Goal: Task Accomplishment & Management: Complete application form

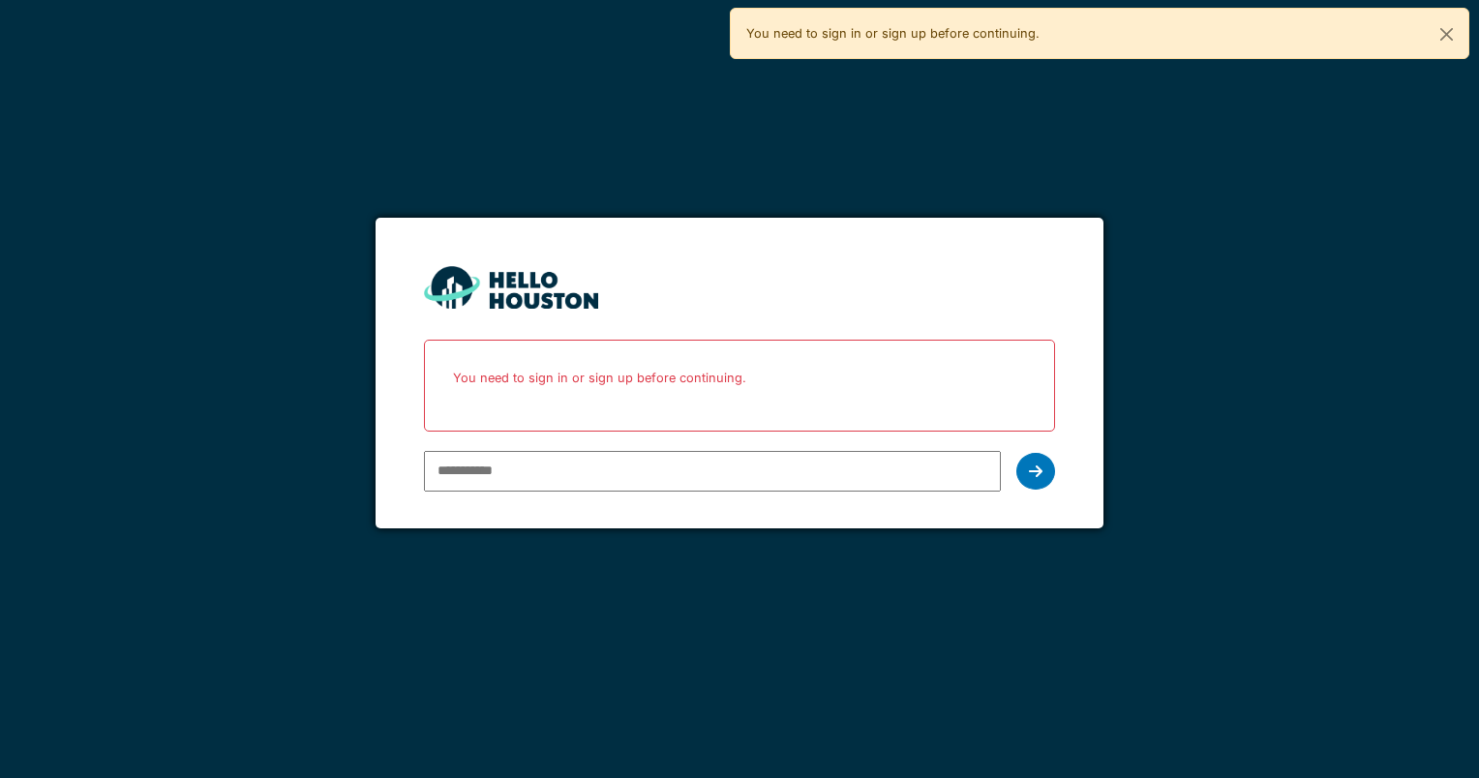
click at [635, 470] on input "email" at bounding box center [712, 471] width 576 height 41
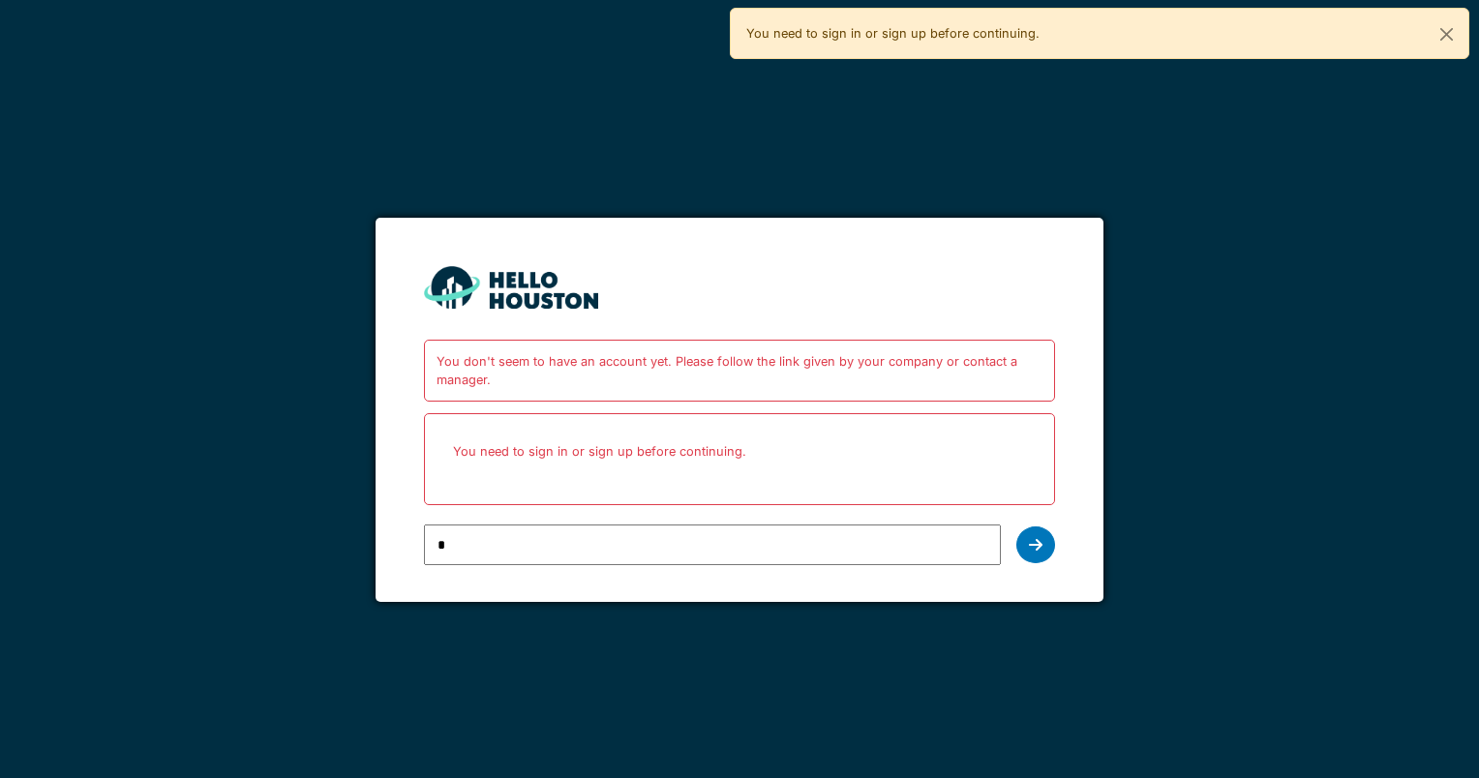
click at [1053, 562] on div "*" at bounding box center [739, 545] width 630 height 56
click at [983, 538] on input "*" at bounding box center [712, 544] width 576 height 41
type input "**********"
click at [1049, 539] on div at bounding box center [1035, 544] width 39 height 37
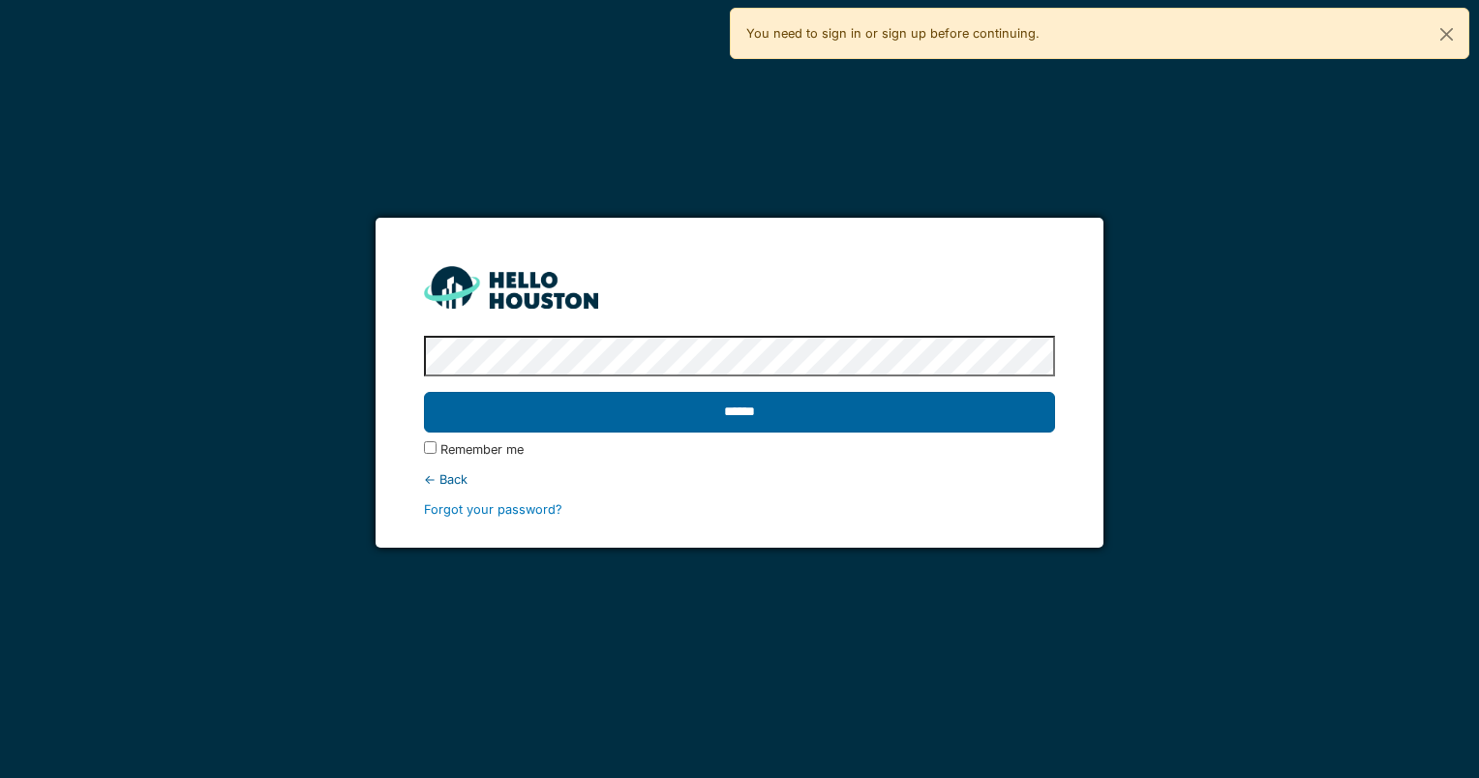
click at [767, 421] on input "******" at bounding box center [739, 412] width 630 height 41
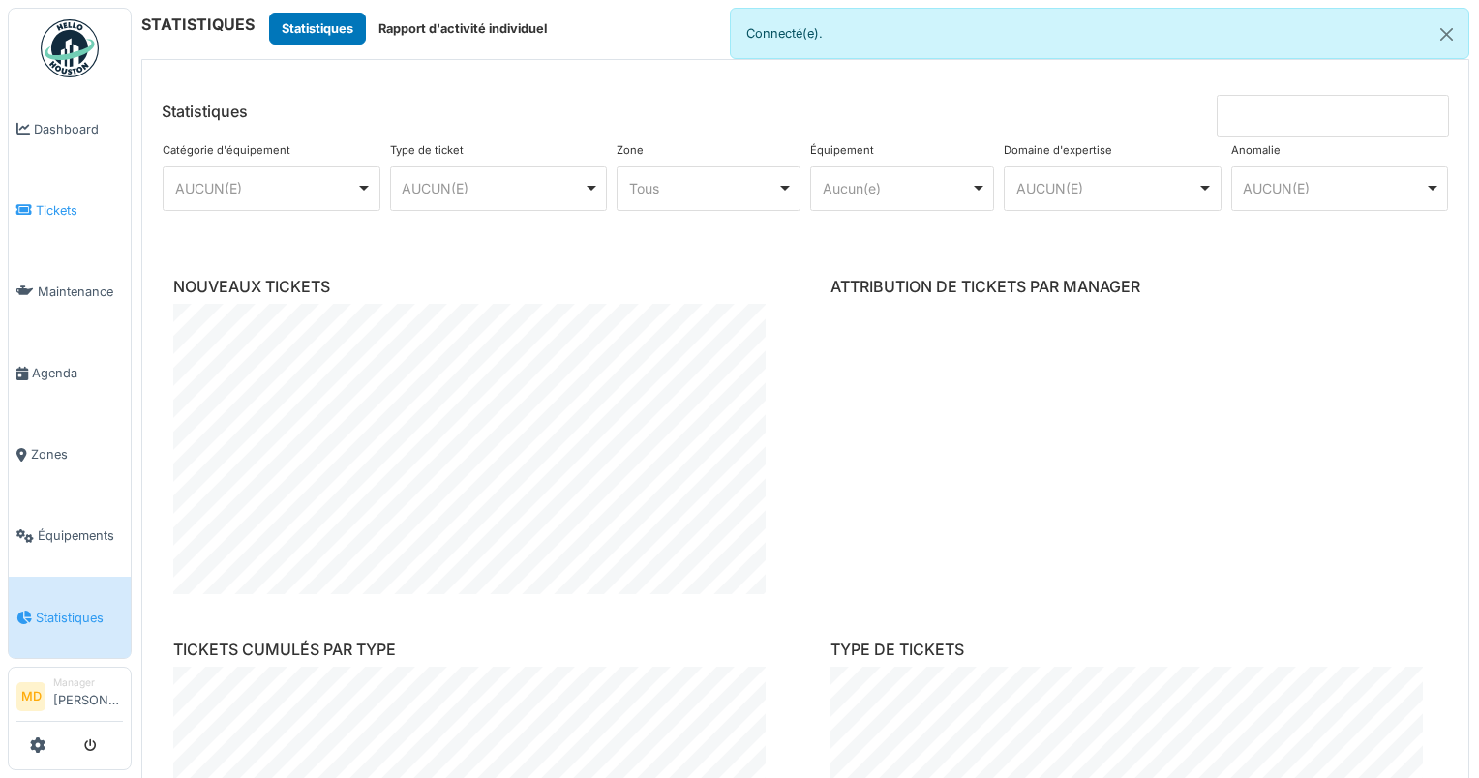
click at [50, 201] on span "Tickets" at bounding box center [79, 210] width 87 height 18
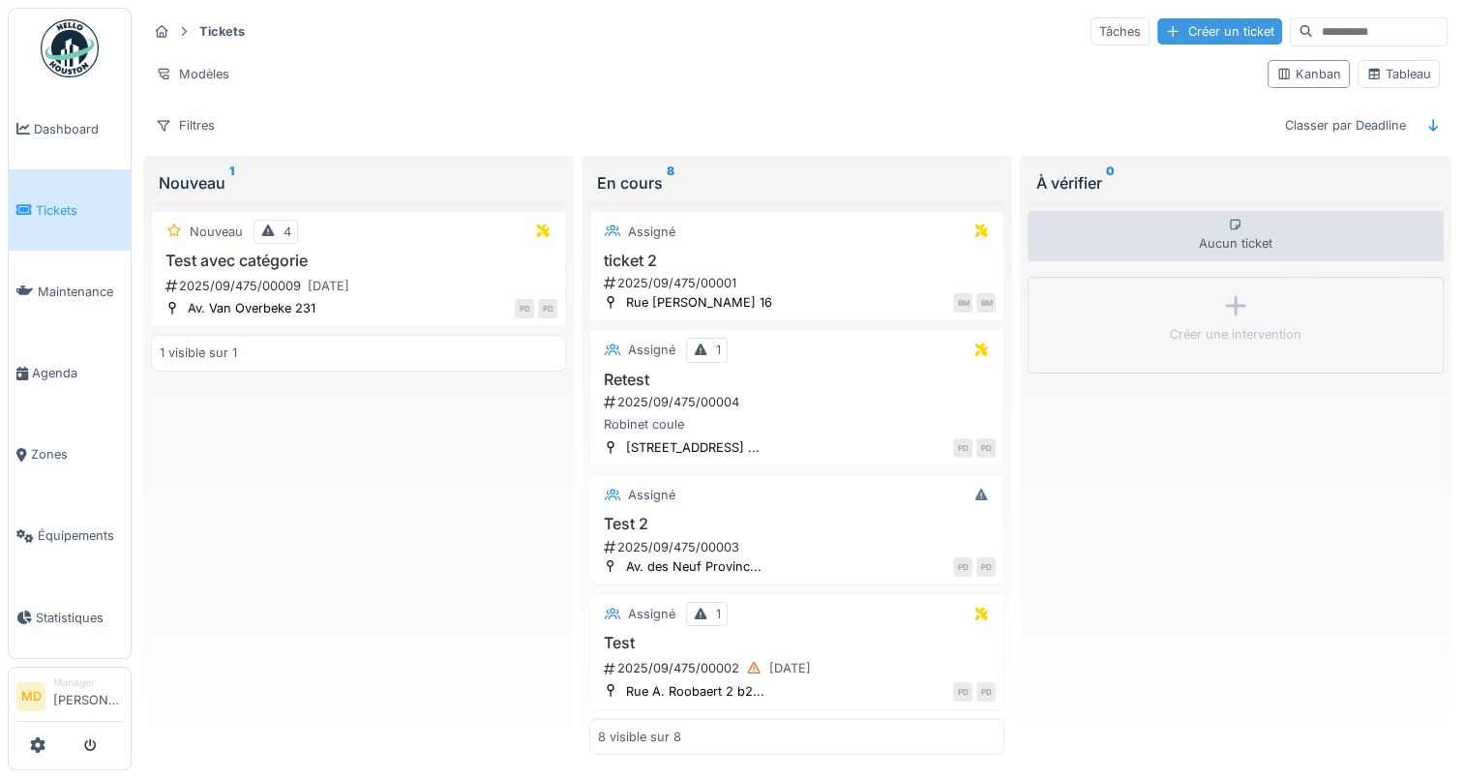
click at [1157, 26] on div "Créer un ticket" at bounding box center [1219, 31] width 125 height 26
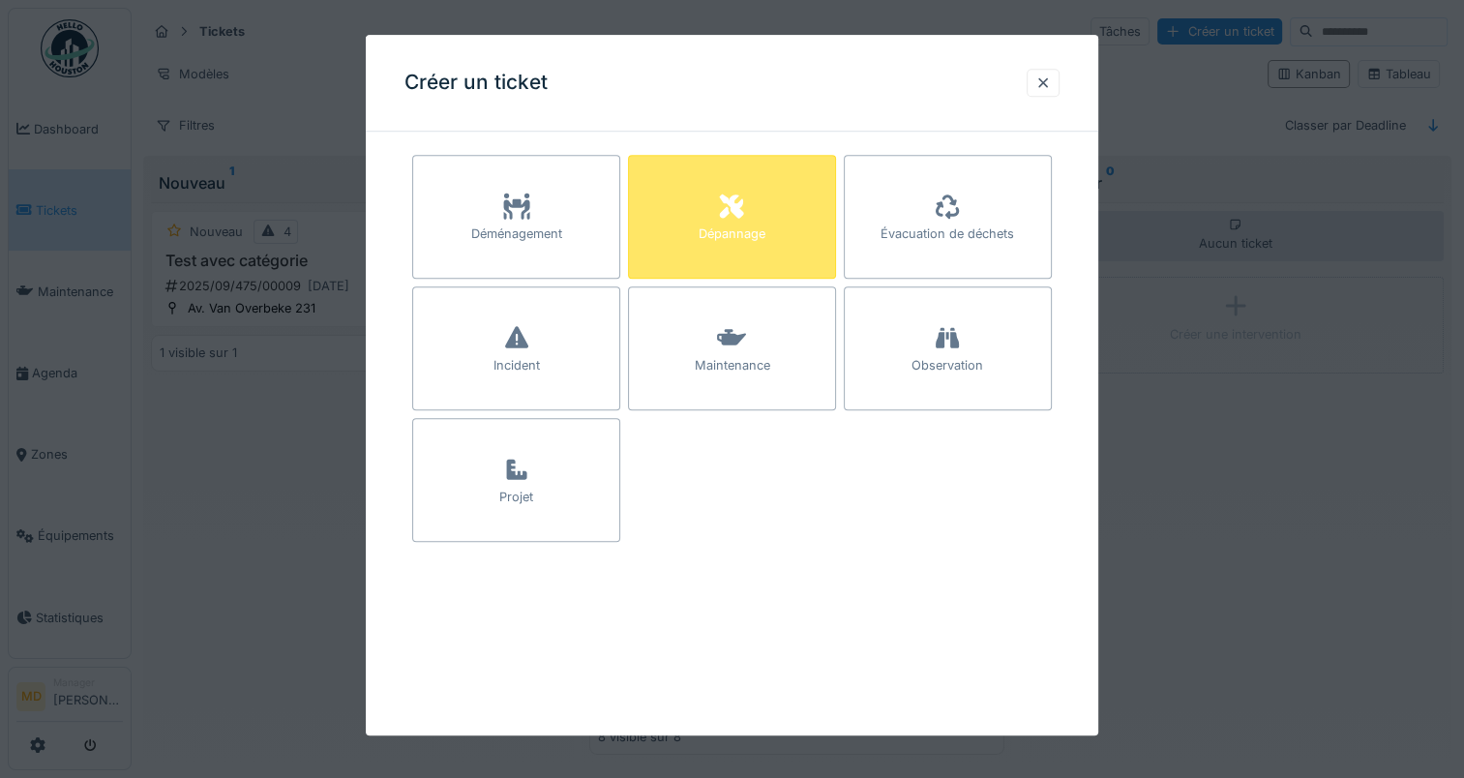
click at [824, 255] on div "Dépannage" at bounding box center [732, 217] width 208 height 124
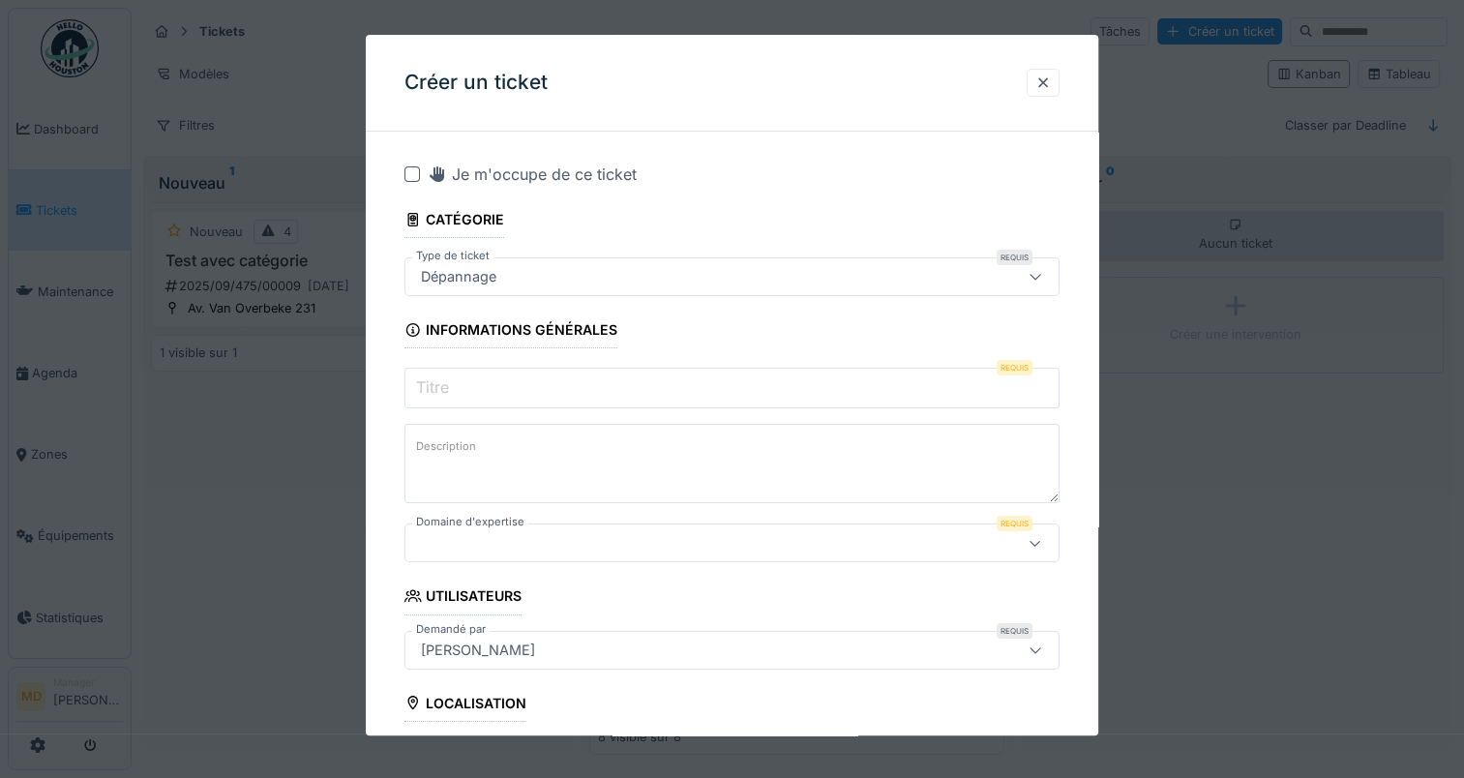
click at [673, 402] on input "Titre" at bounding box center [731, 388] width 655 height 41
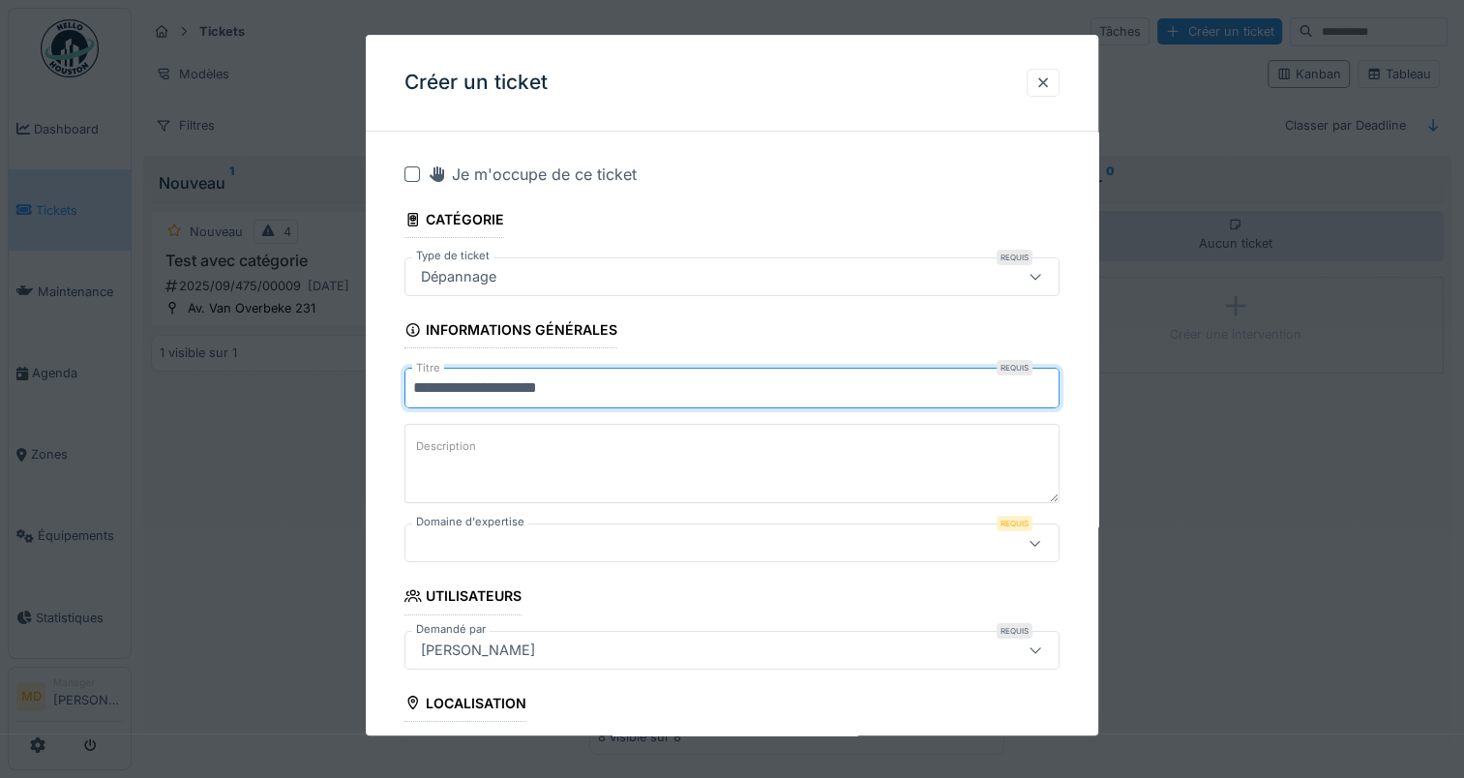
type input "**********"
click at [664, 454] on textarea "Description" at bounding box center [731, 463] width 655 height 79
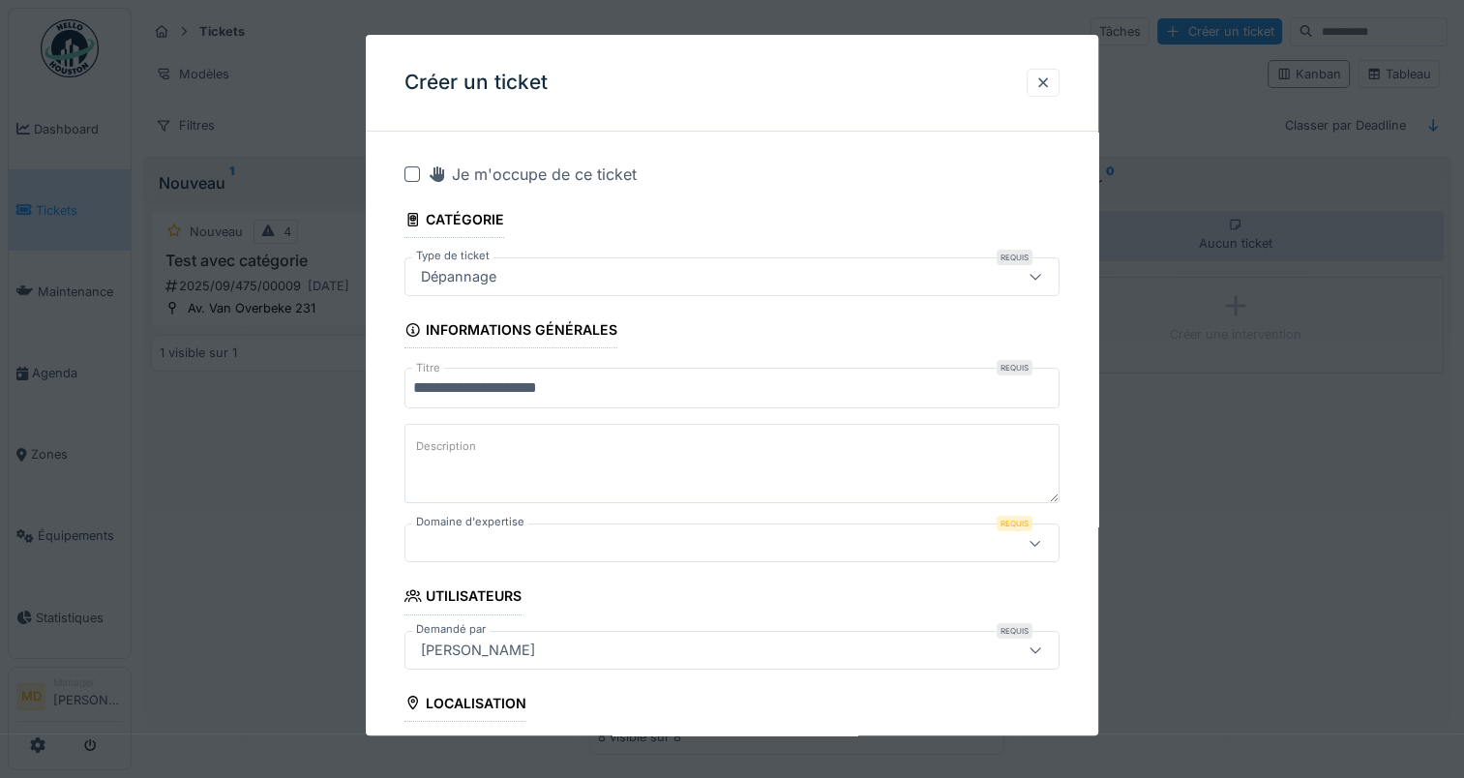
click at [701, 545] on div at bounding box center [692, 543] width 558 height 21
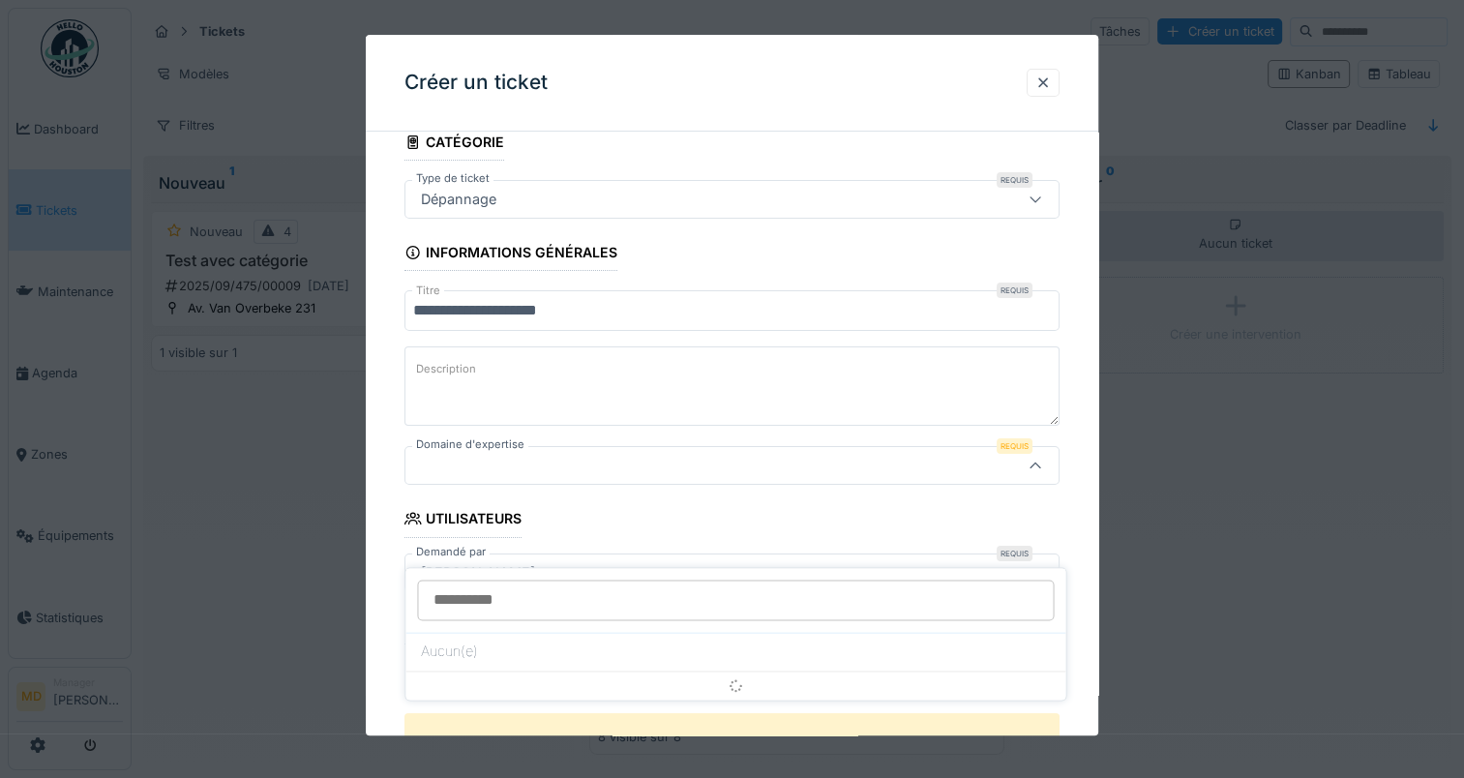
scroll to position [157, 0]
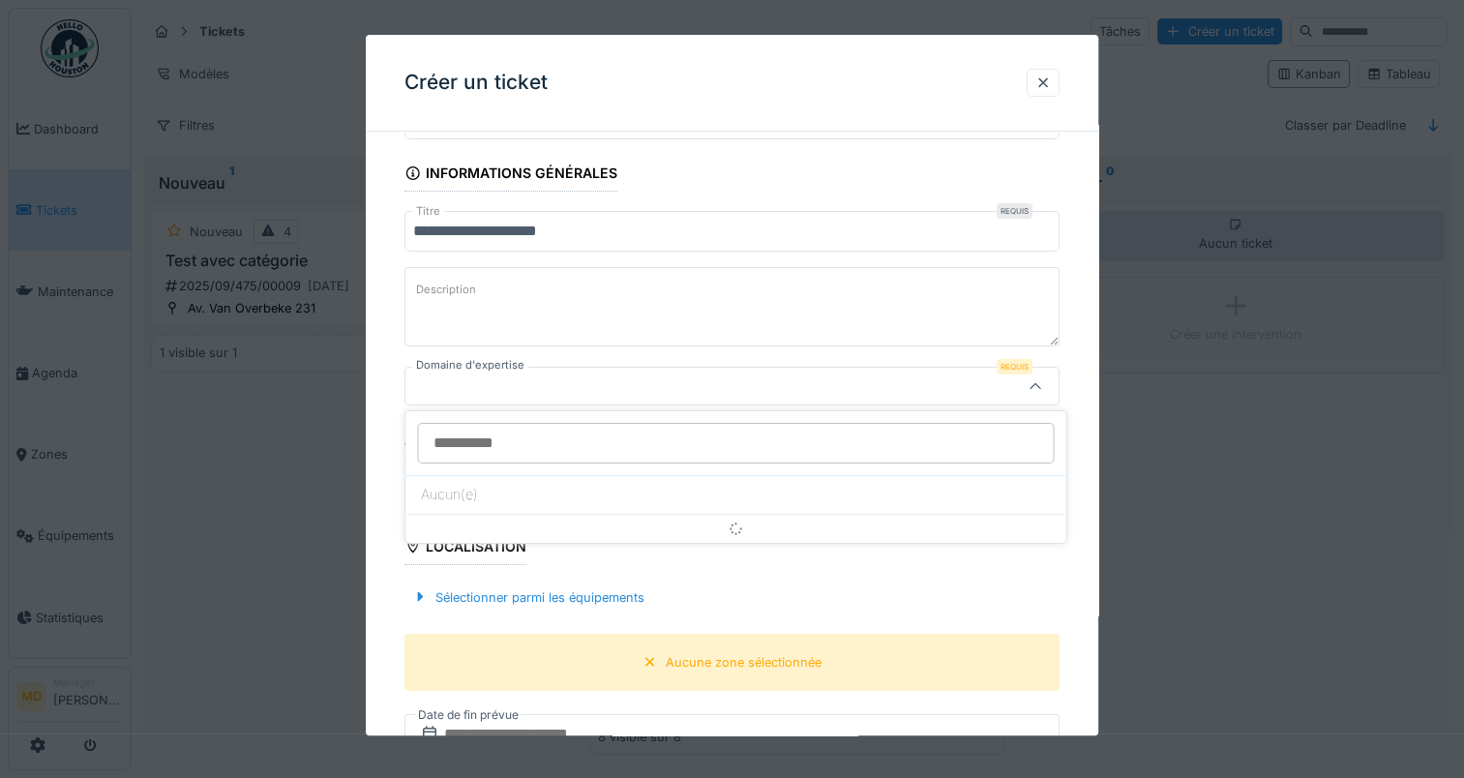
click at [964, 441] on input "Domaine d'expertise" at bounding box center [735, 443] width 637 height 41
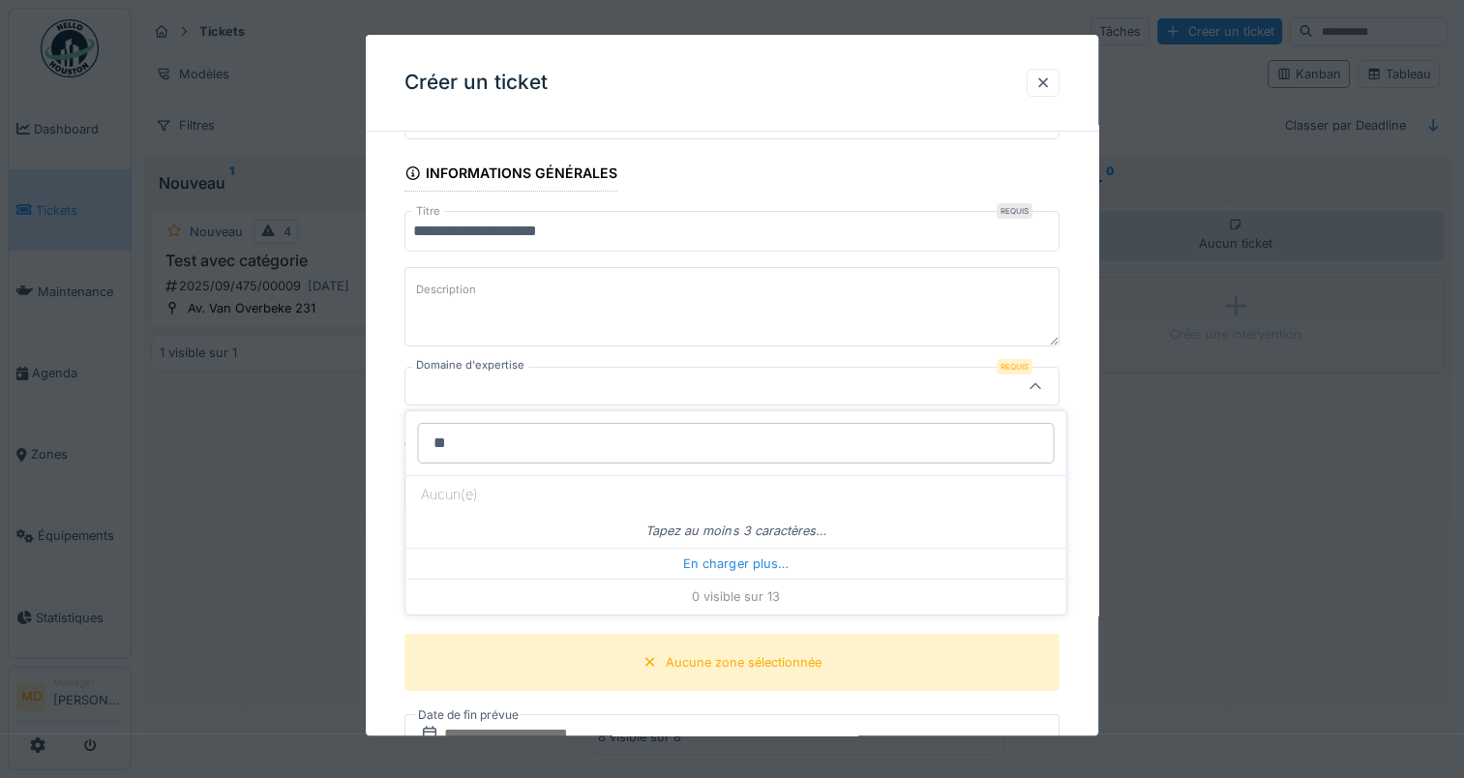
type input "***"
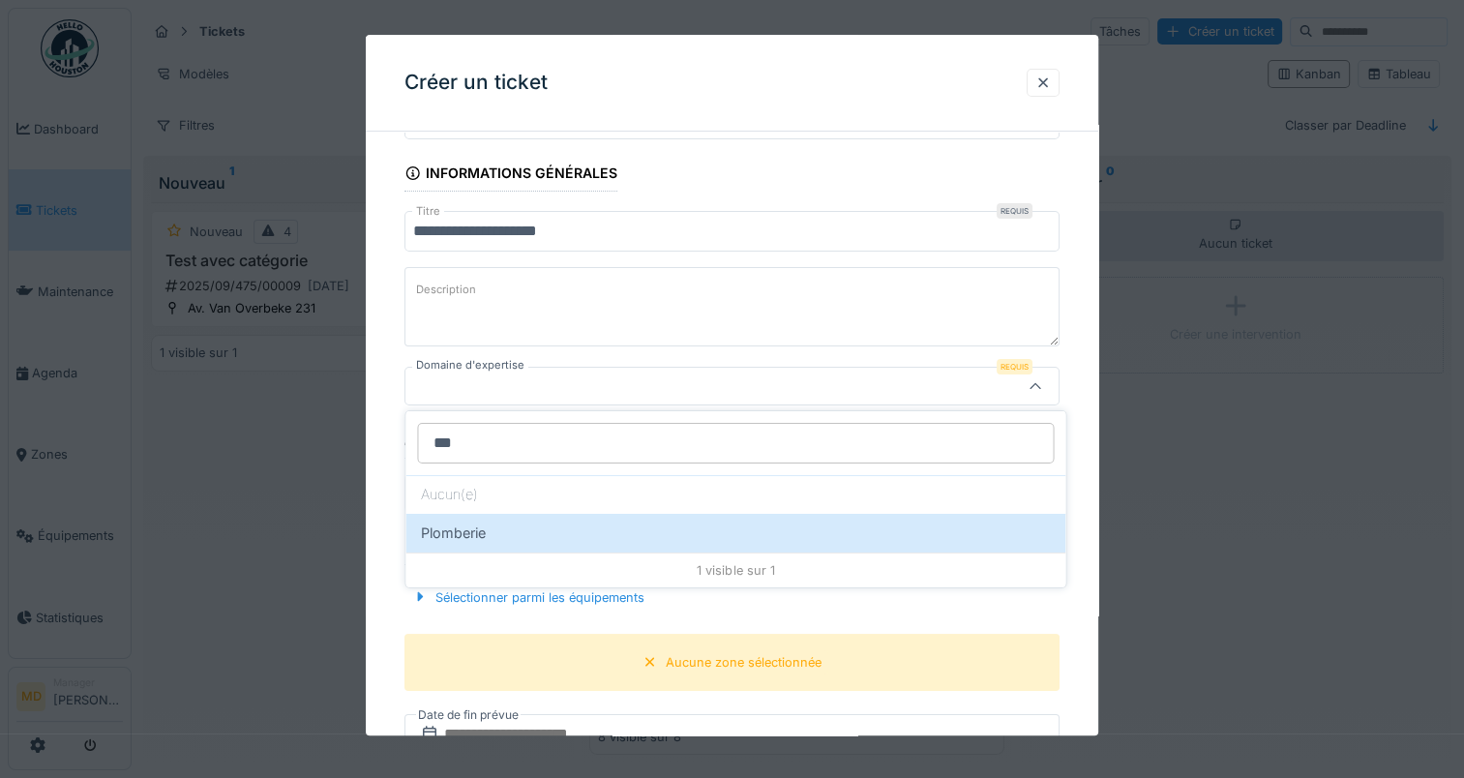
scroll to position [15, 0]
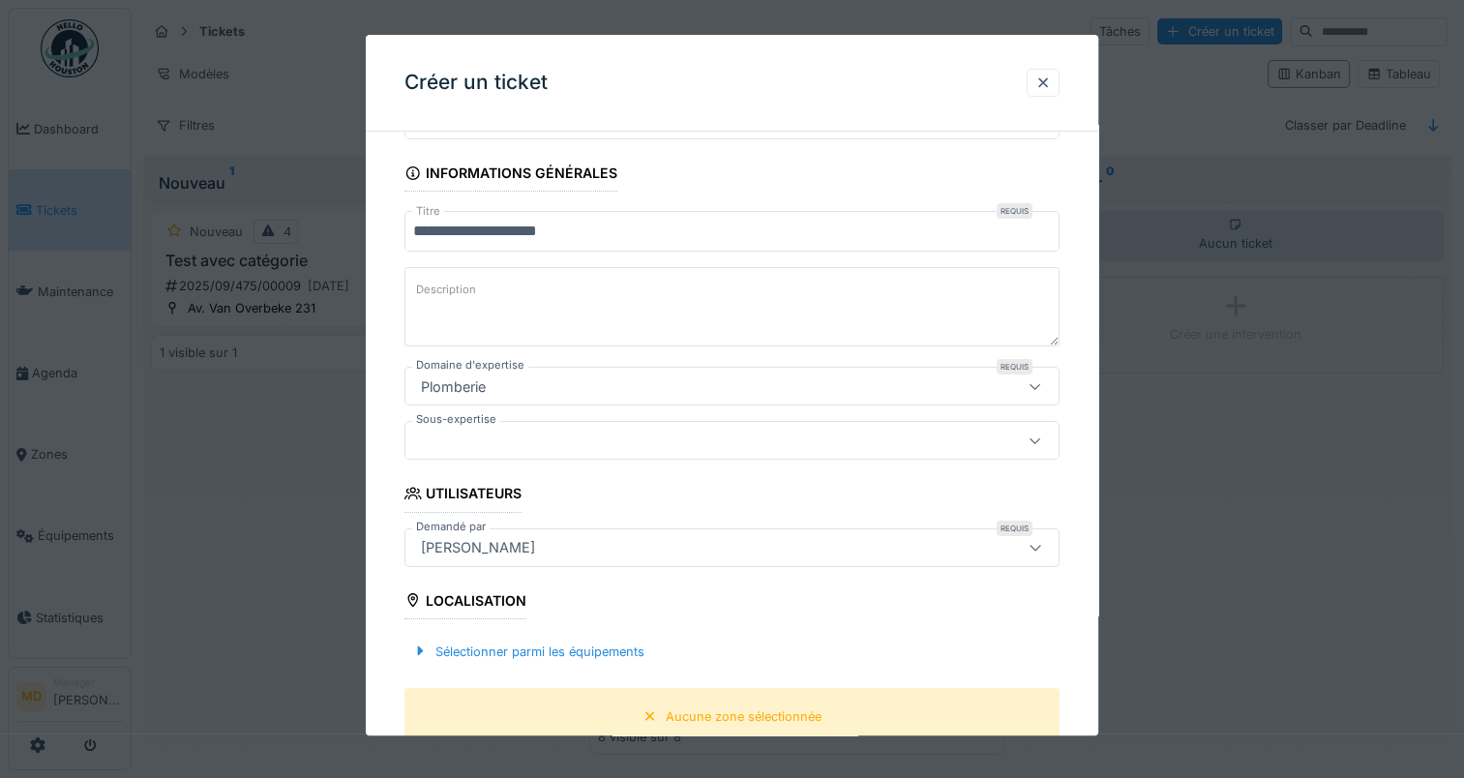
click at [1042, 386] on icon at bounding box center [1035, 386] width 15 height 13
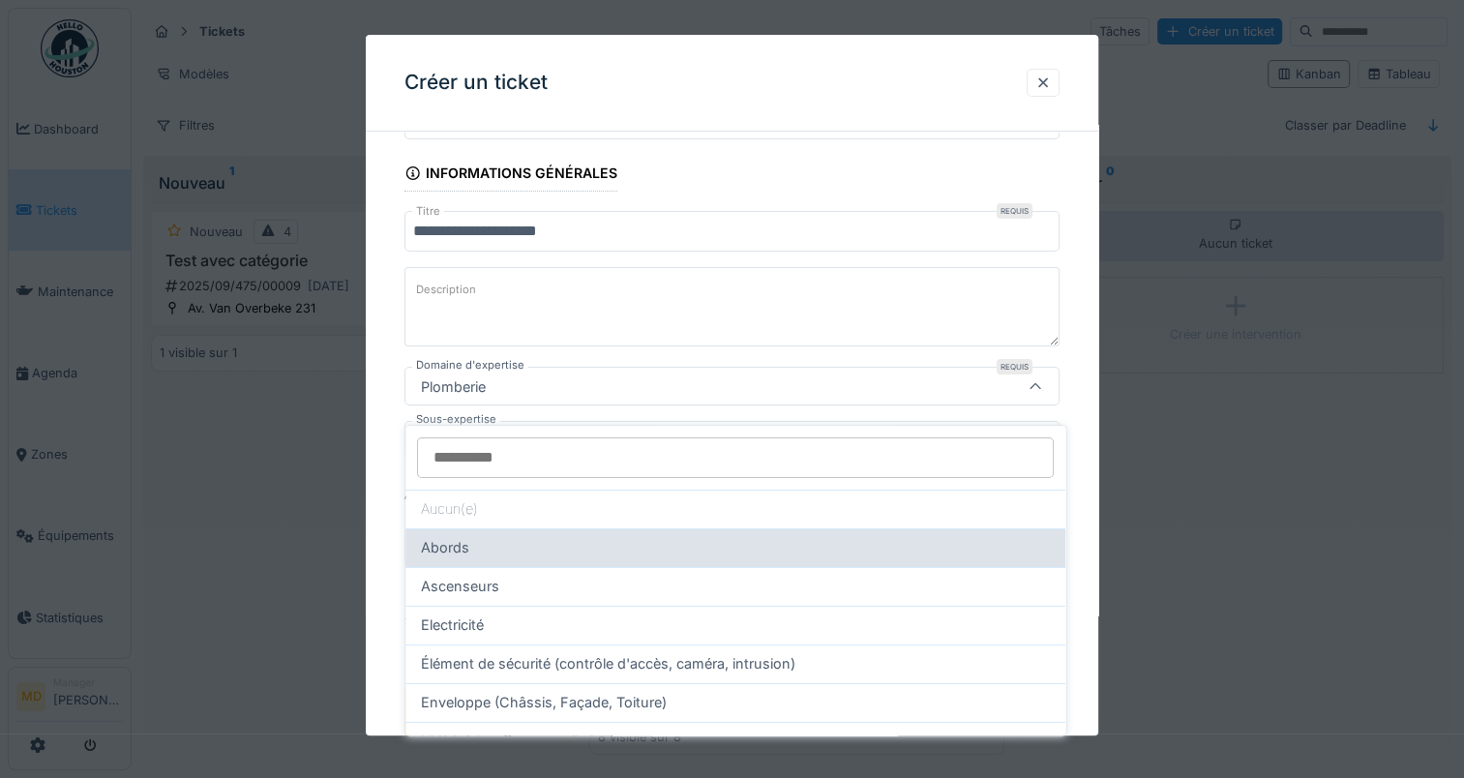
scroll to position [0, 0]
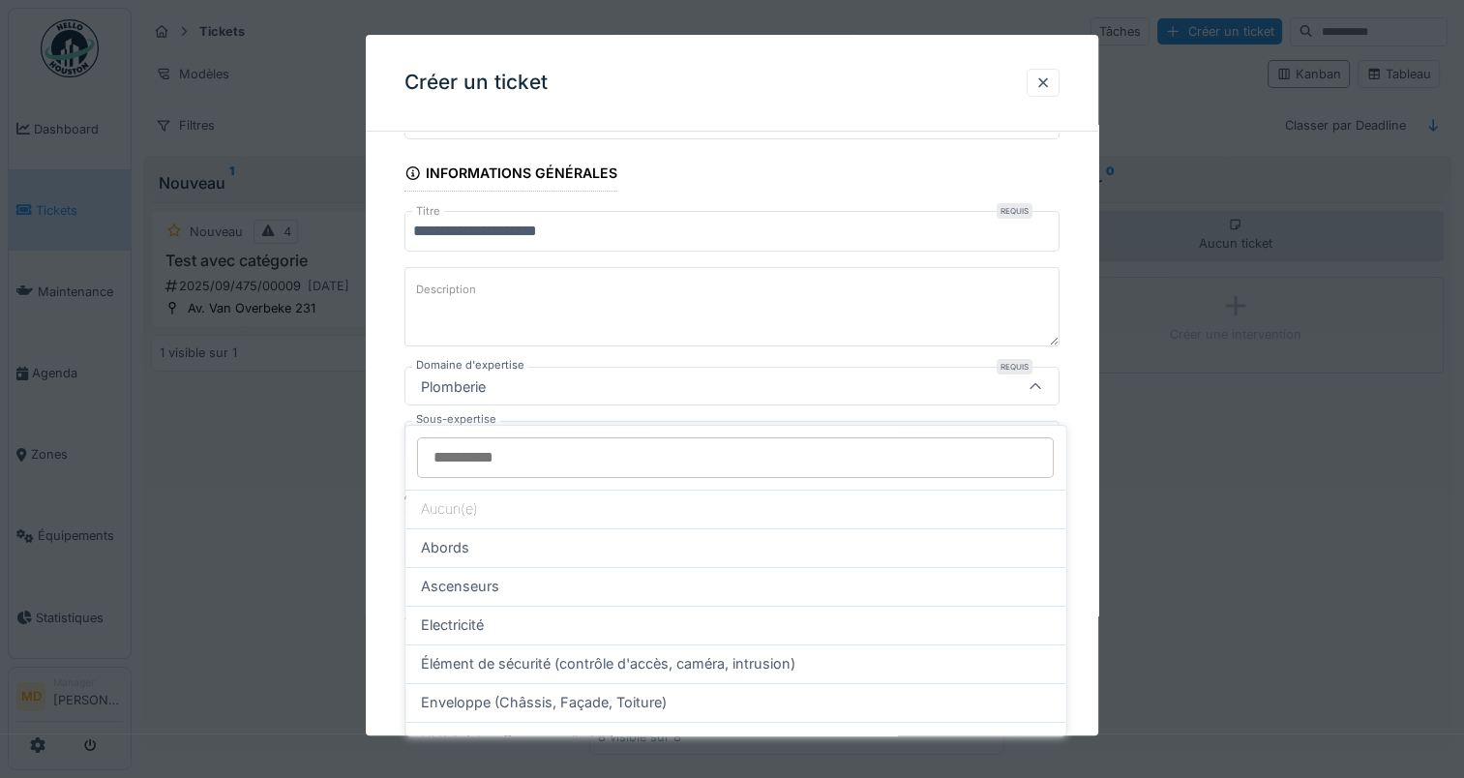
click at [1025, 383] on div at bounding box center [1035, 387] width 46 height 37
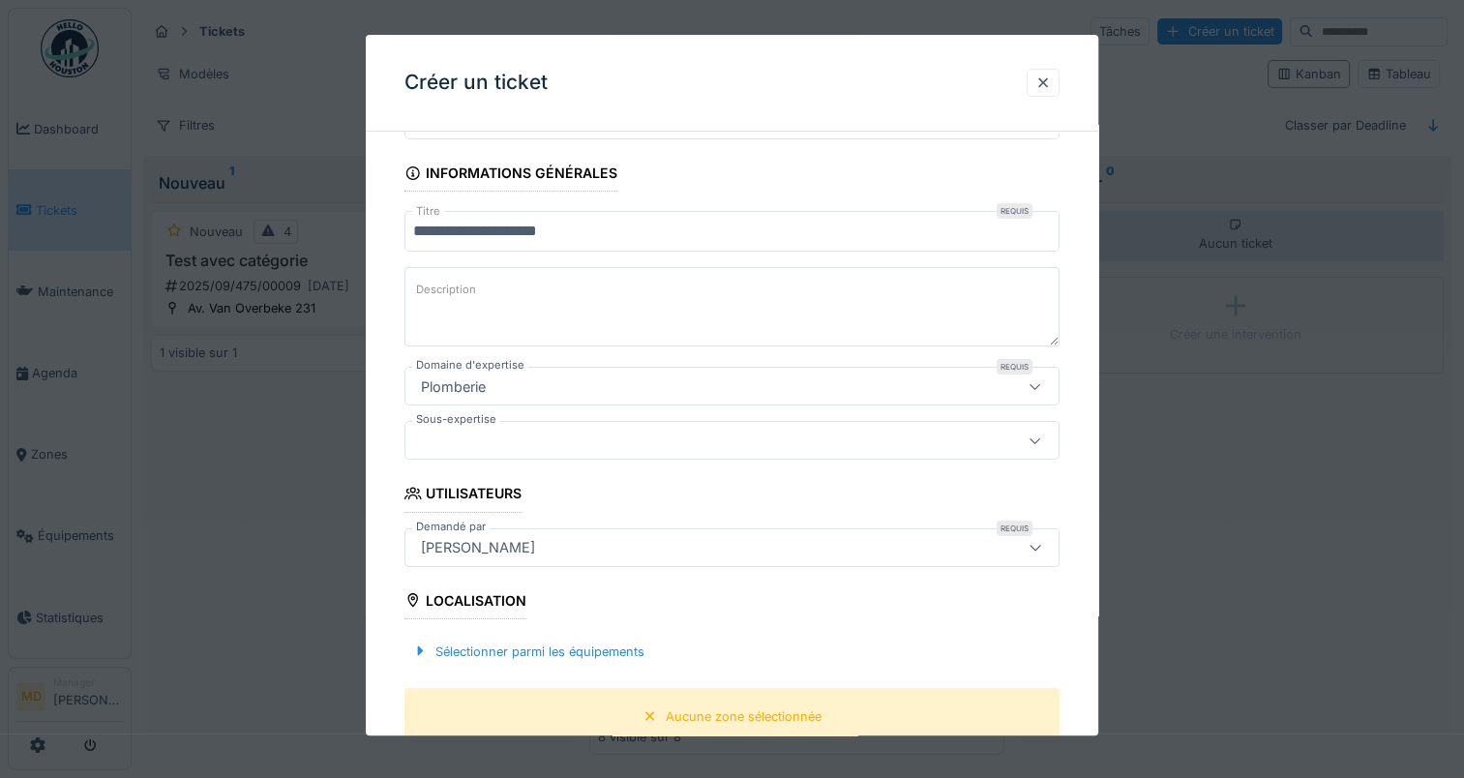
click at [1025, 383] on div at bounding box center [1035, 387] width 46 height 37
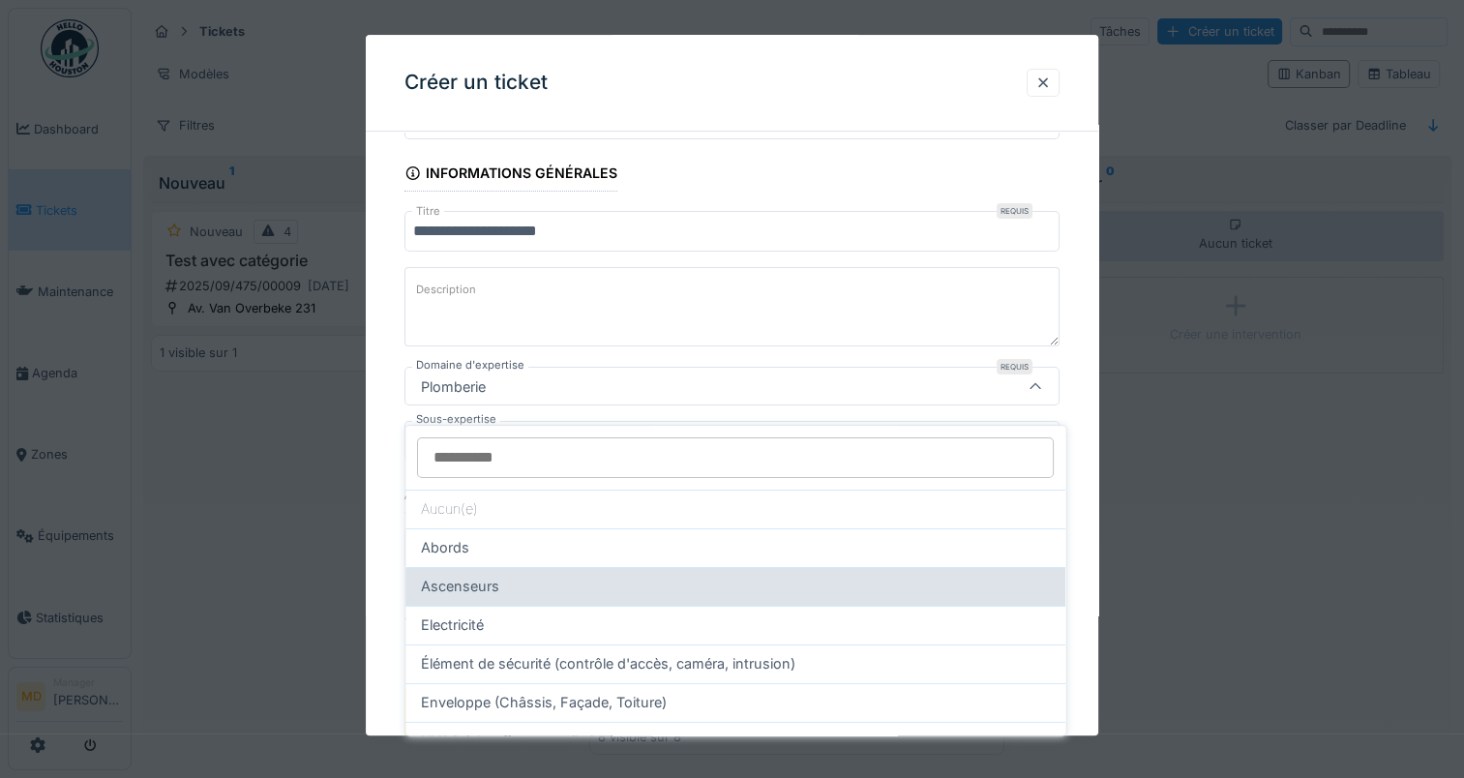
click at [557, 576] on div "Ascenseurs" at bounding box center [735, 586] width 629 height 21
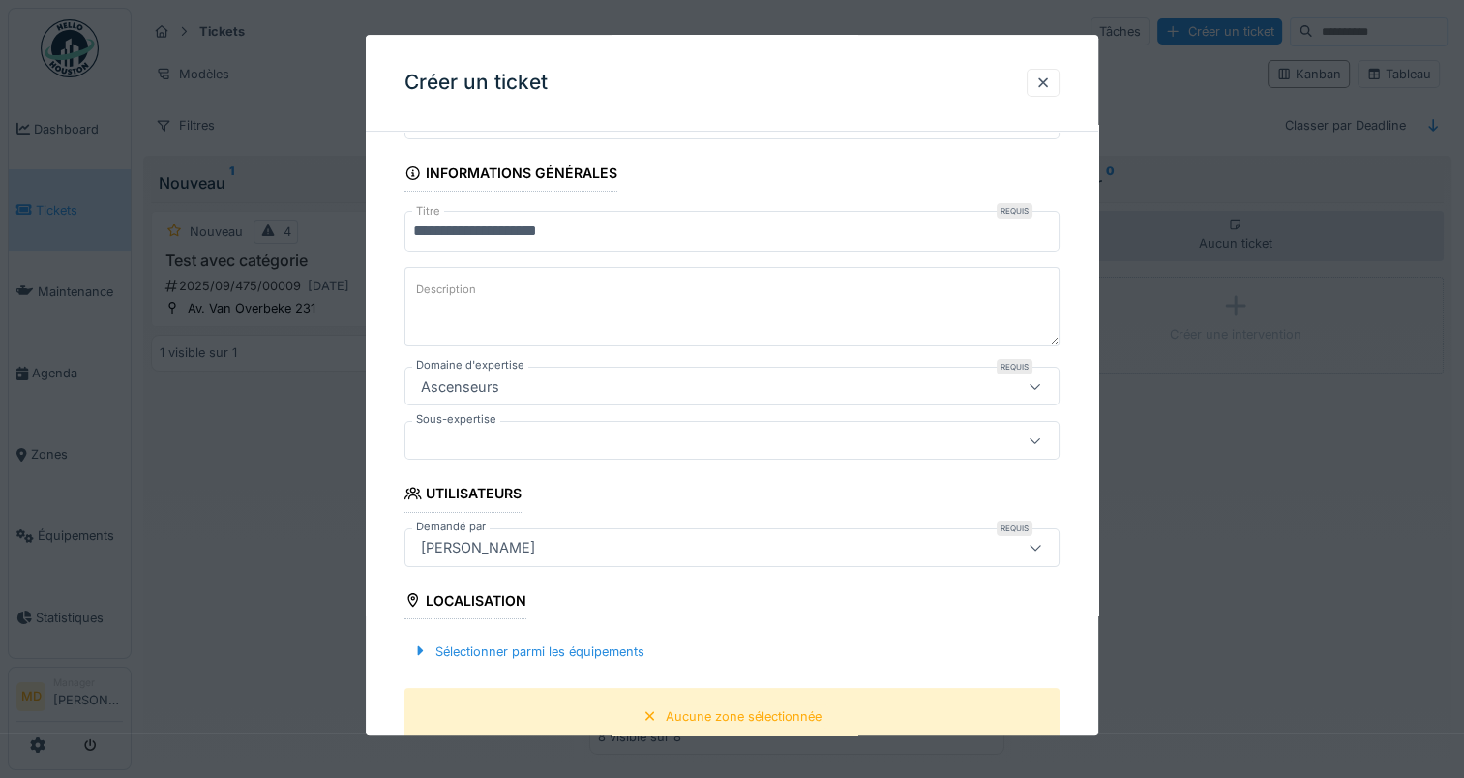
click at [653, 450] on div at bounding box center [731, 441] width 655 height 39
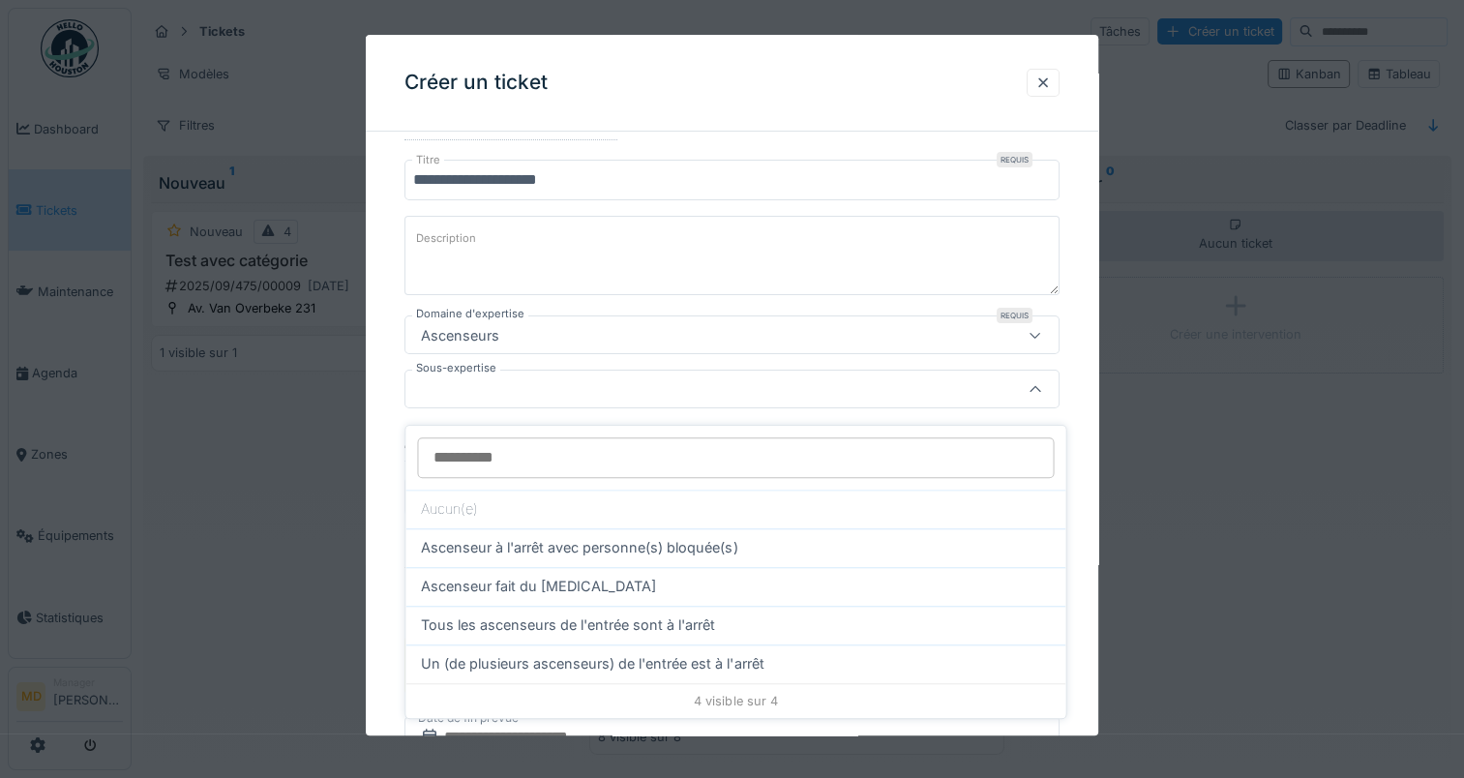
scroll to position [211, 0]
click at [732, 342] on div "Ascenseurs" at bounding box center [731, 333] width 655 height 39
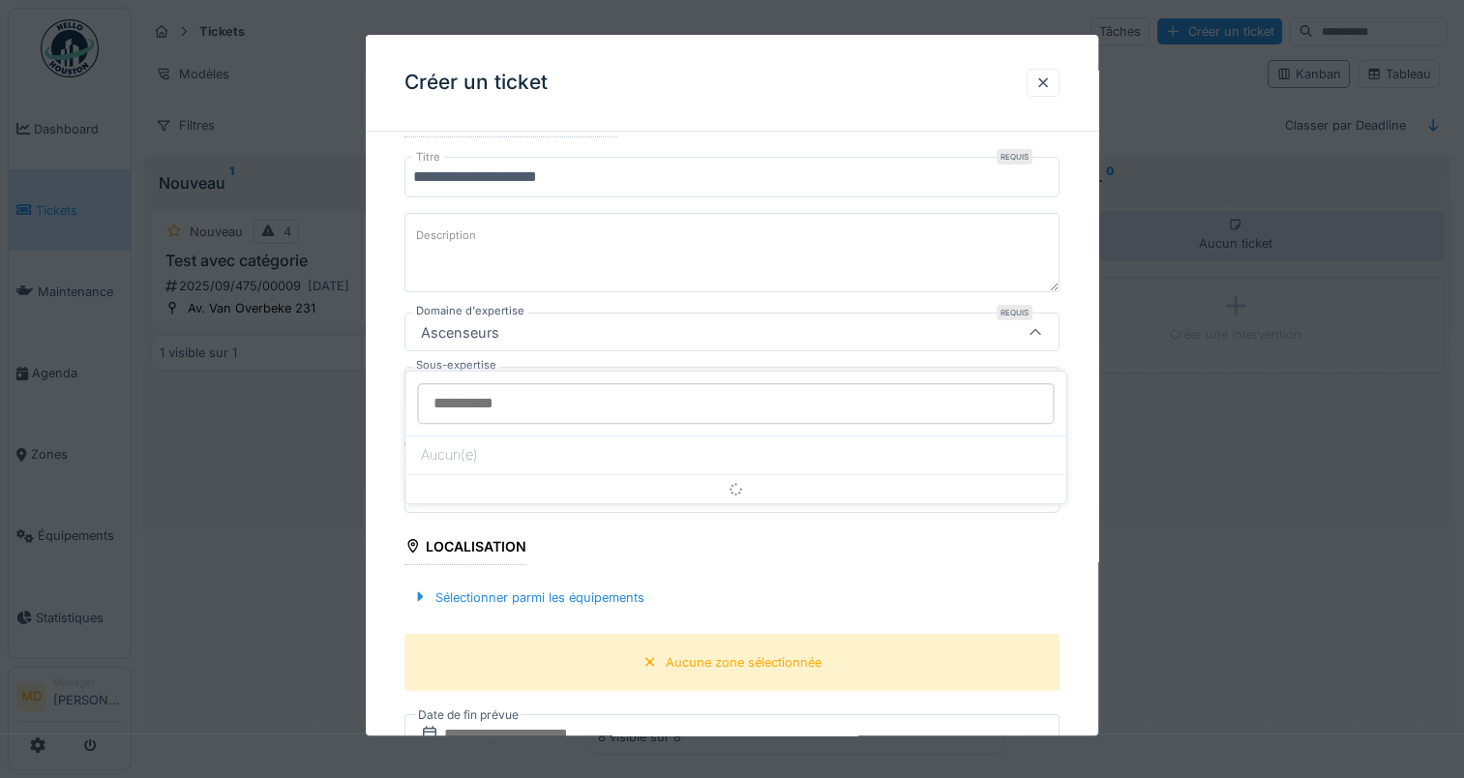
scroll to position [157, 0]
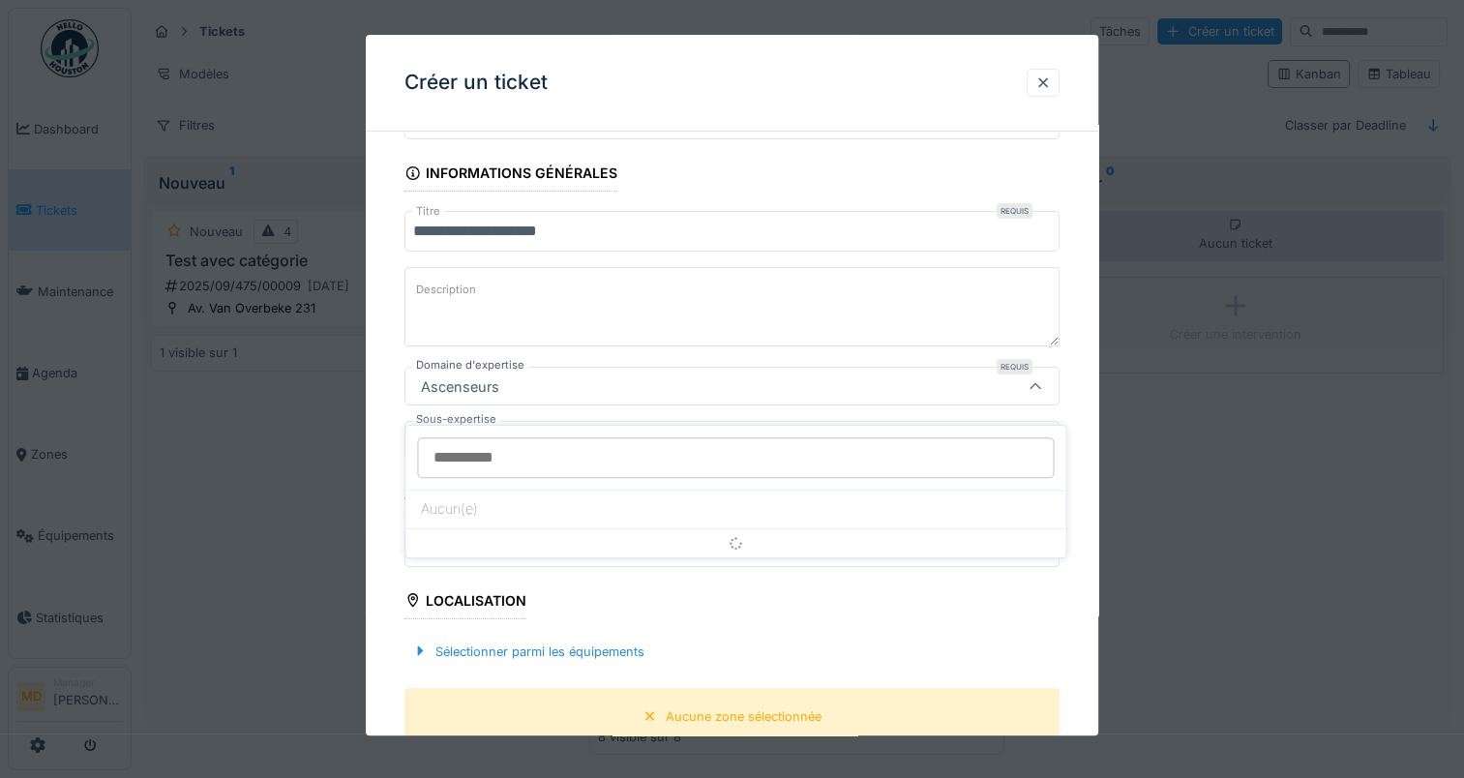
click at [721, 392] on div "Ascenseurs" at bounding box center [692, 386] width 558 height 21
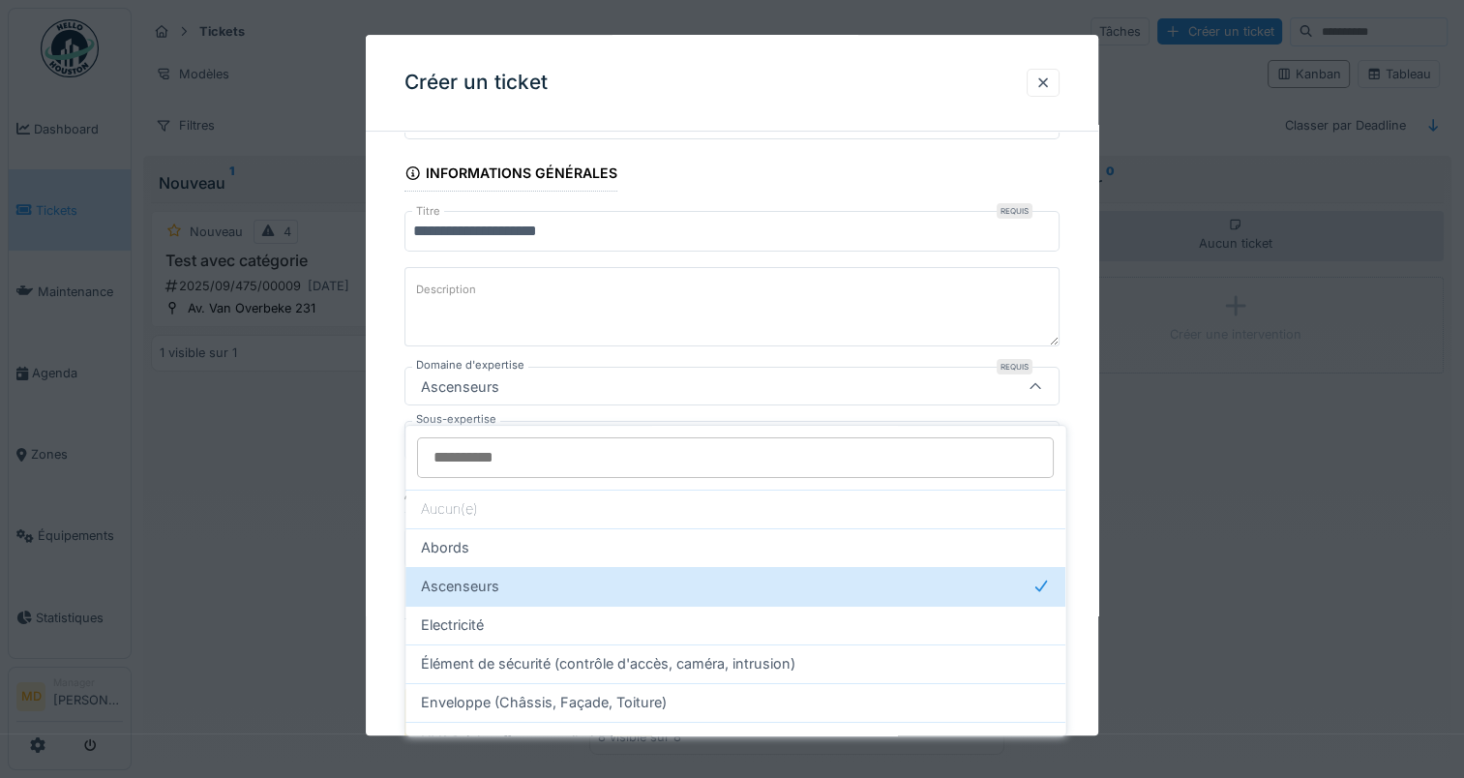
click at [670, 392] on div "Ascenseurs" at bounding box center [692, 386] width 558 height 21
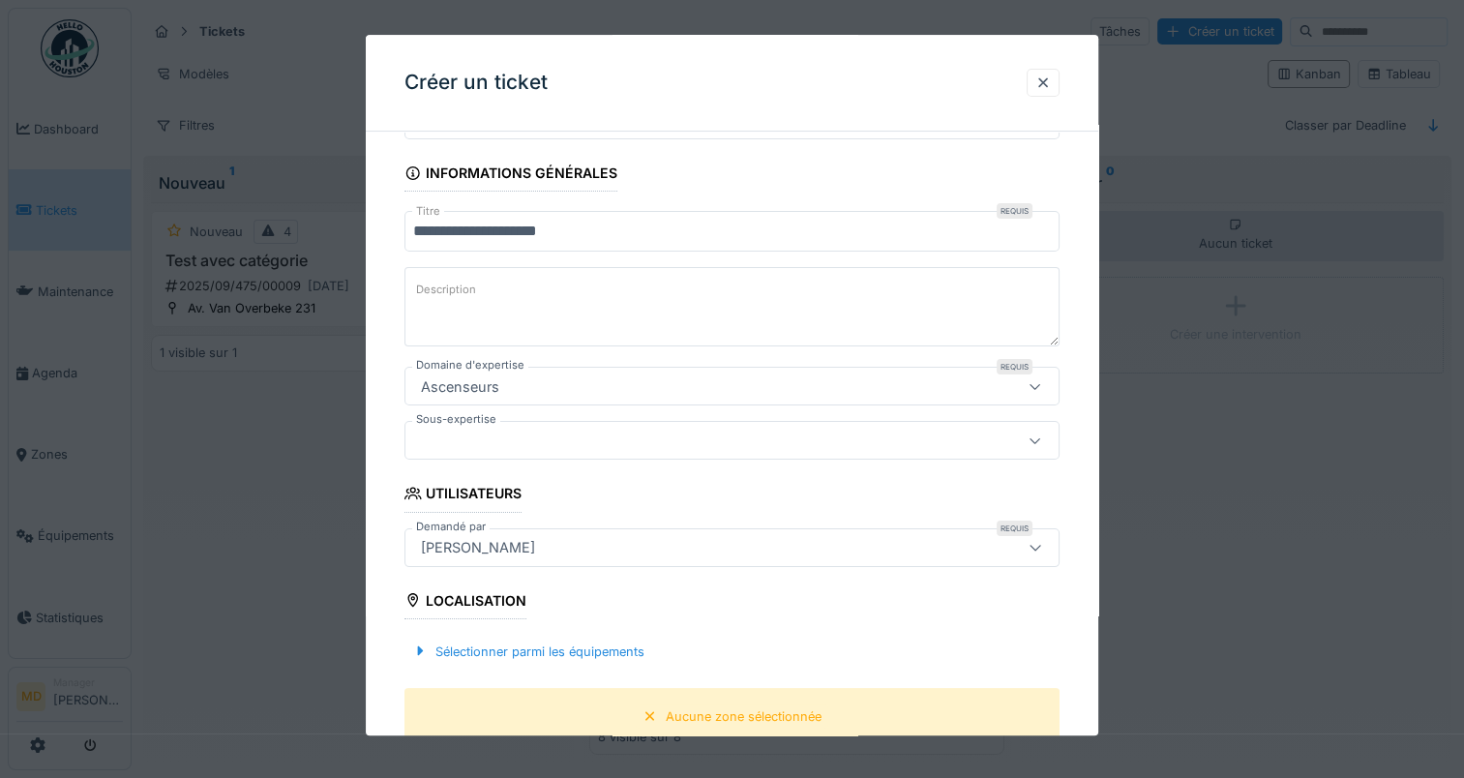
click at [669, 392] on div "Ascenseurs" at bounding box center [692, 386] width 558 height 21
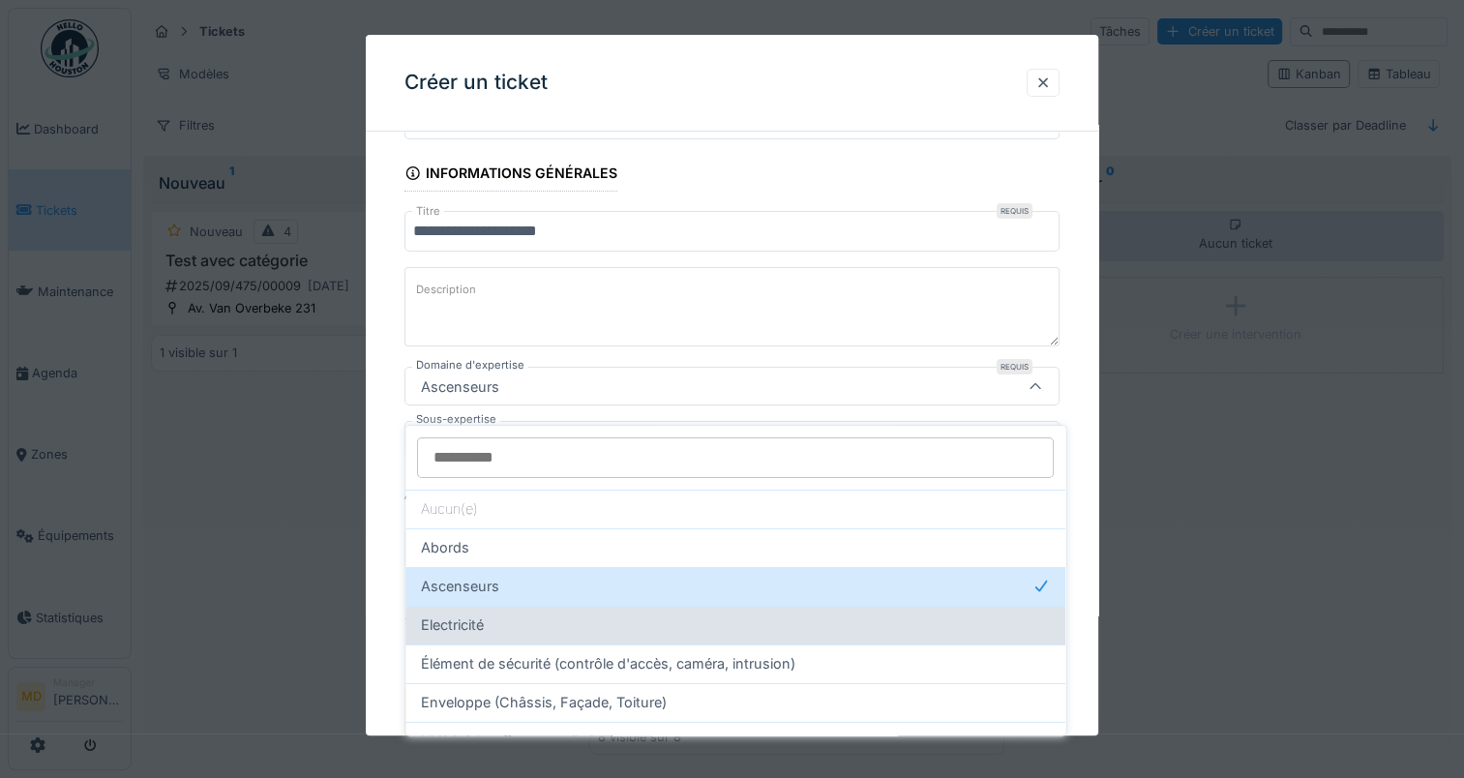
click at [609, 614] on div "Electricité" at bounding box center [735, 624] width 629 height 21
type input "****"
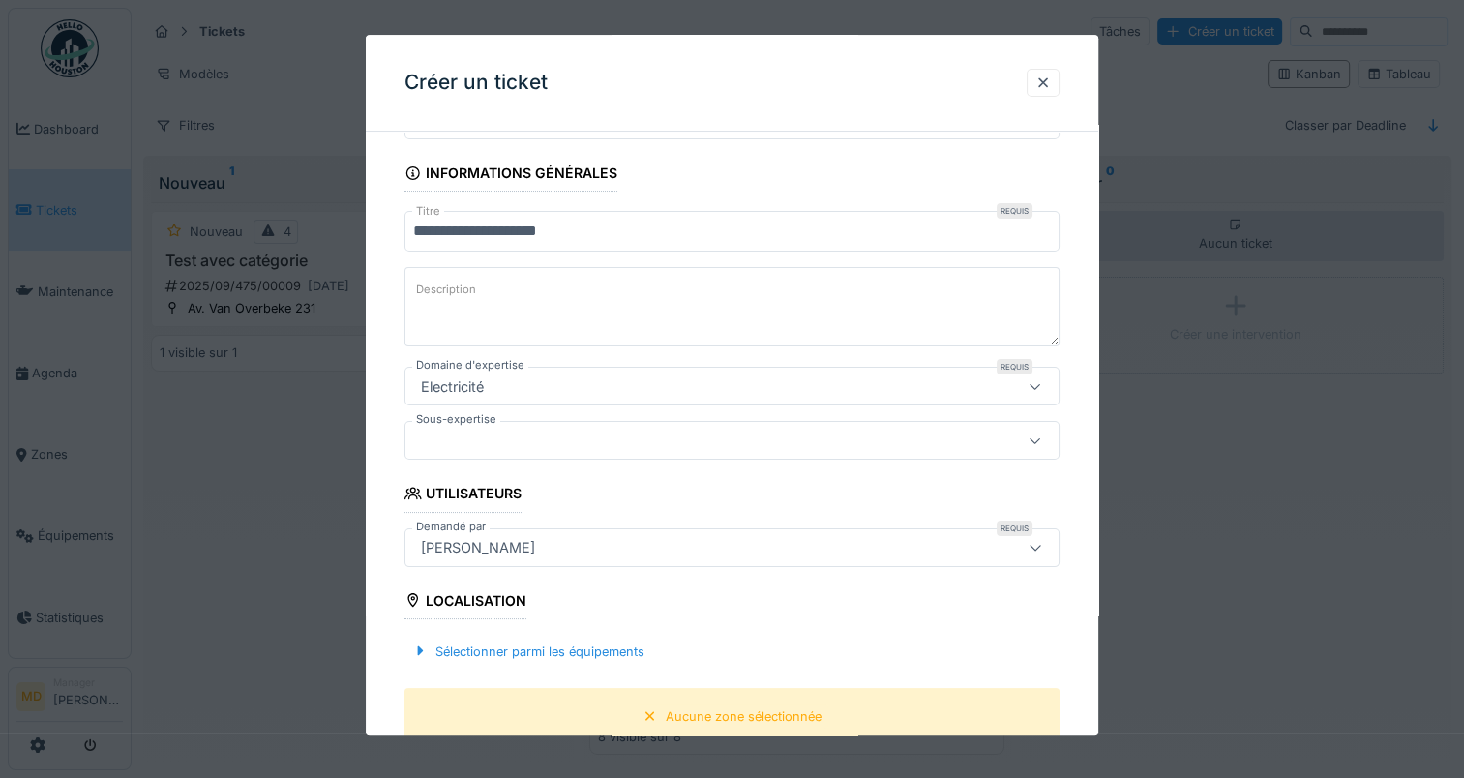
click at [614, 454] on div at bounding box center [731, 441] width 655 height 39
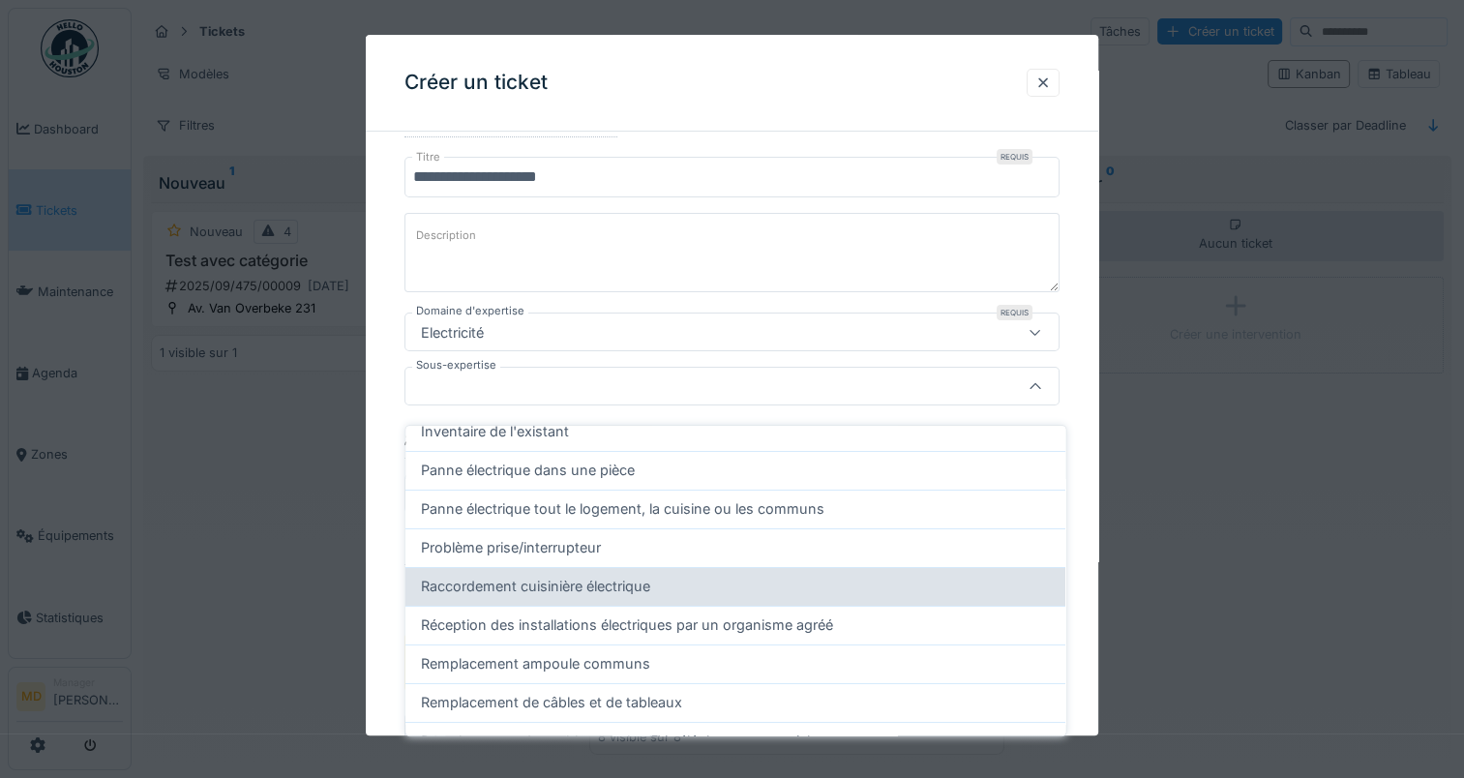
scroll to position [97, 0]
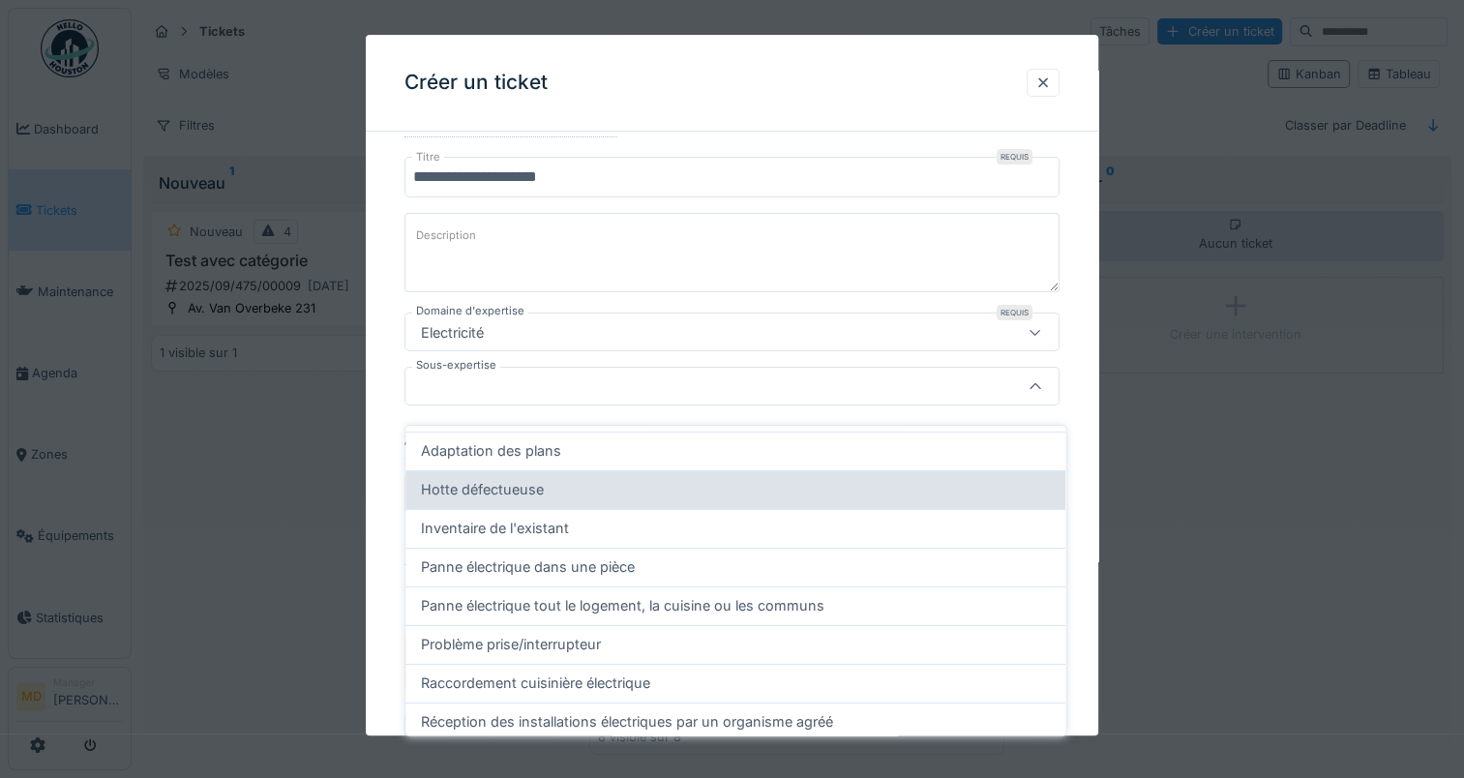
click at [593, 484] on div "Hotte défectueuse" at bounding box center [735, 489] width 629 height 21
type input "****"
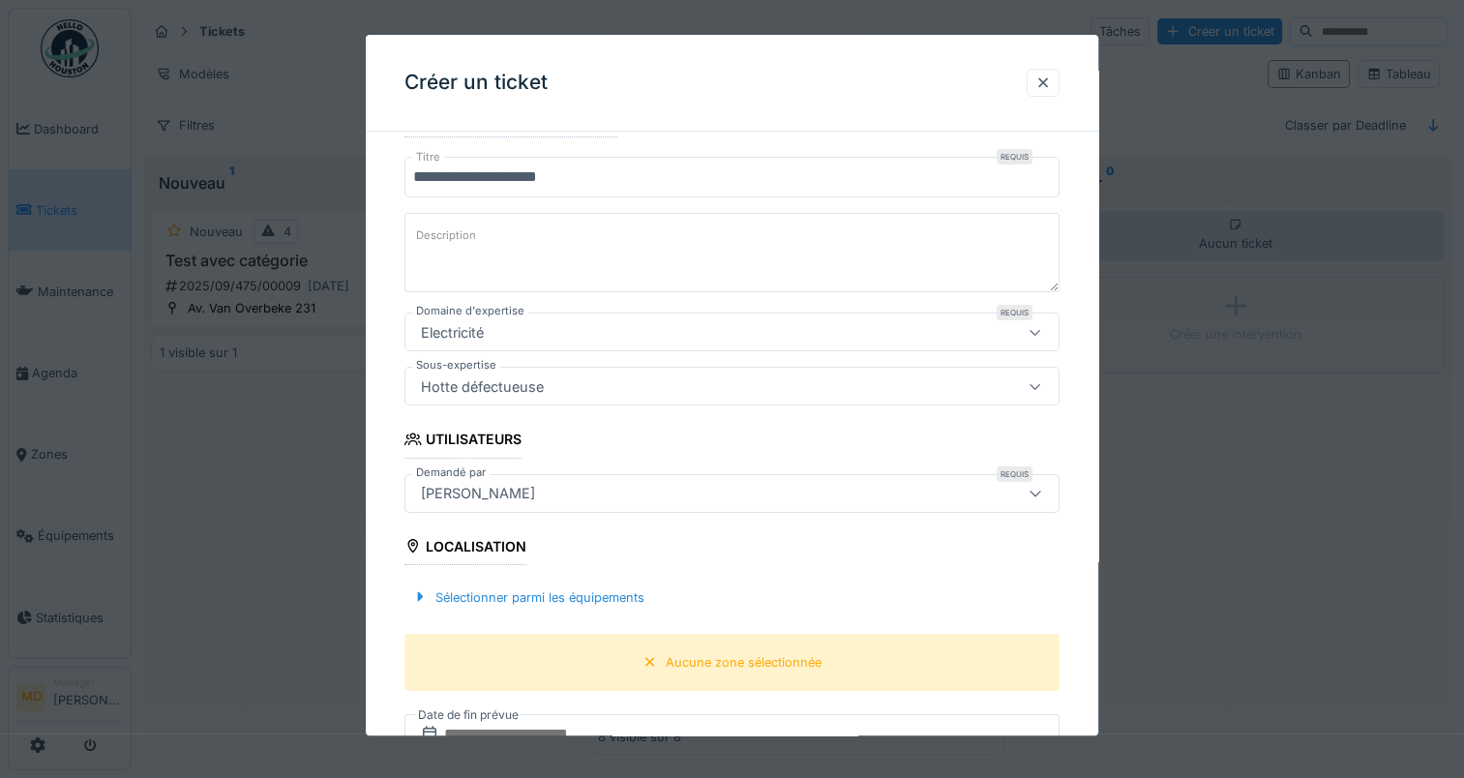
click at [501, 542] on div "Localisation" at bounding box center [465, 548] width 122 height 33
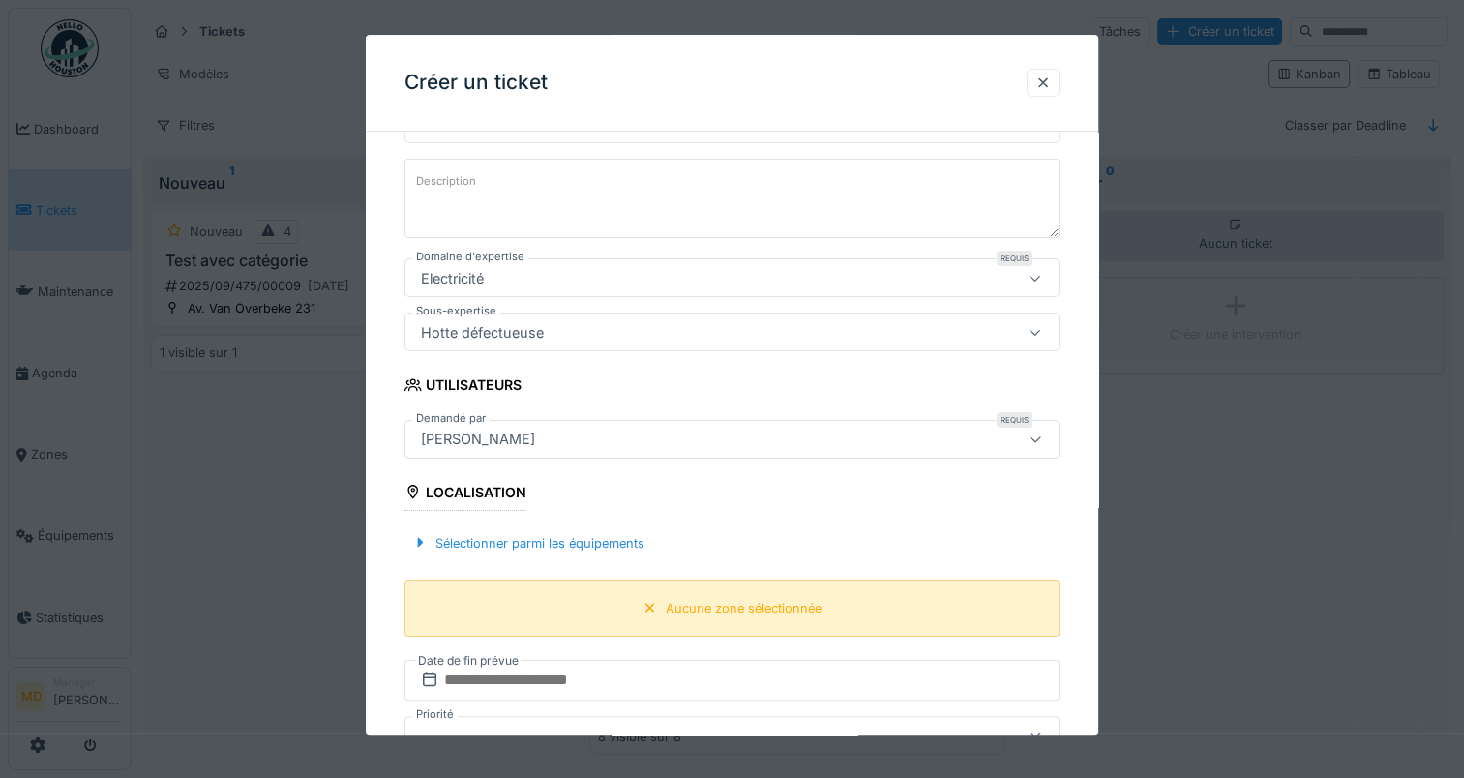
scroll to position [308, 0]
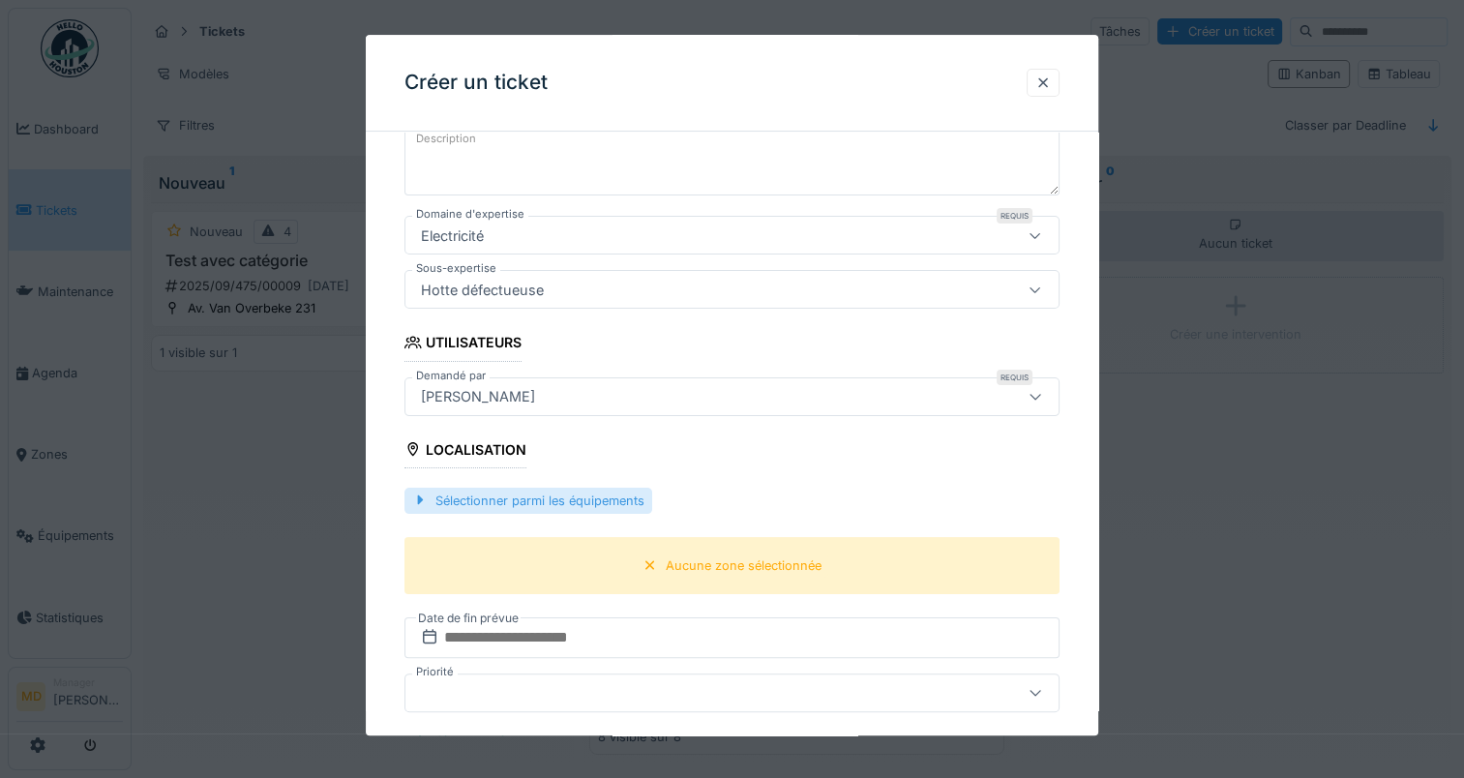
click at [587, 506] on div "Sélectionner parmi les équipements" at bounding box center [528, 501] width 248 height 26
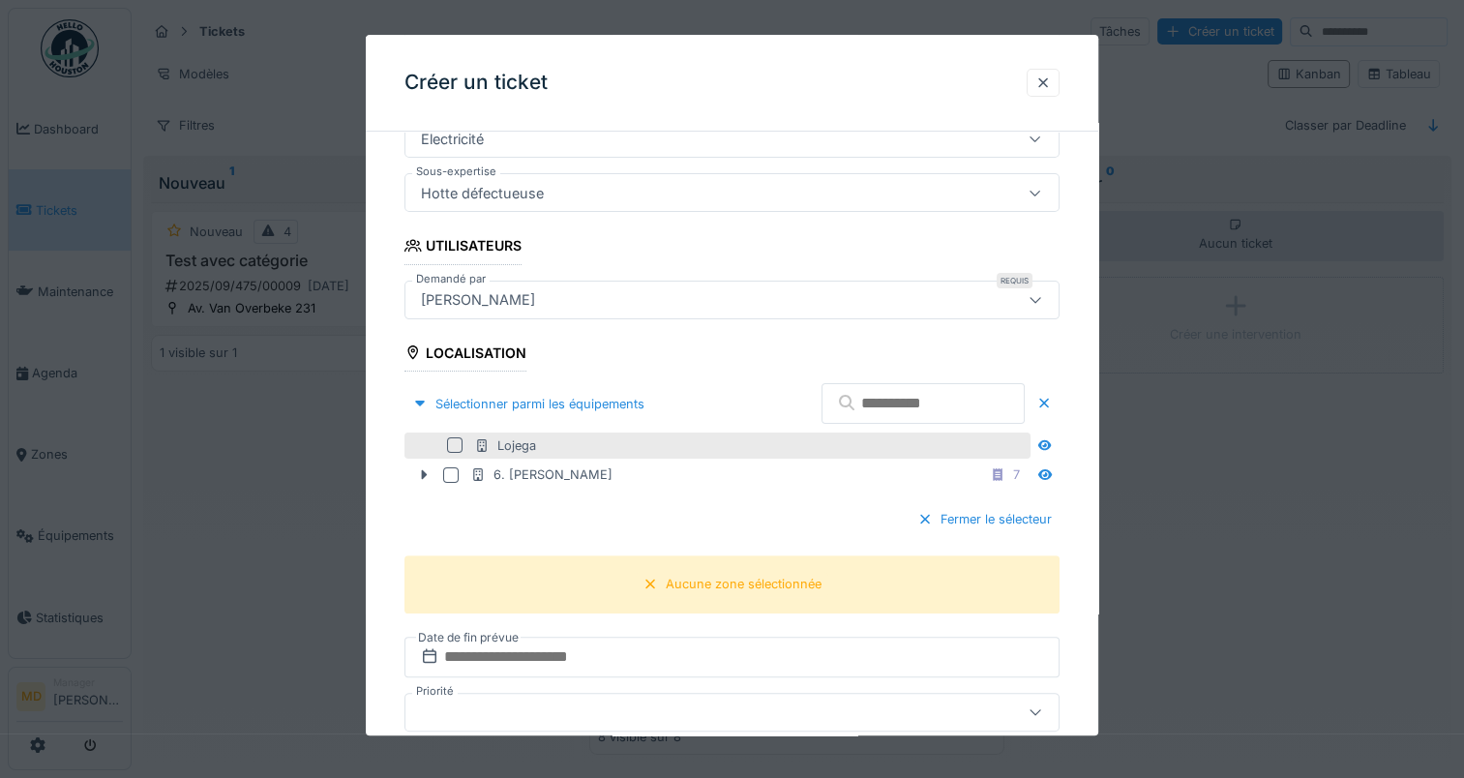
scroll to position [501, 0]
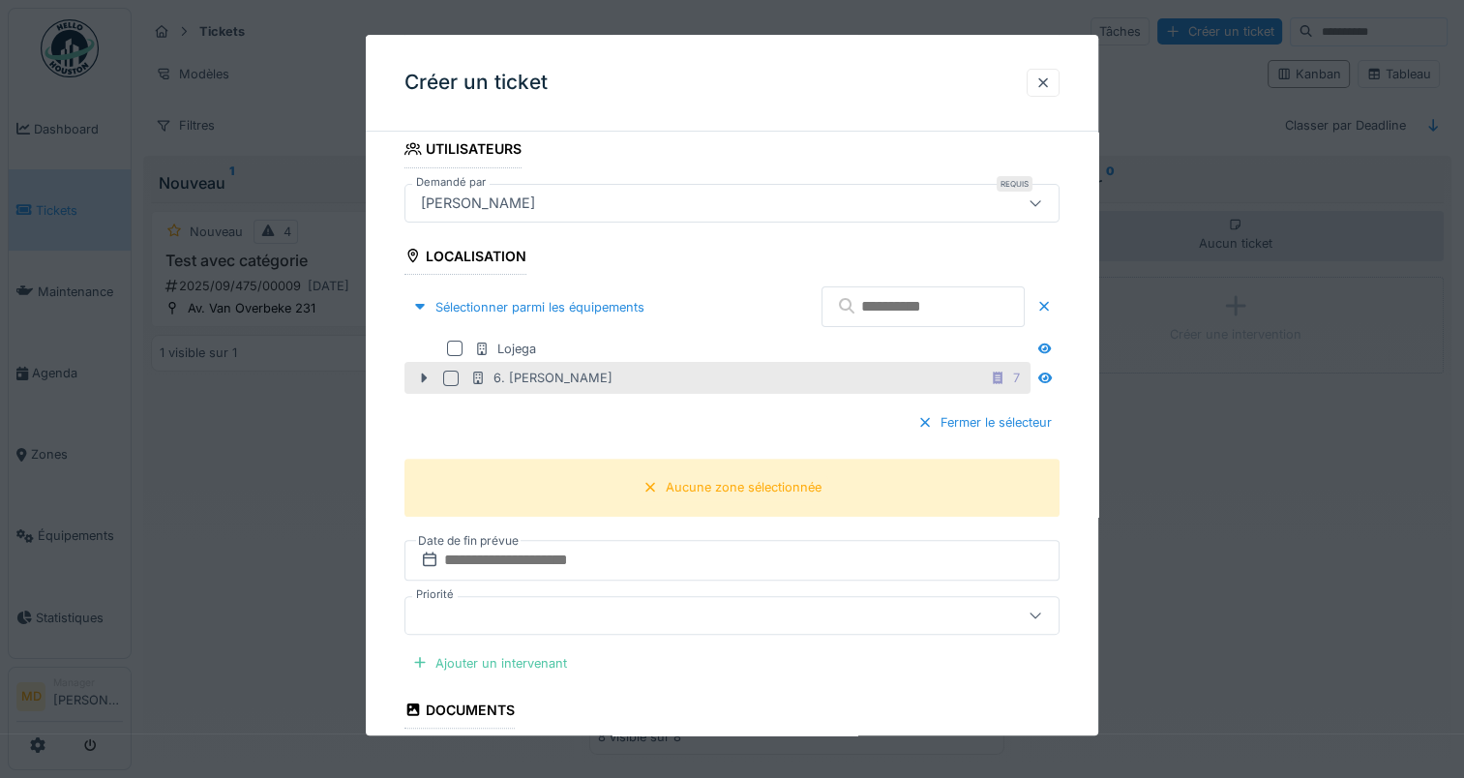
click at [446, 376] on div at bounding box center [450, 378] width 15 height 15
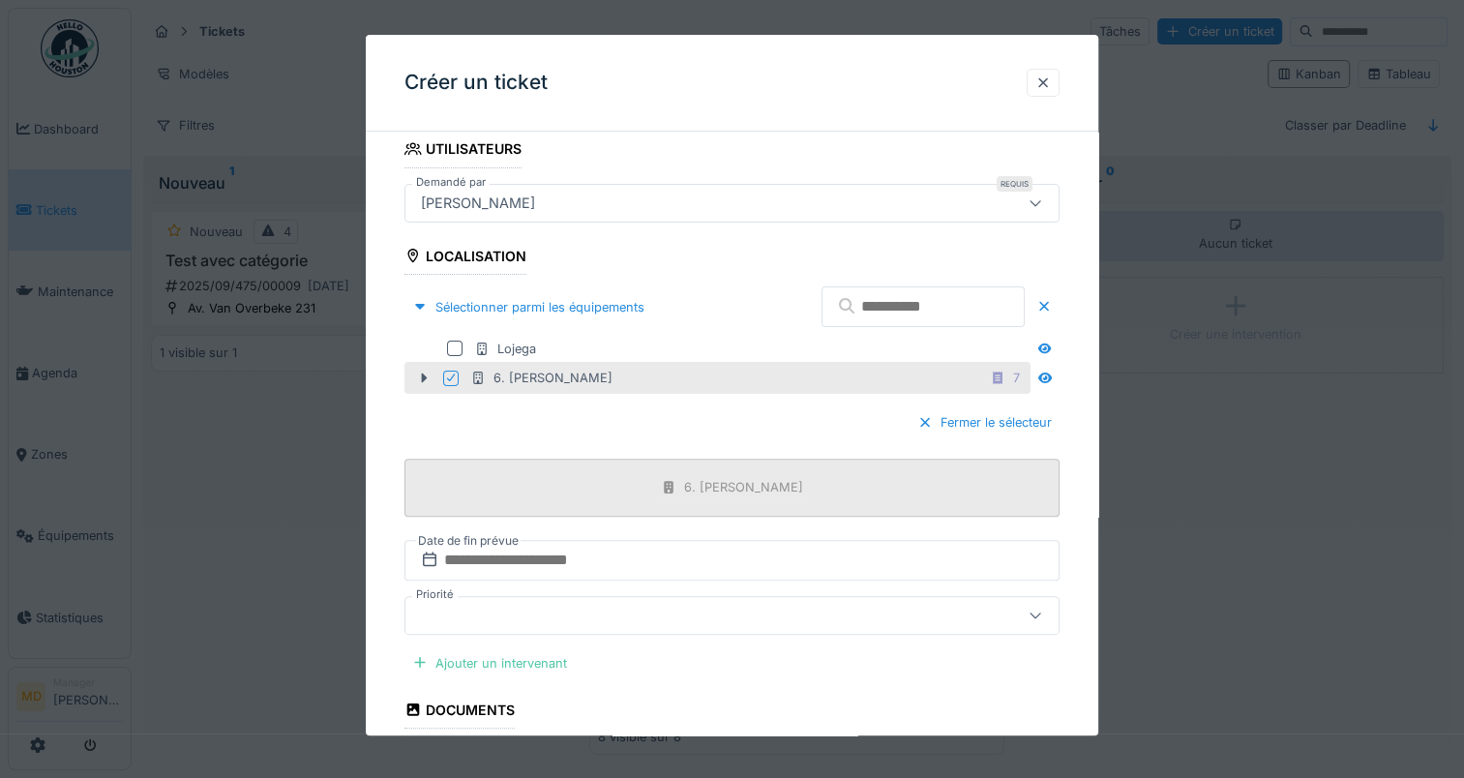
click at [720, 483] on div "6. [PERSON_NAME]" at bounding box center [743, 488] width 119 height 18
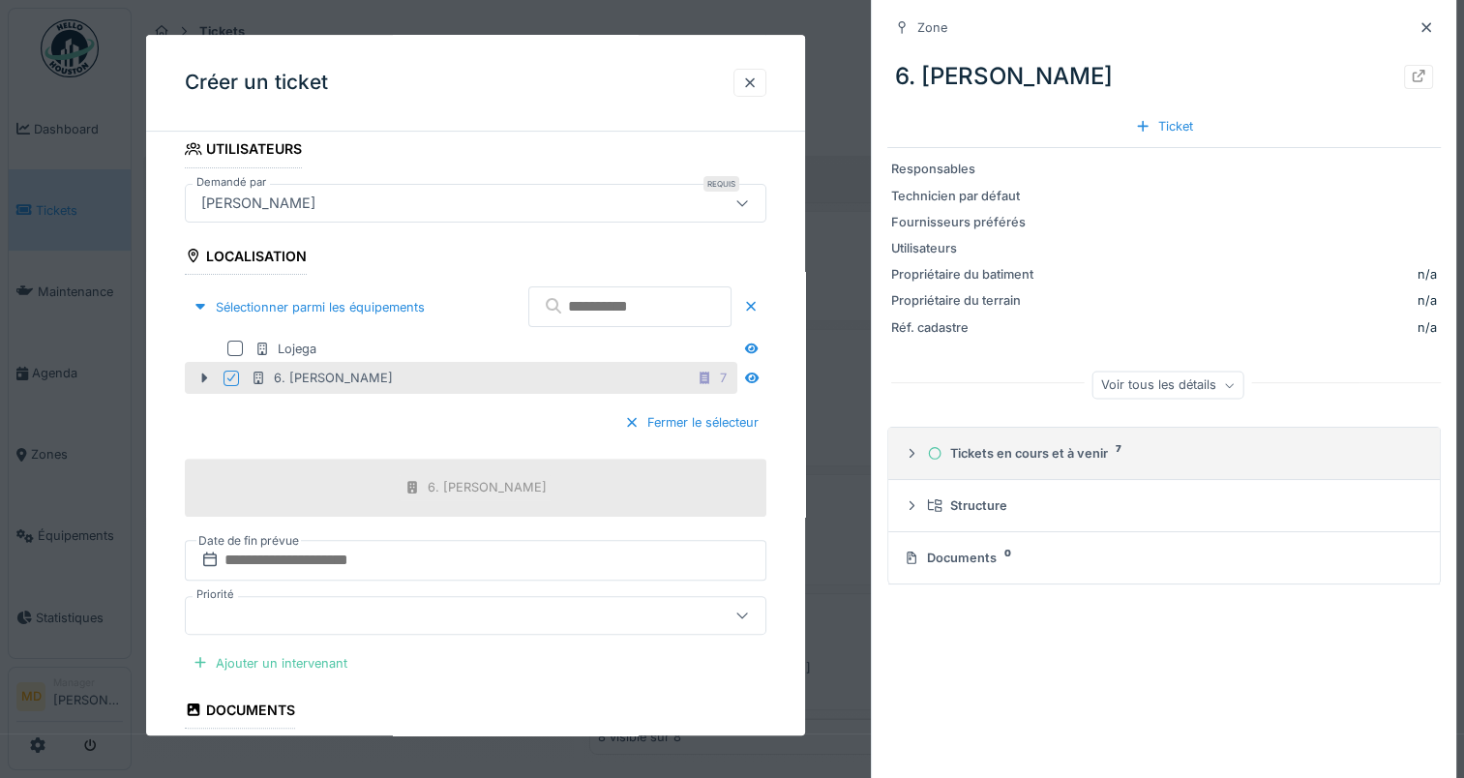
click at [1034, 453] on div "Tickets en cours et à venir 7" at bounding box center [1172, 453] width 490 height 18
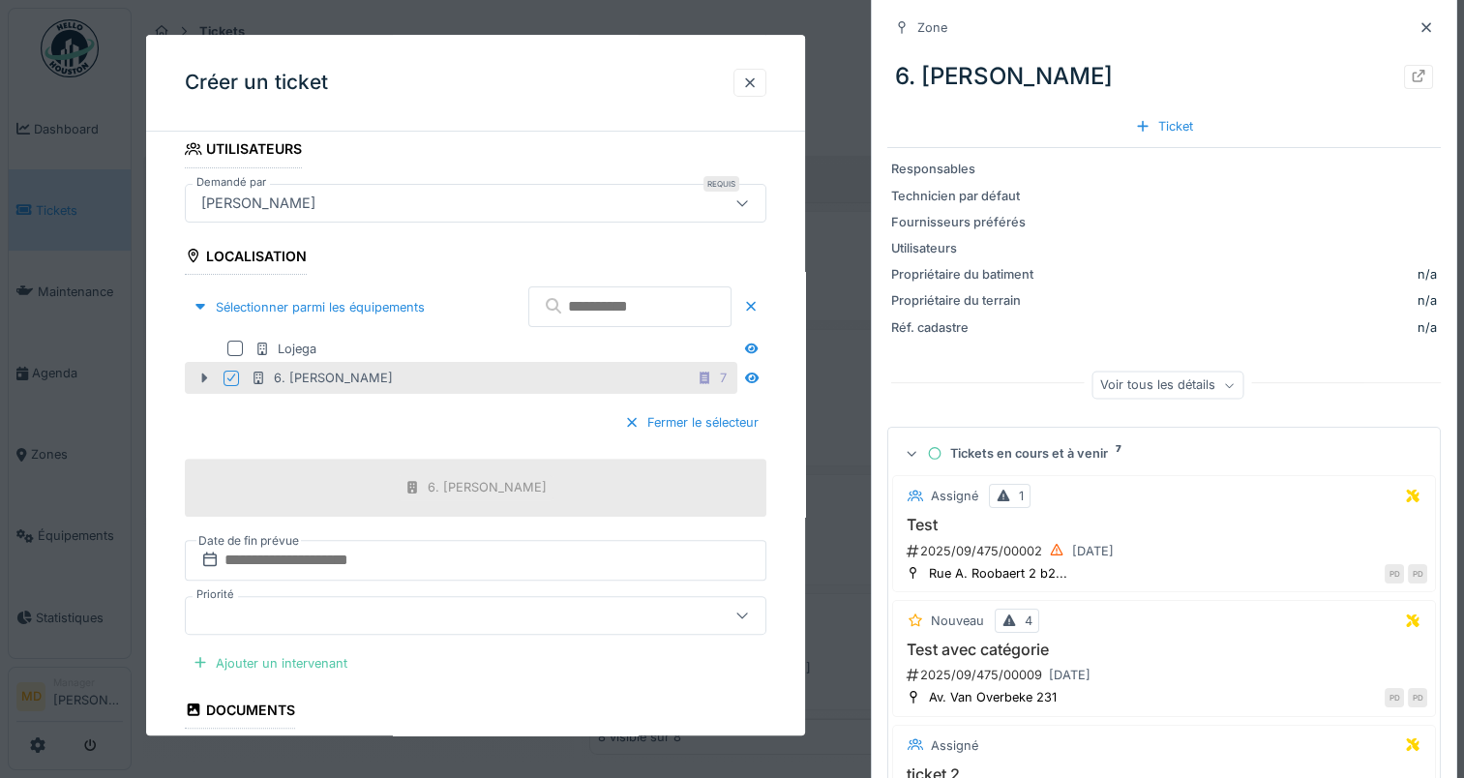
click at [202, 374] on icon at bounding box center [205, 379] width 6 height 10
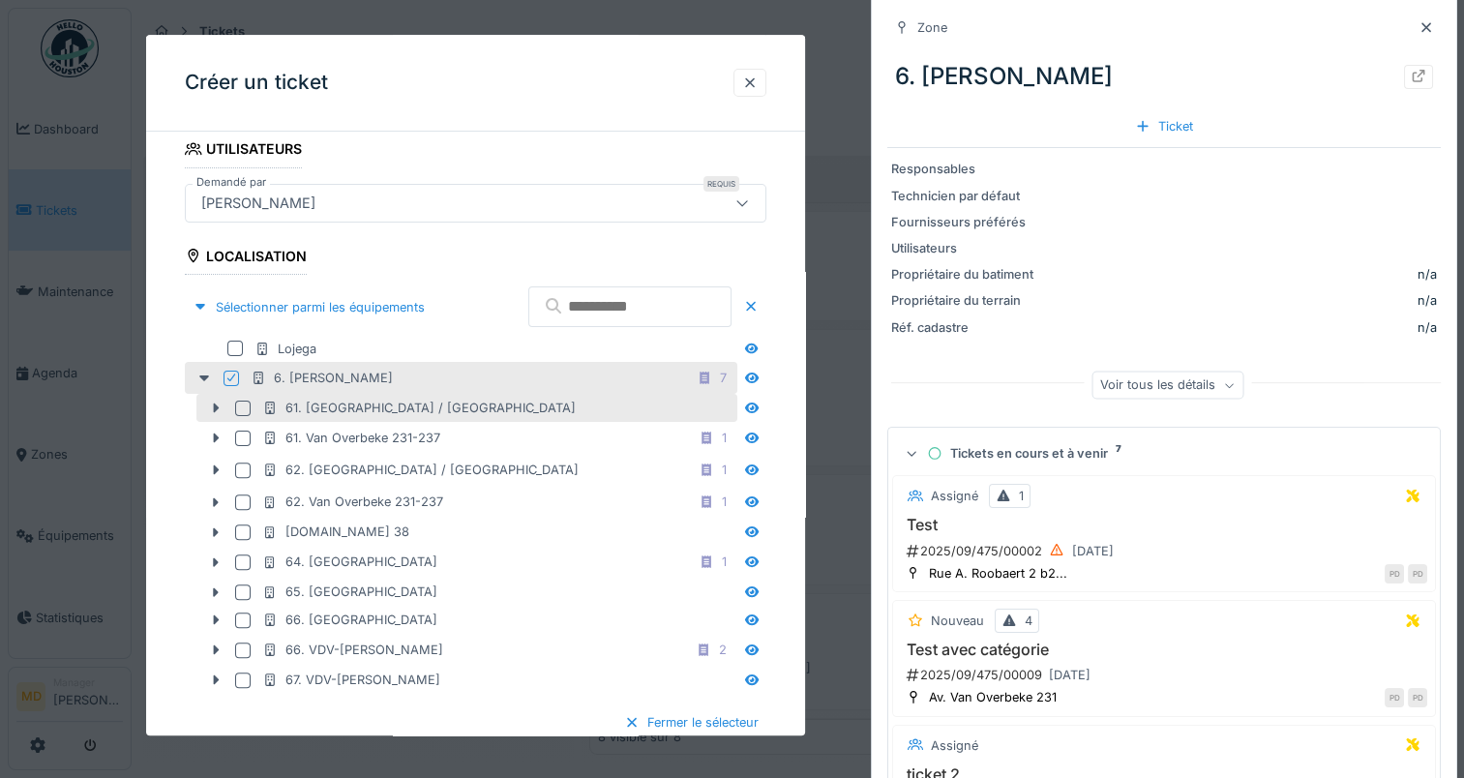
click at [246, 405] on div at bounding box center [242, 408] width 15 height 15
click at [214, 404] on icon at bounding box center [217, 409] width 6 height 10
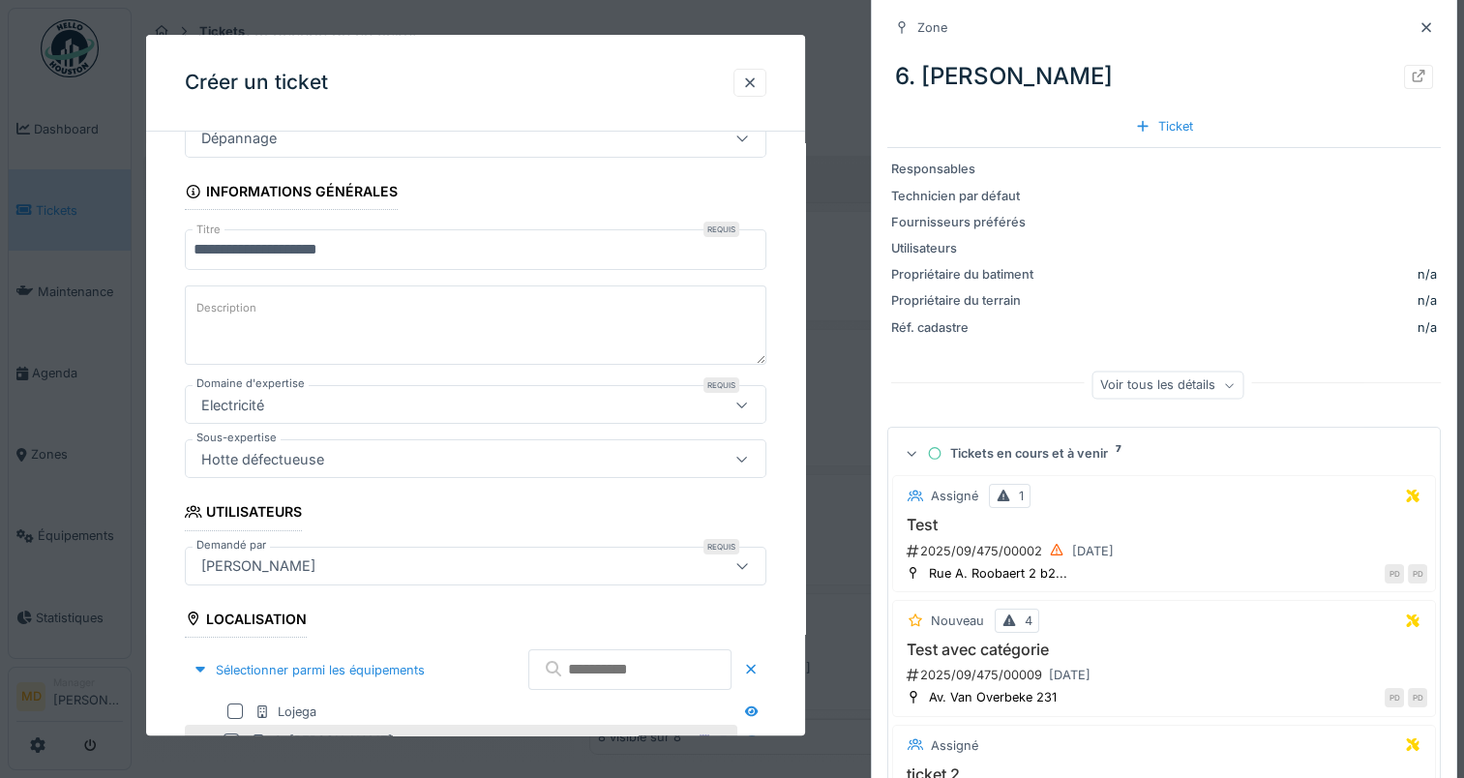
scroll to position [17, 0]
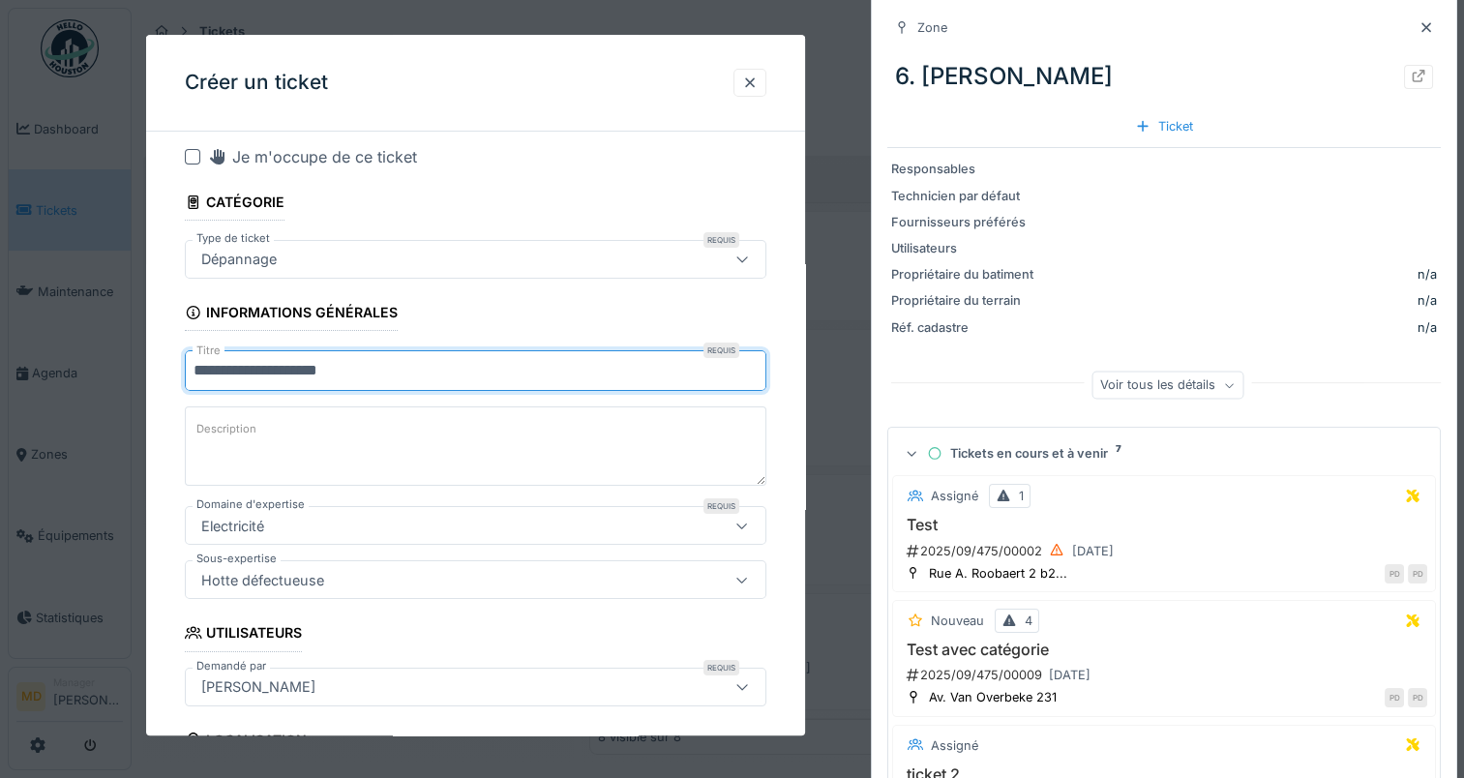
drag, startPoint x: 360, startPoint y: 367, endPoint x: -4, endPoint y: 376, distance: 364.0
click at [0, 376] on html "Dashboard Tickets Maintenance [GEOGRAPHIC_DATA] Zones Équipements Statistiques …" at bounding box center [732, 389] width 1464 height 778
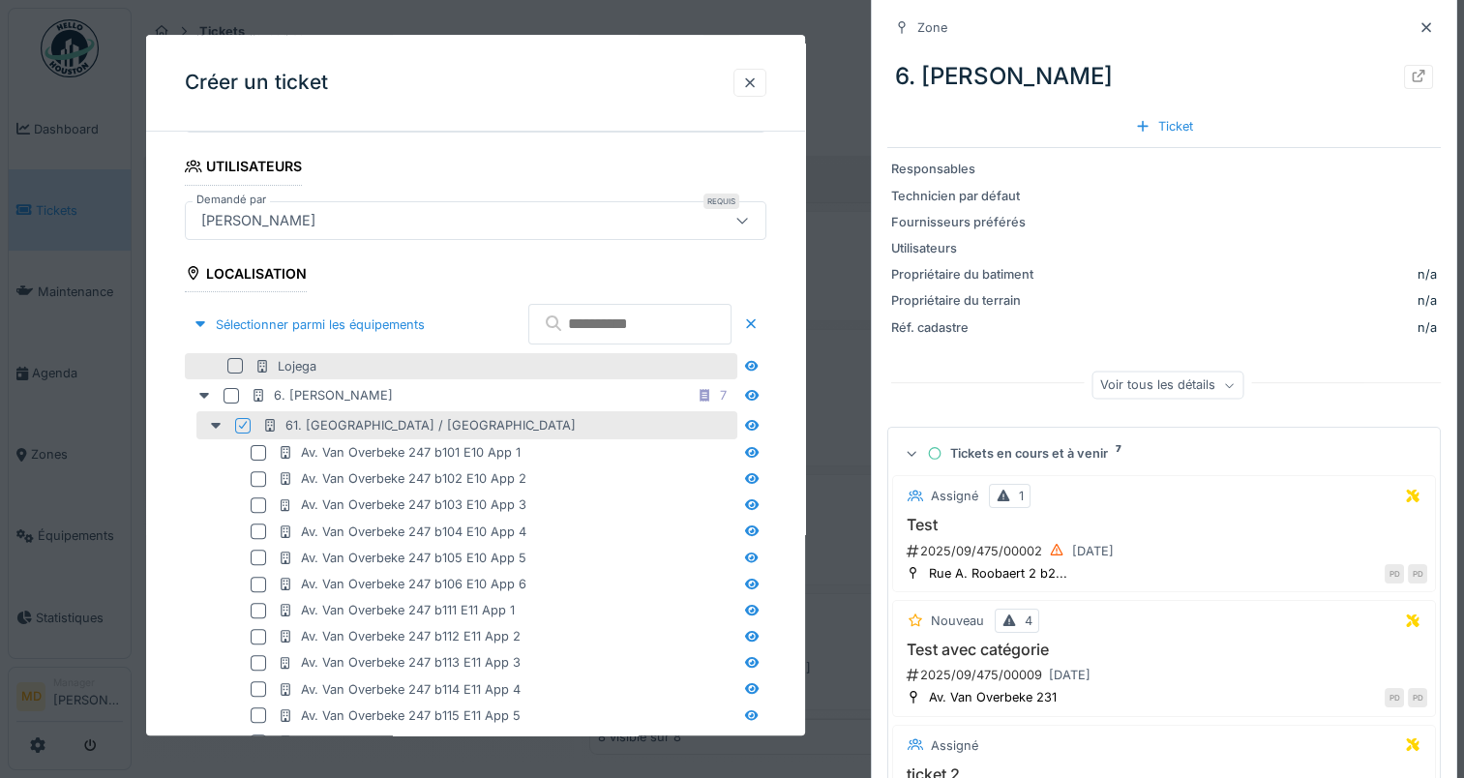
scroll to position [598, 0]
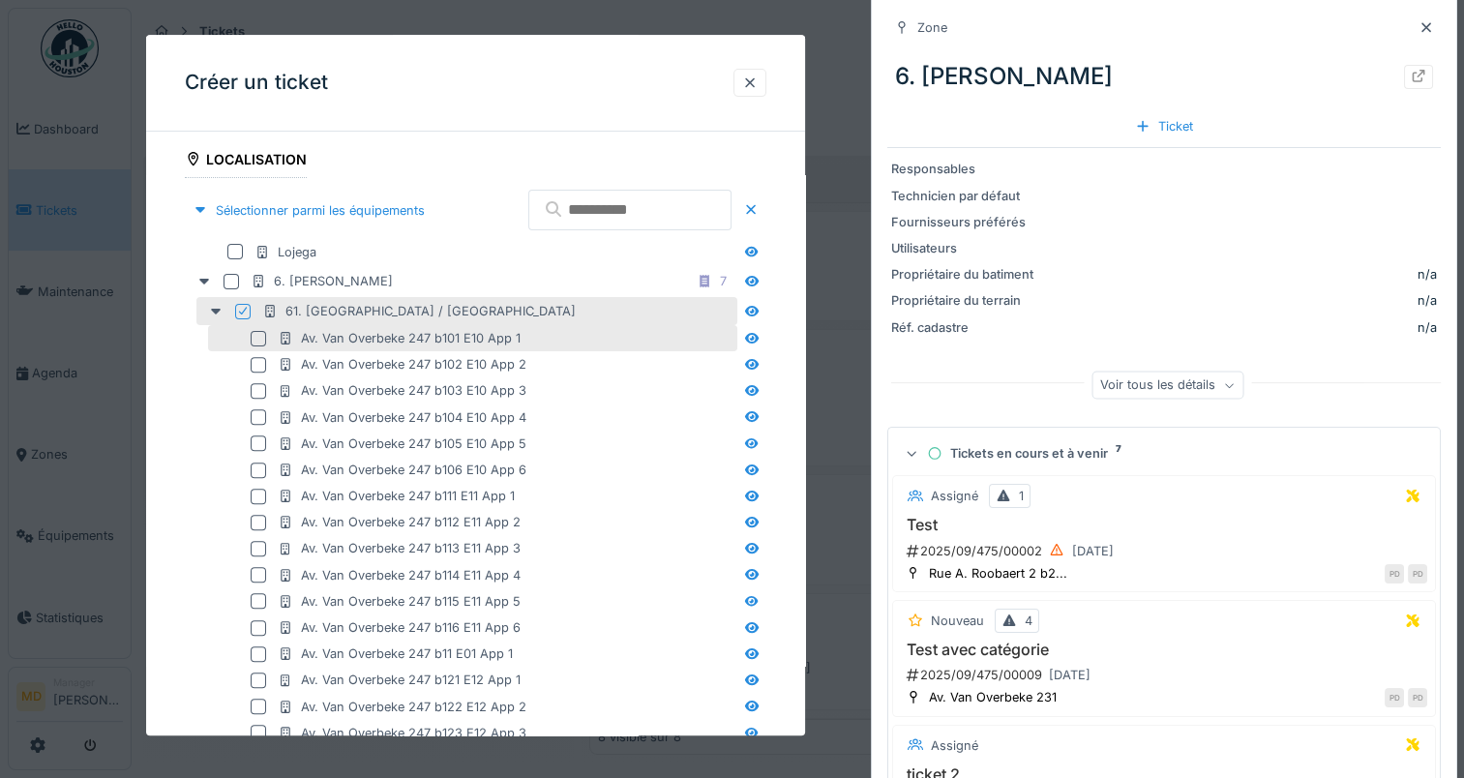
type input "**********"
click at [259, 333] on div at bounding box center [258, 338] width 15 height 15
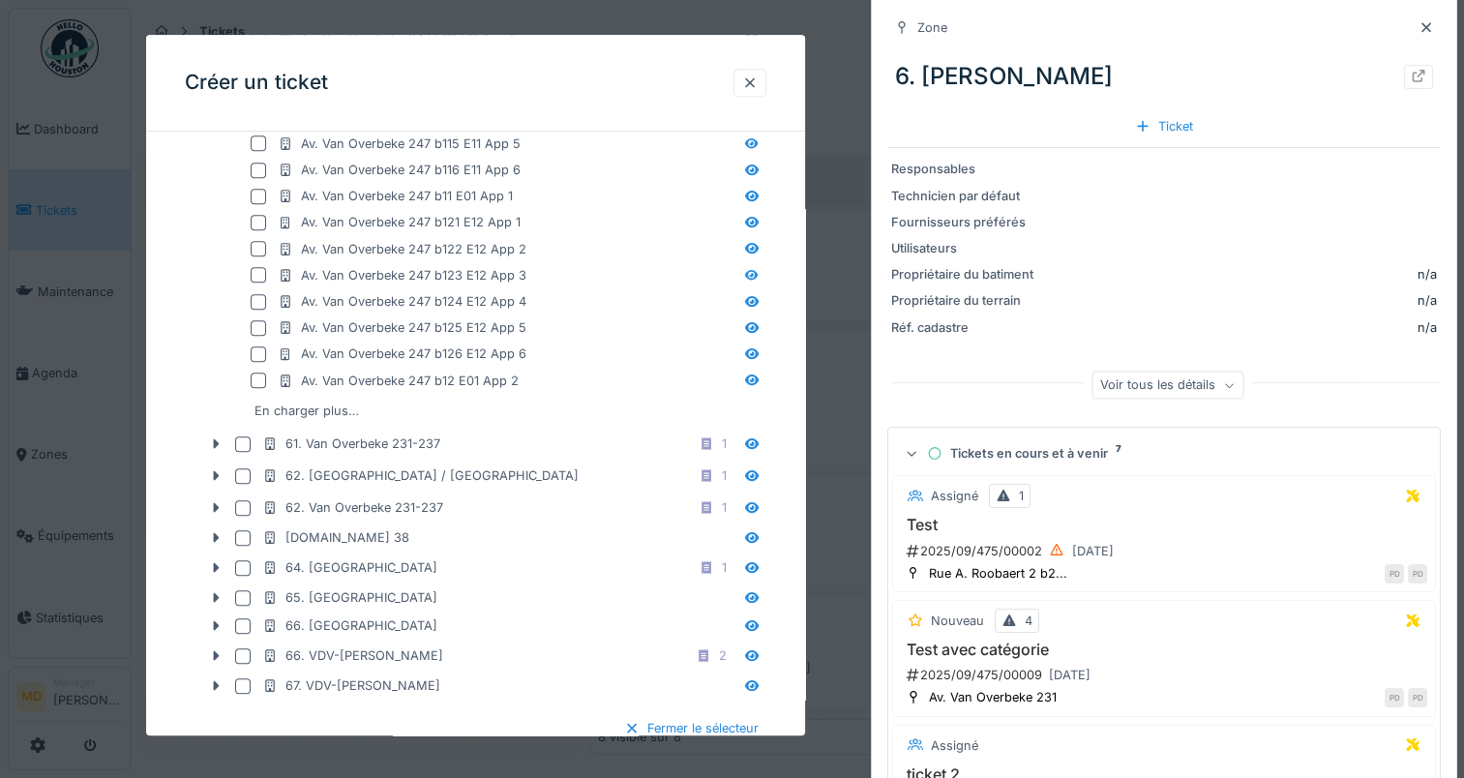
scroll to position [1082, 0]
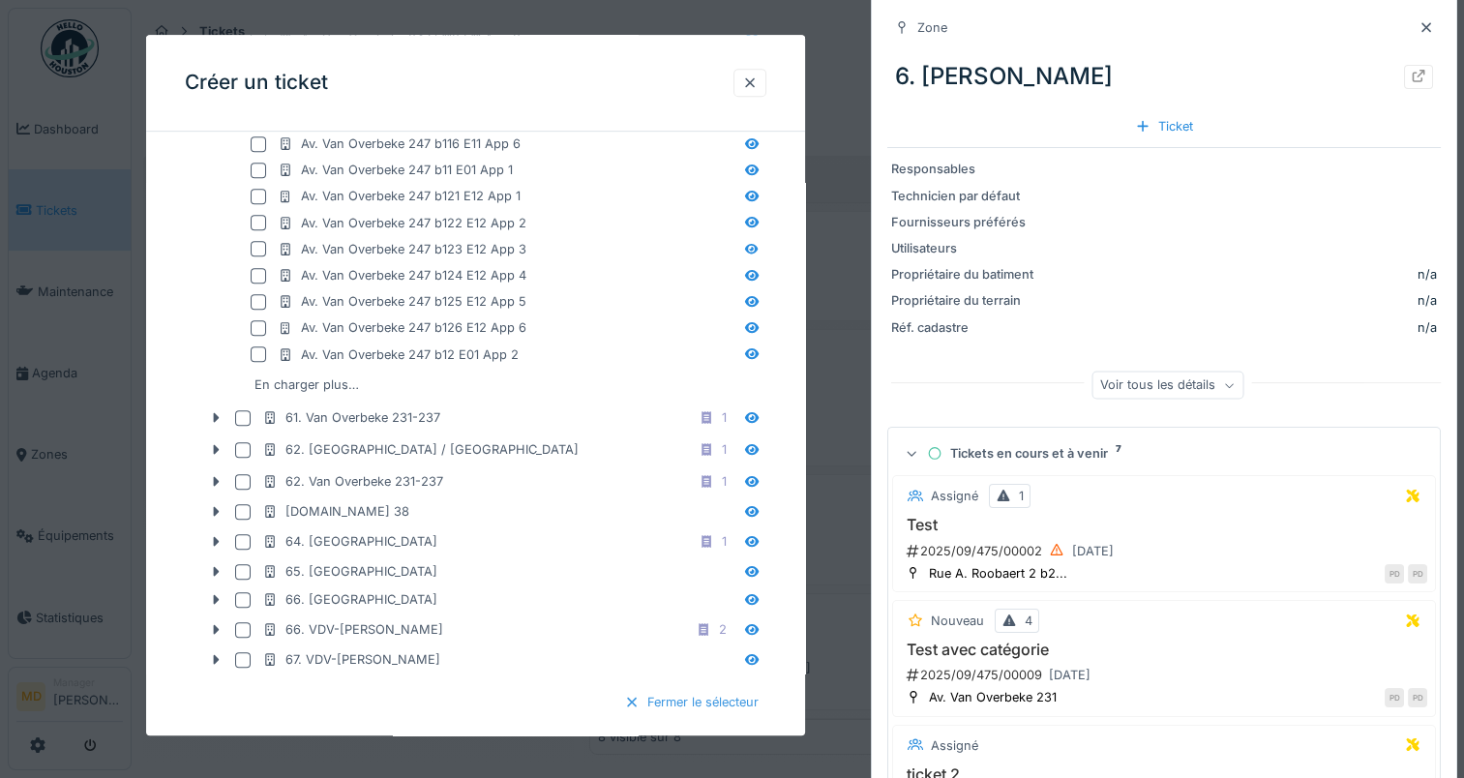
click at [731, 697] on div "Fermer le sélecteur" at bounding box center [691, 702] width 150 height 26
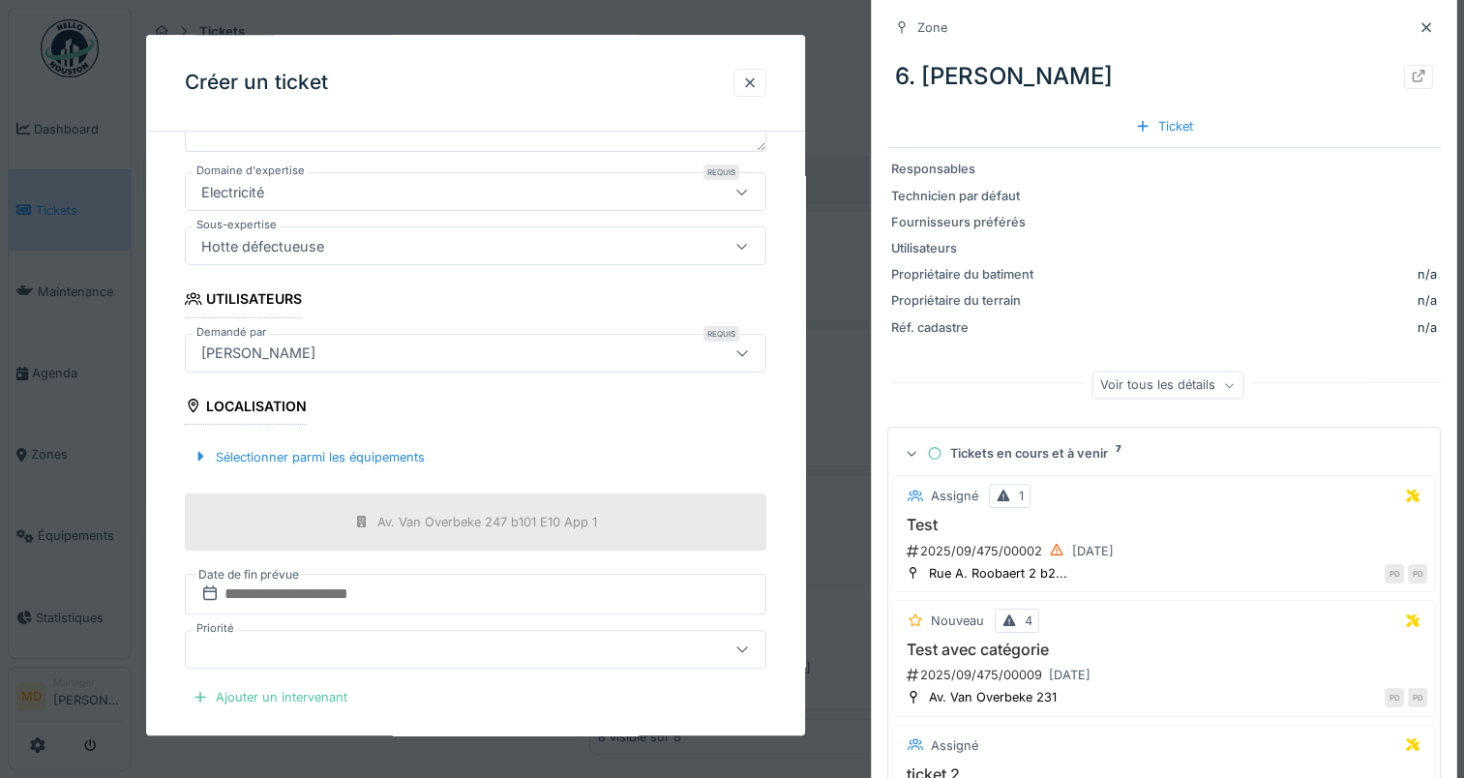
scroll to position [399, 0]
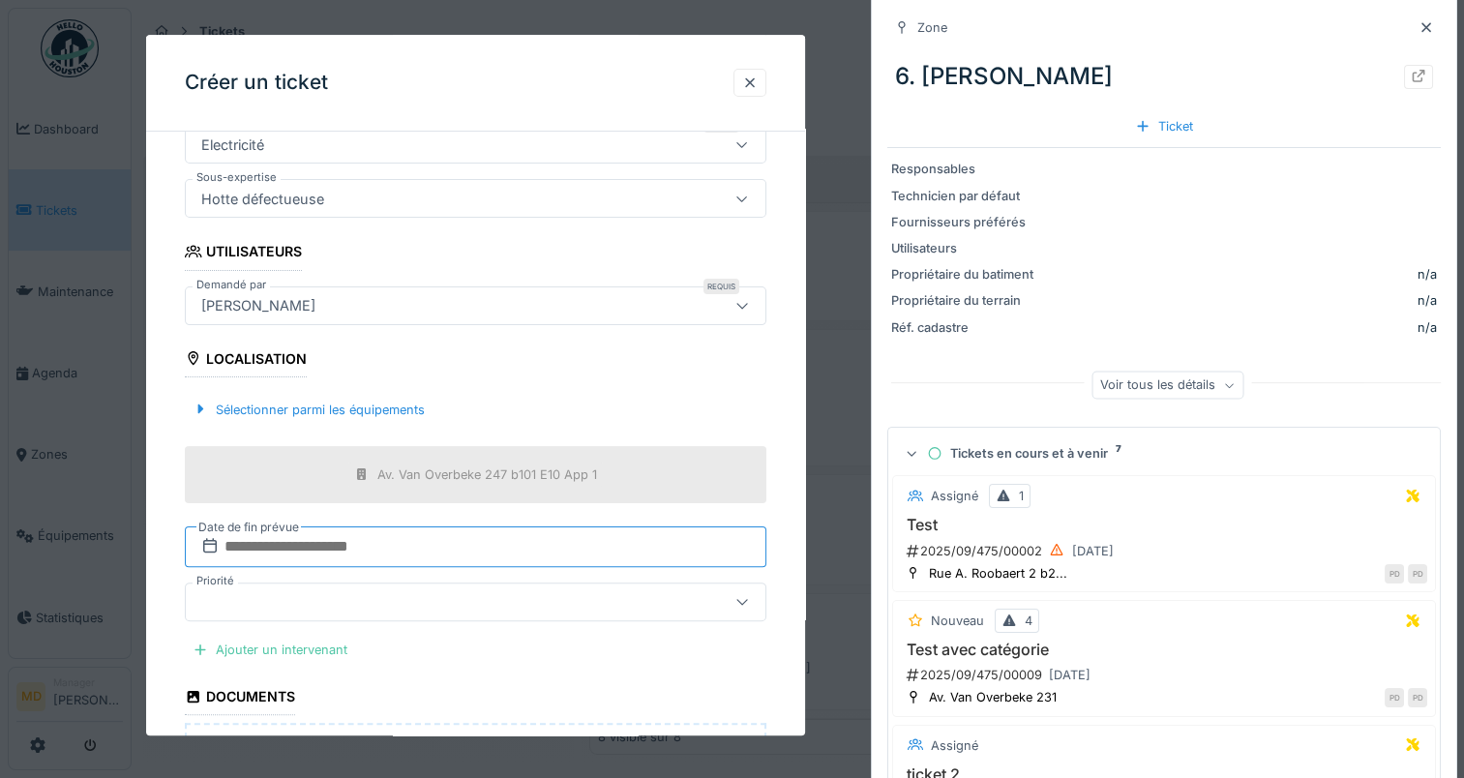
click at [403, 542] on input "text" at bounding box center [476, 546] width 582 height 41
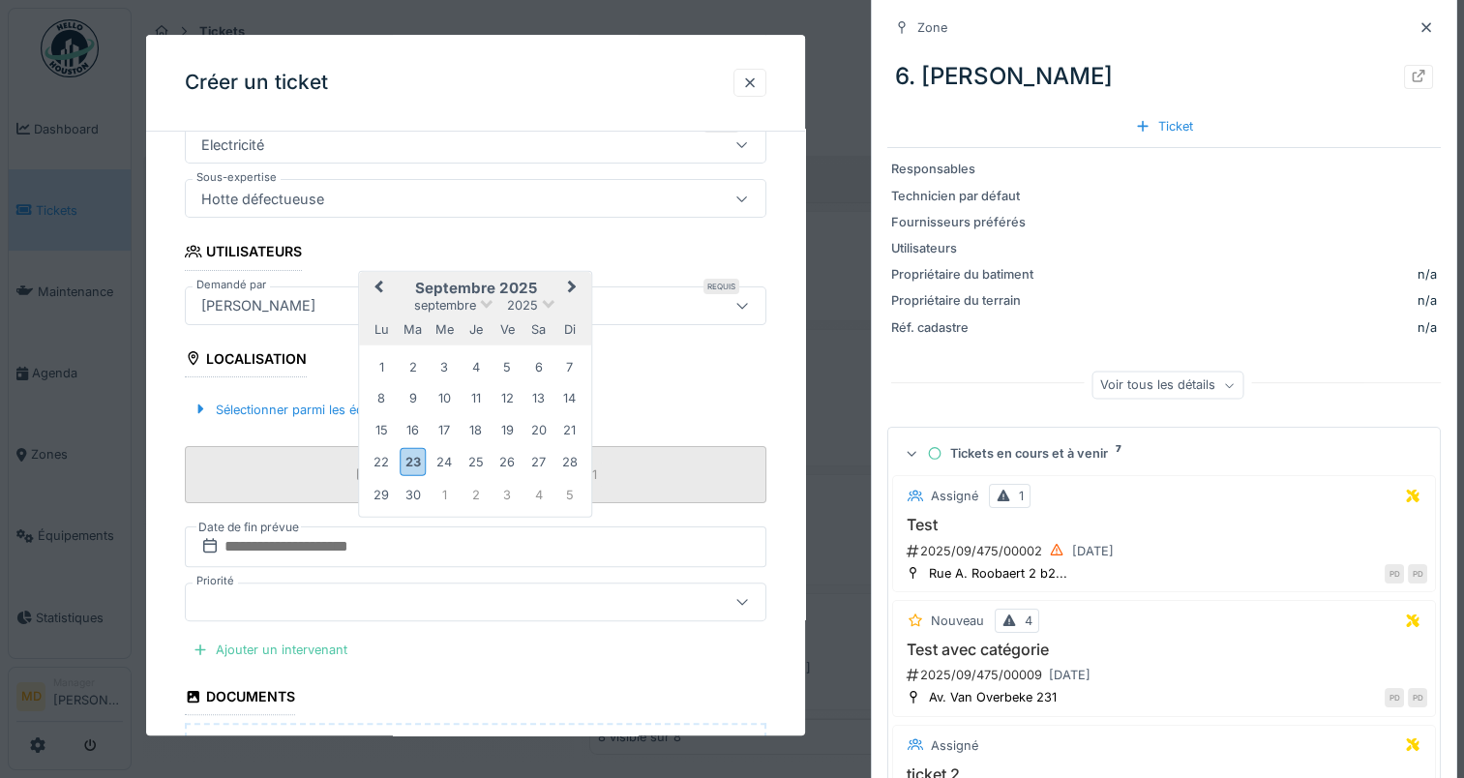
click at [294, 494] on div "Av. Van Overbeke 247 b101 E10 App 1" at bounding box center [476, 474] width 582 height 57
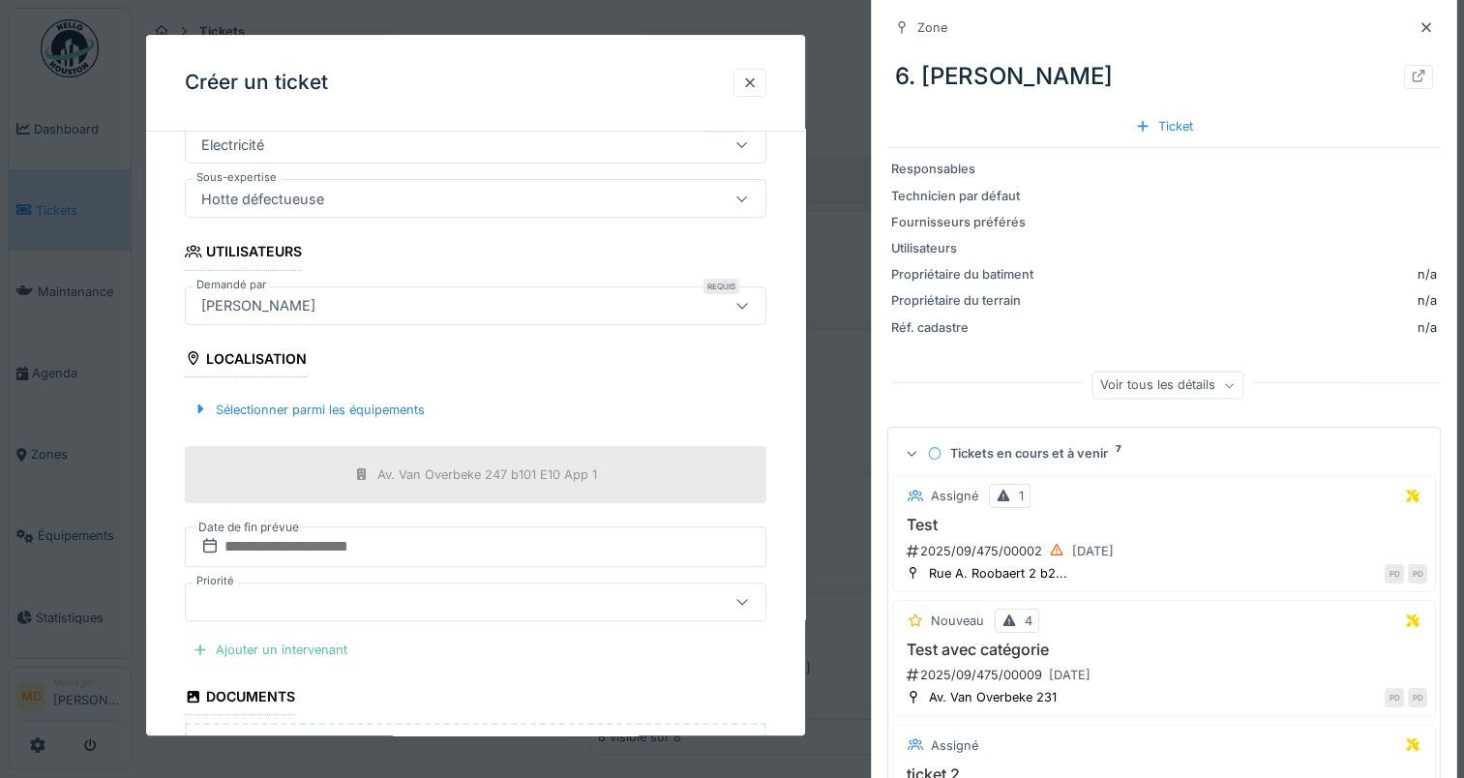
click at [367, 610] on div at bounding box center [476, 602] width 582 height 39
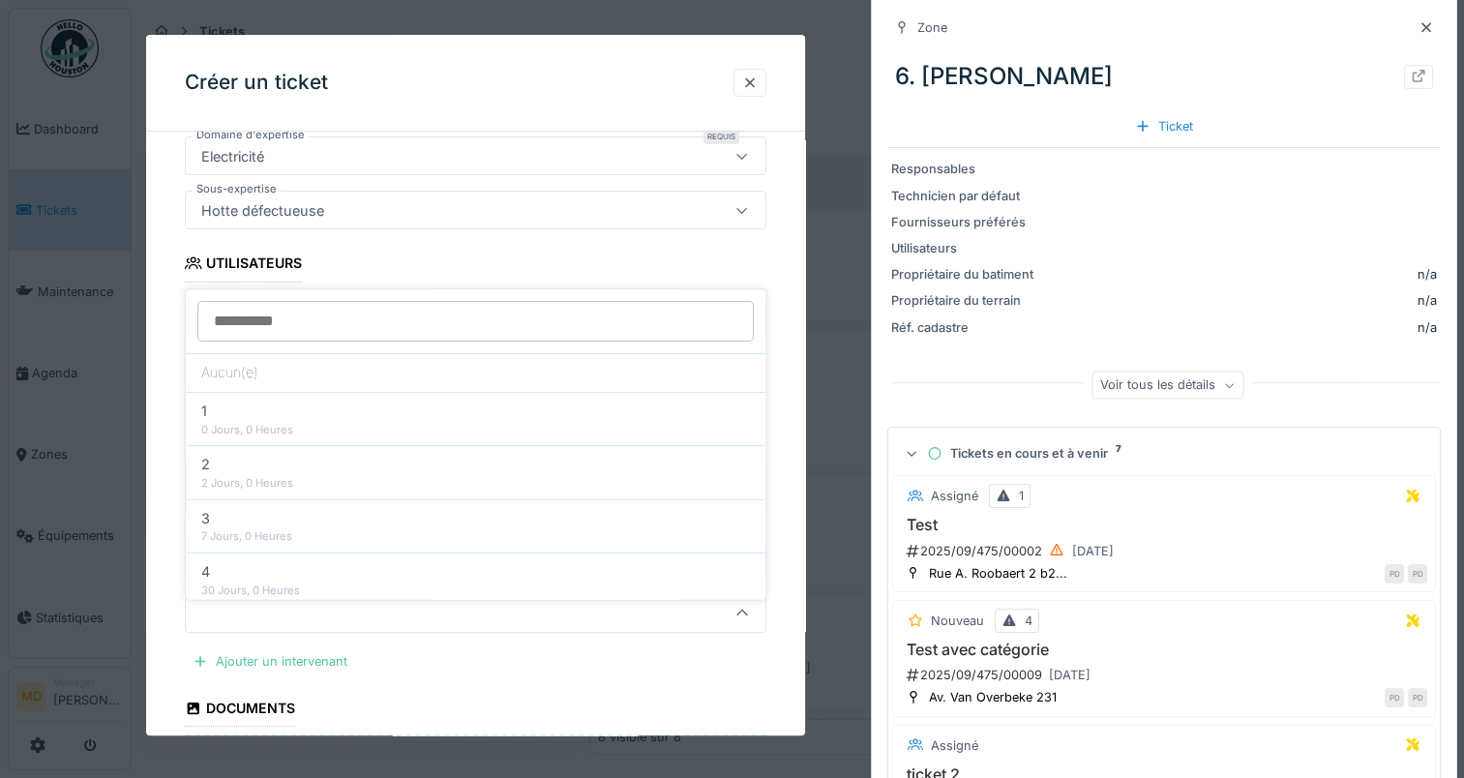
scroll to position [94, 0]
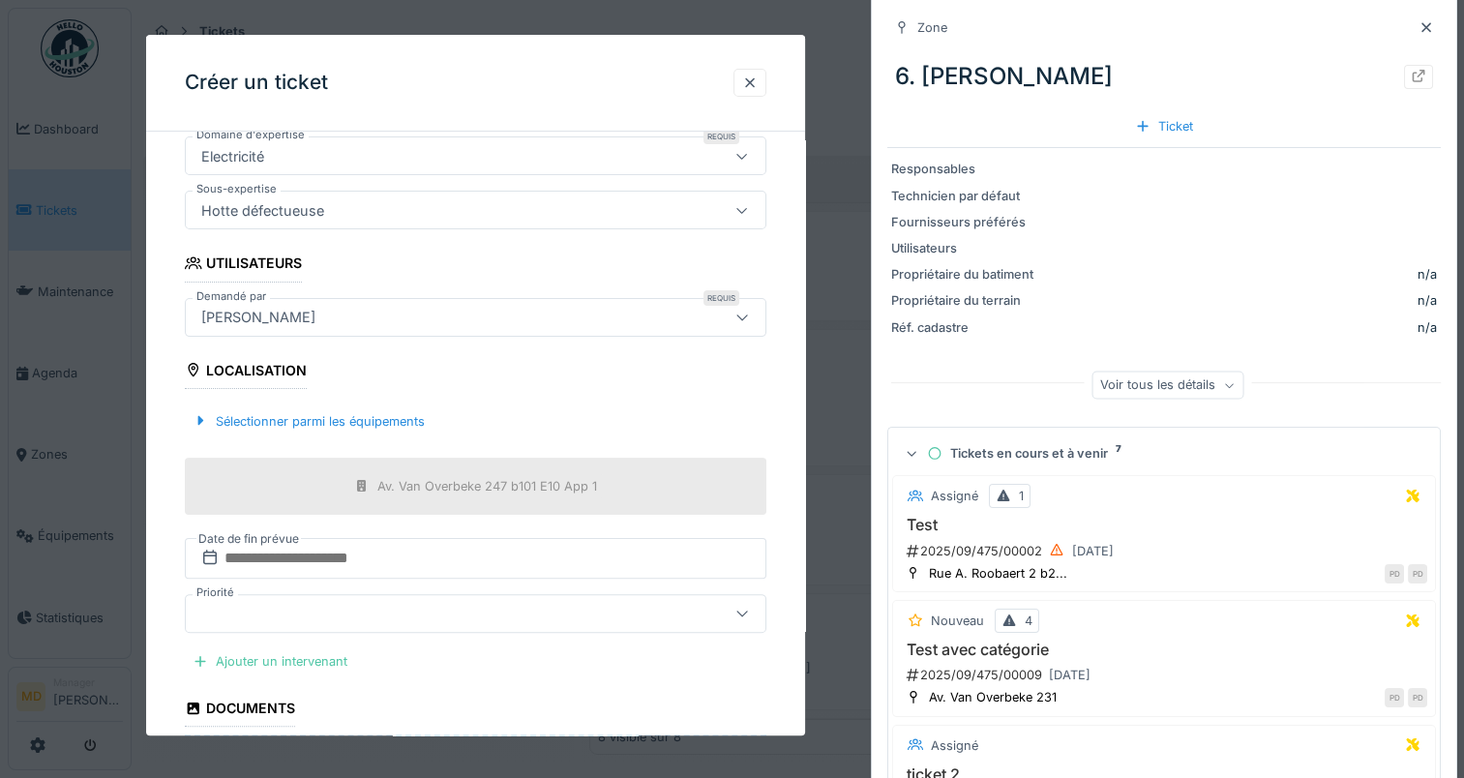
click at [791, 603] on div "**********" at bounding box center [475, 455] width 659 height 1391
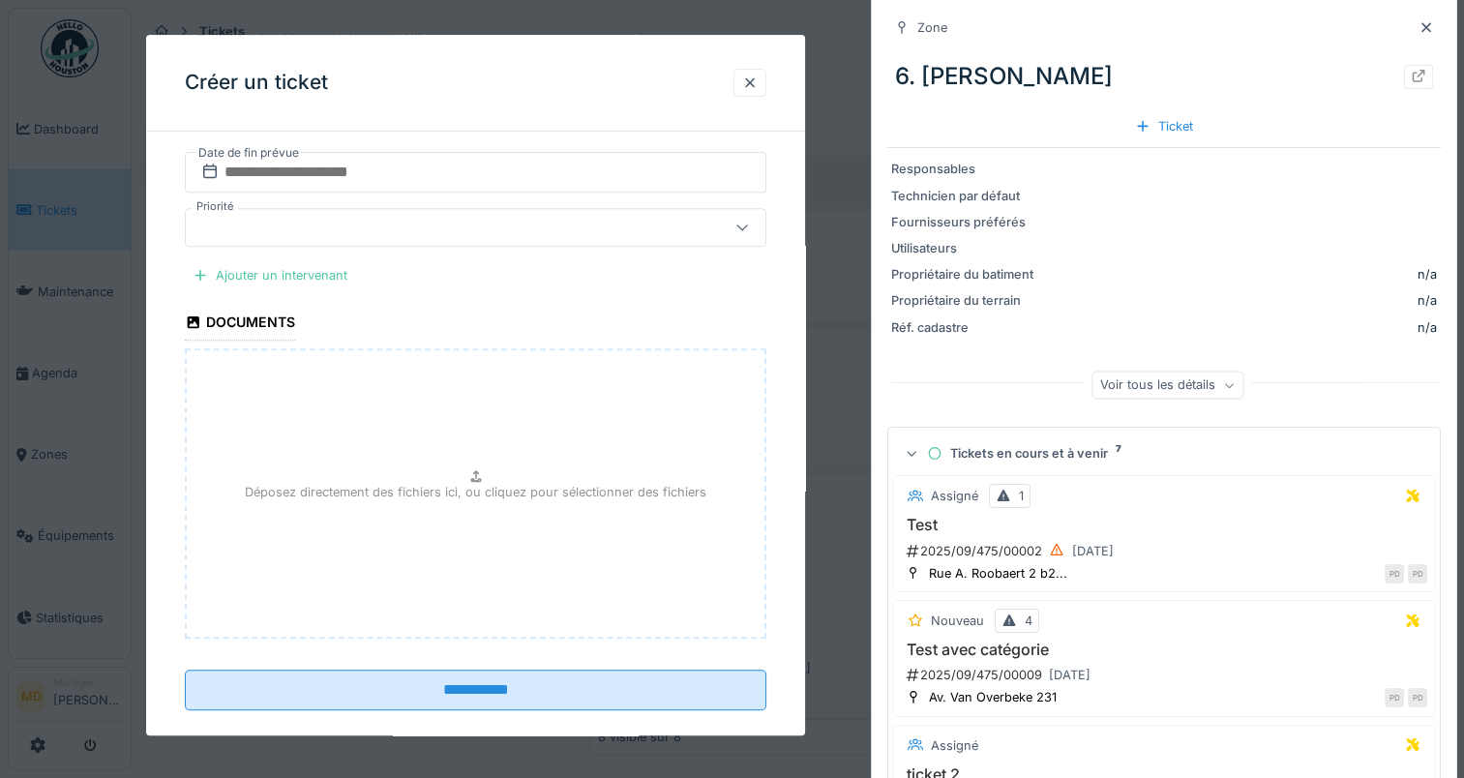
scroll to position [798, 0]
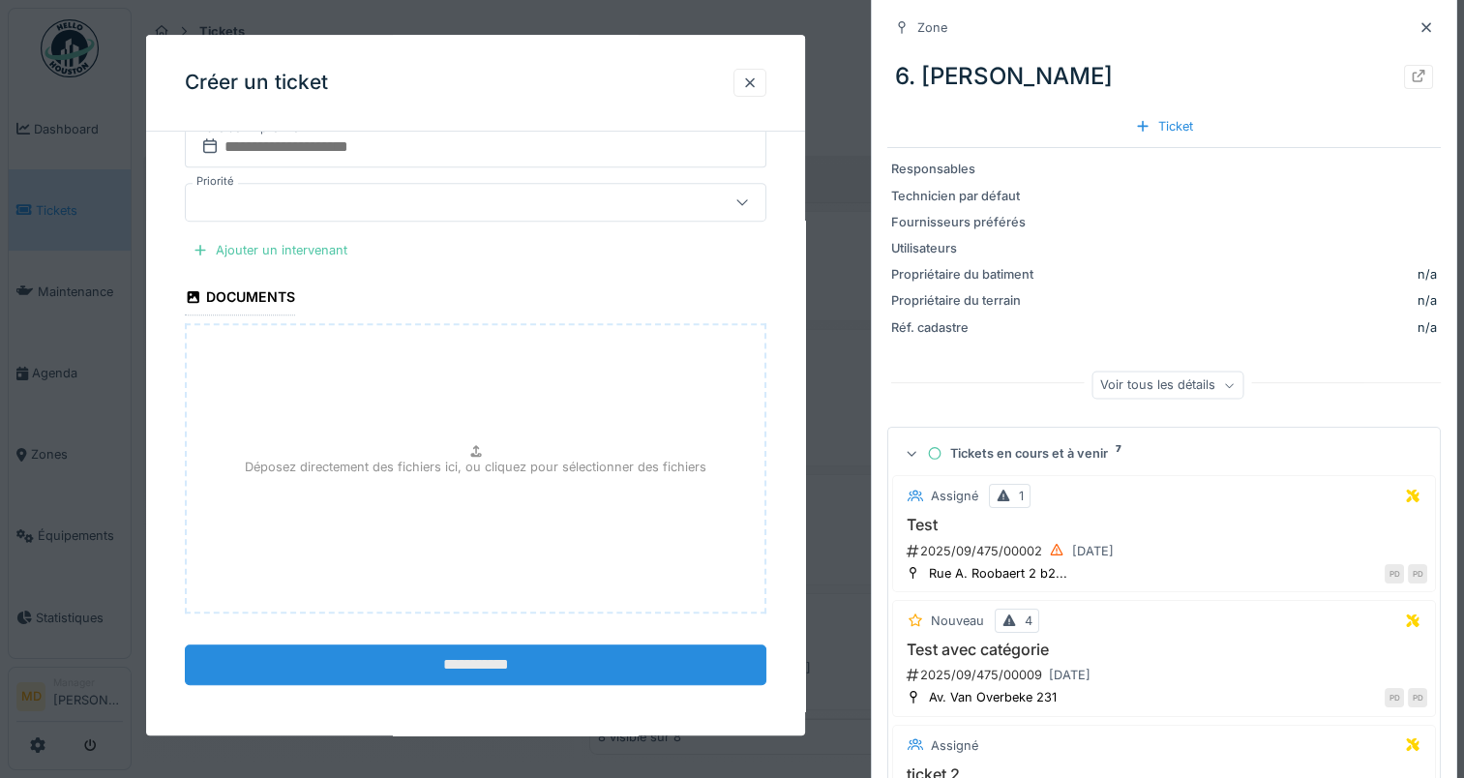
click at [485, 660] on input "**********" at bounding box center [476, 664] width 582 height 41
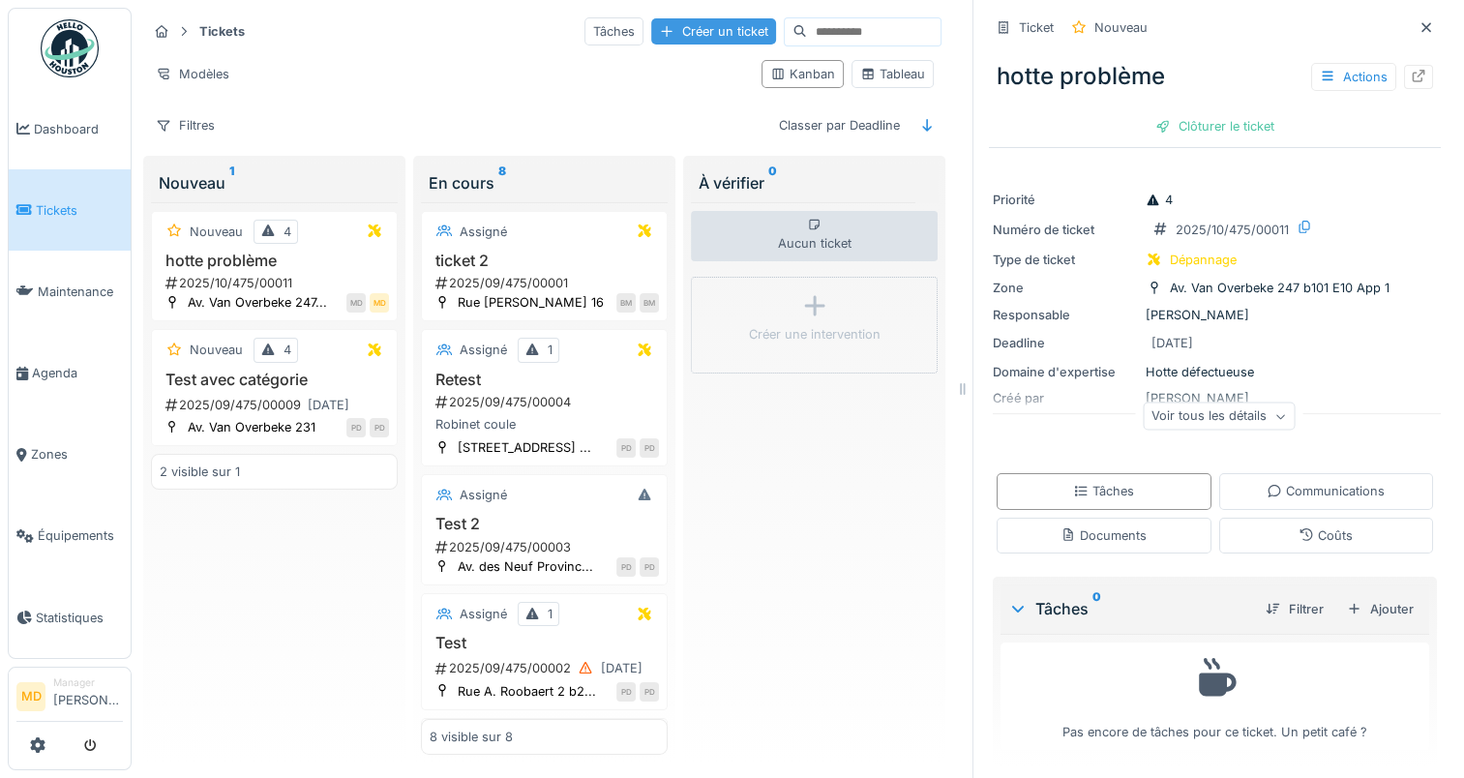
click at [682, 22] on div "Créer un ticket" at bounding box center [713, 31] width 125 height 26
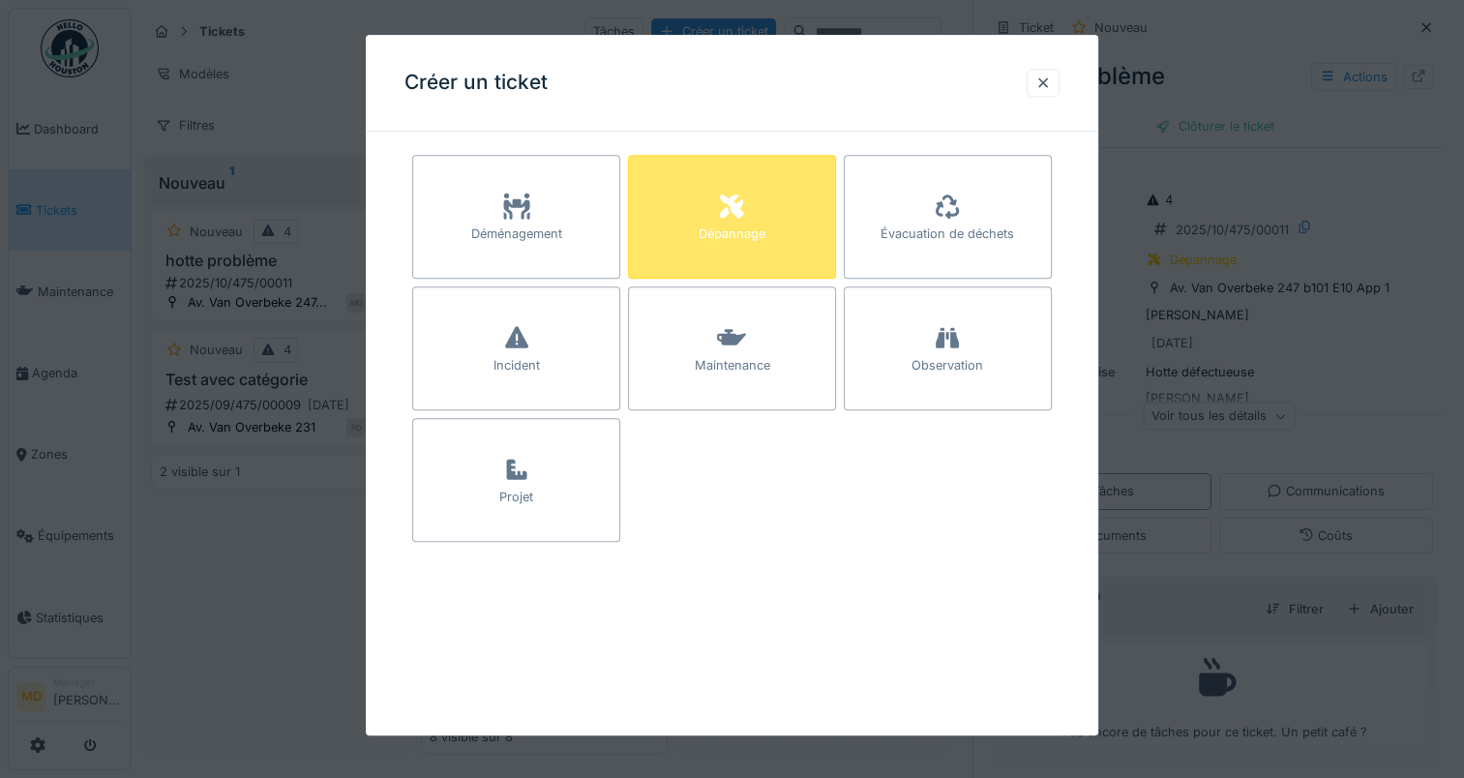
click at [755, 204] on div "Dépannage" at bounding box center [732, 217] width 208 height 124
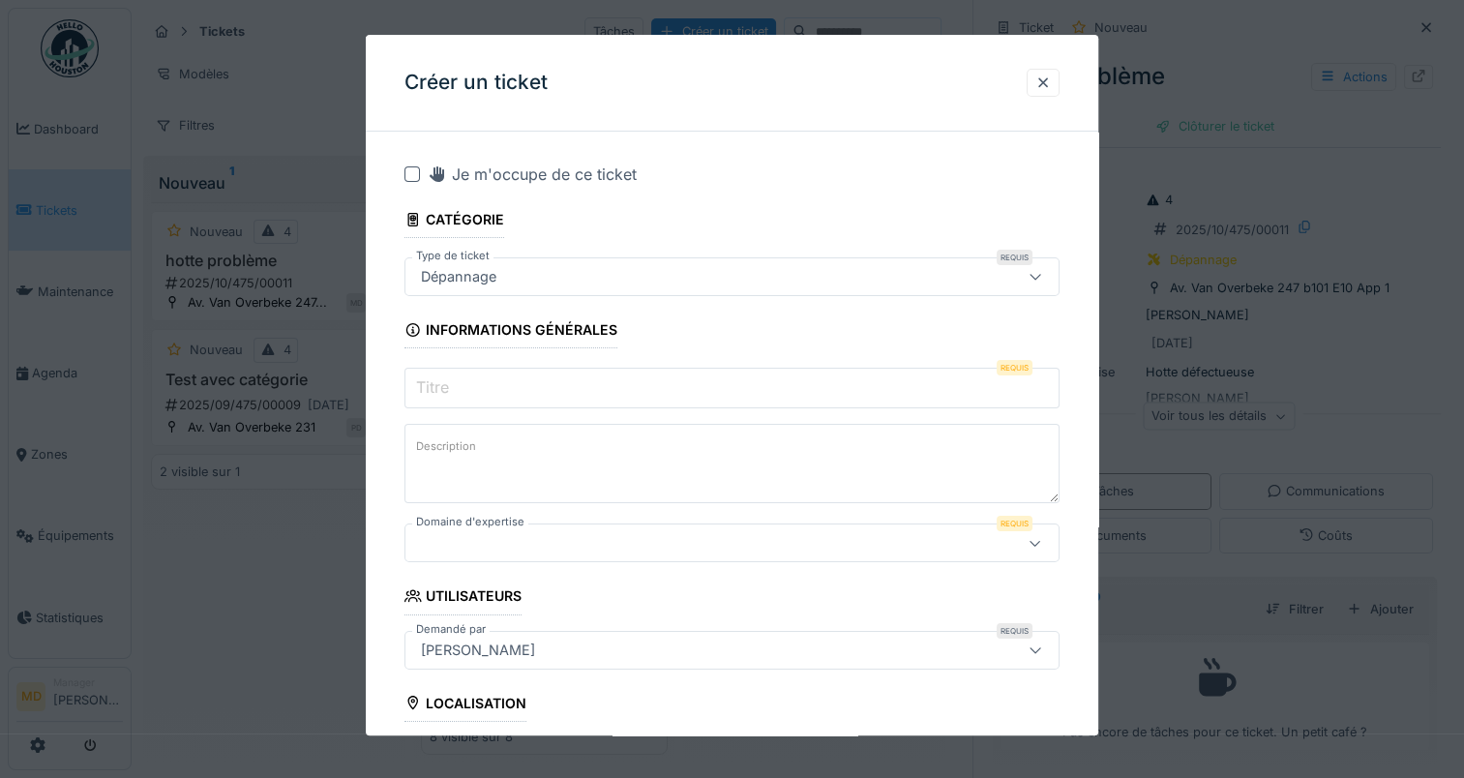
click at [564, 286] on div "Dépannage" at bounding box center [692, 276] width 558 height 21
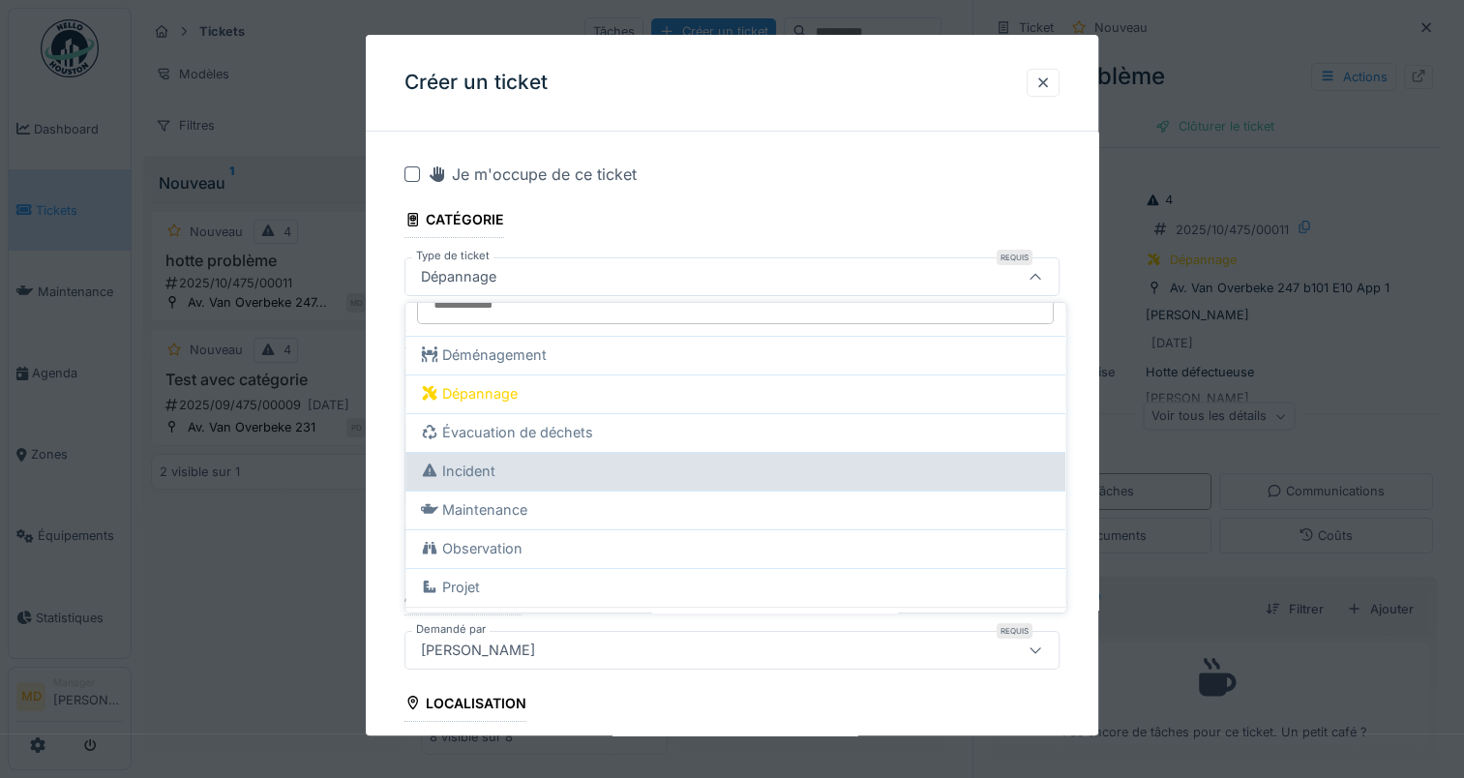
scroll to position [59, 0]
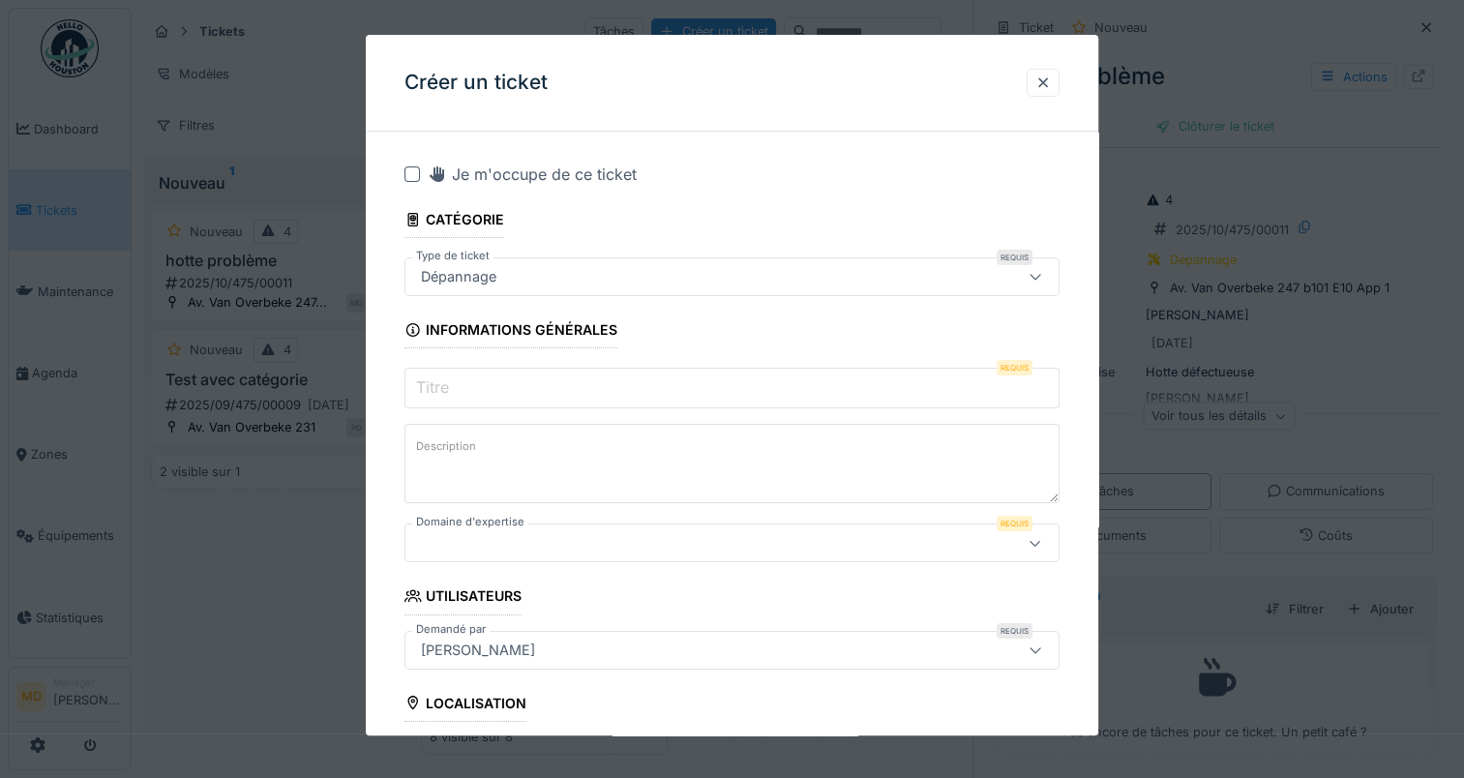
click at [661, 401] on input "Titre" at bounding box center [731, 388] width 655 height 41
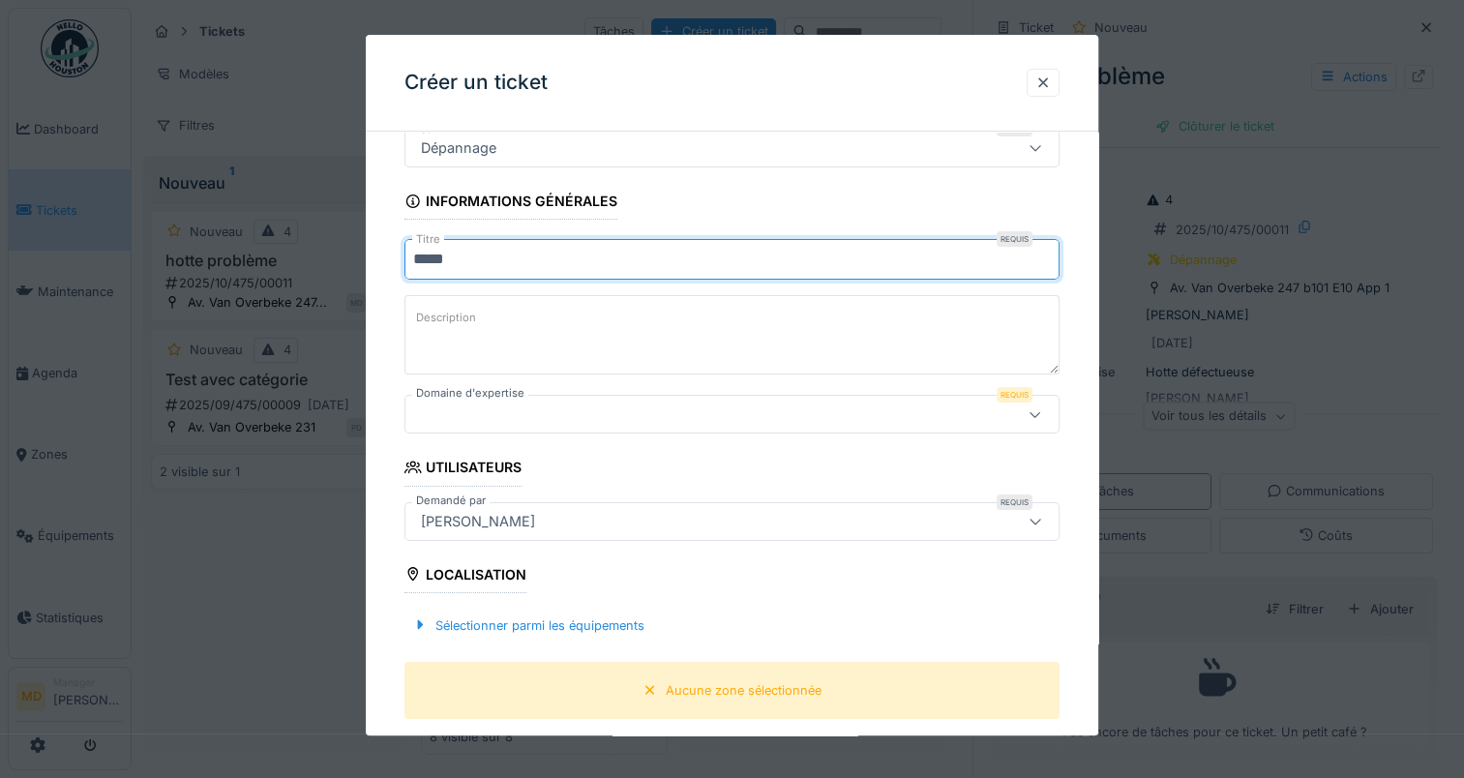
scroll to position [97, 0]
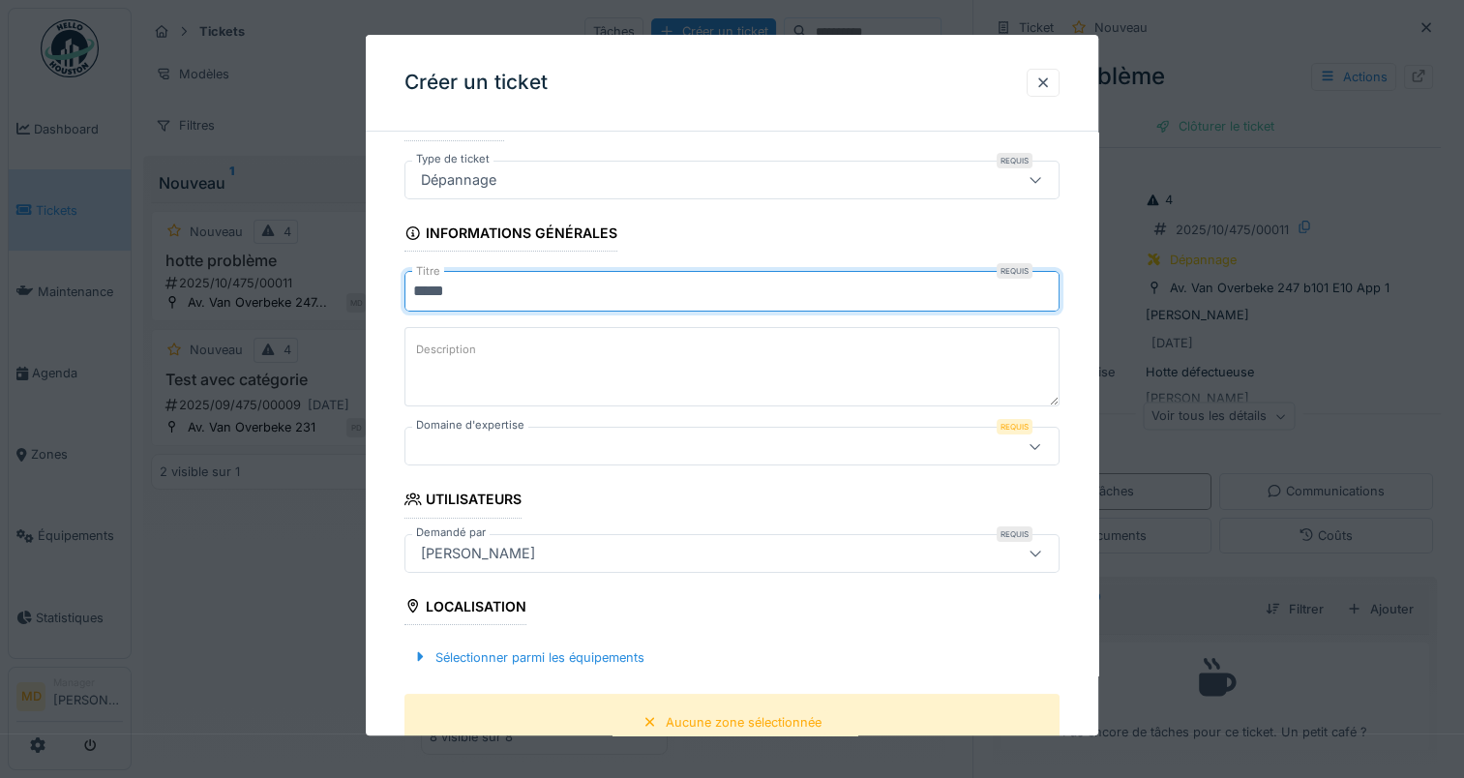
type input "*****"
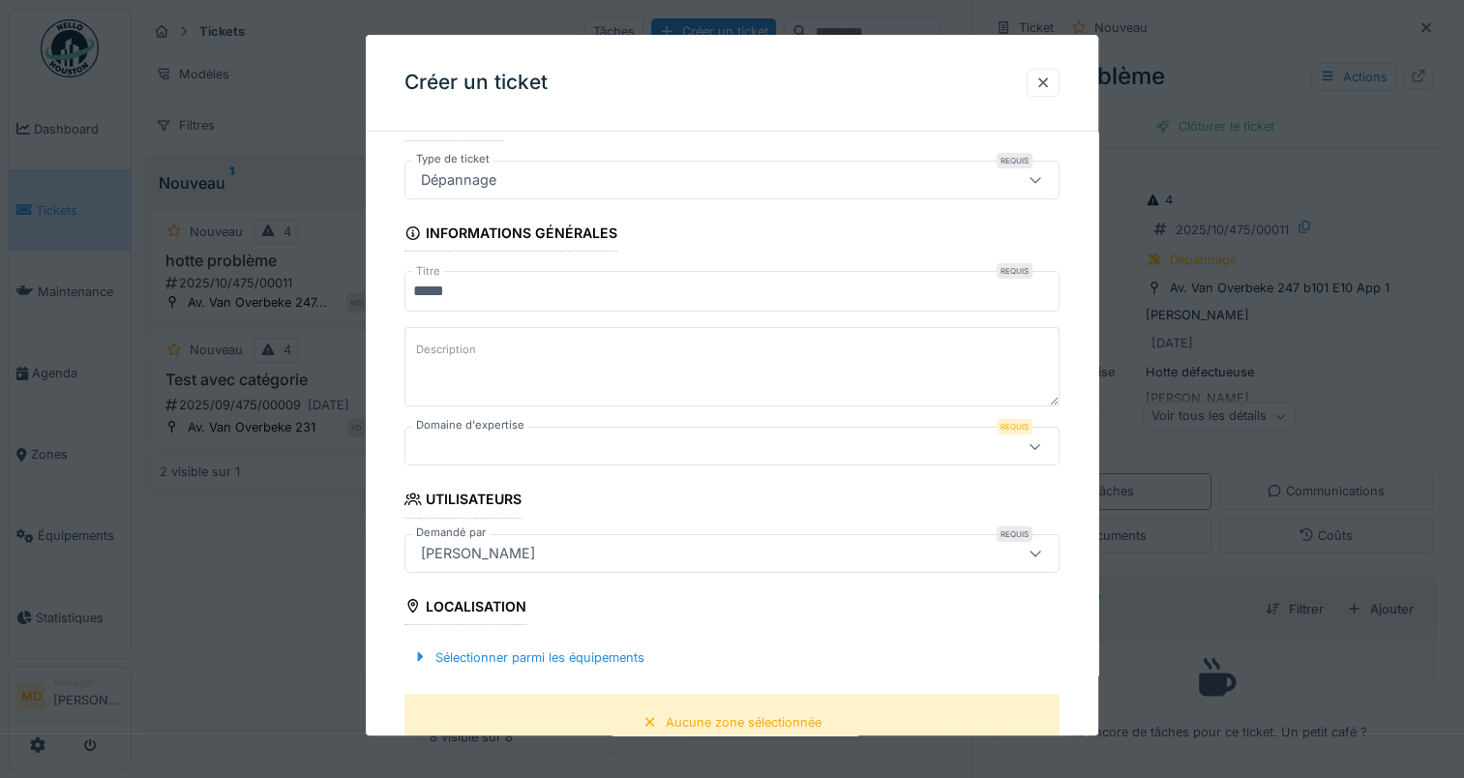
click at [560, 445] on div at bounding box center [692, 446] width 558 height 21
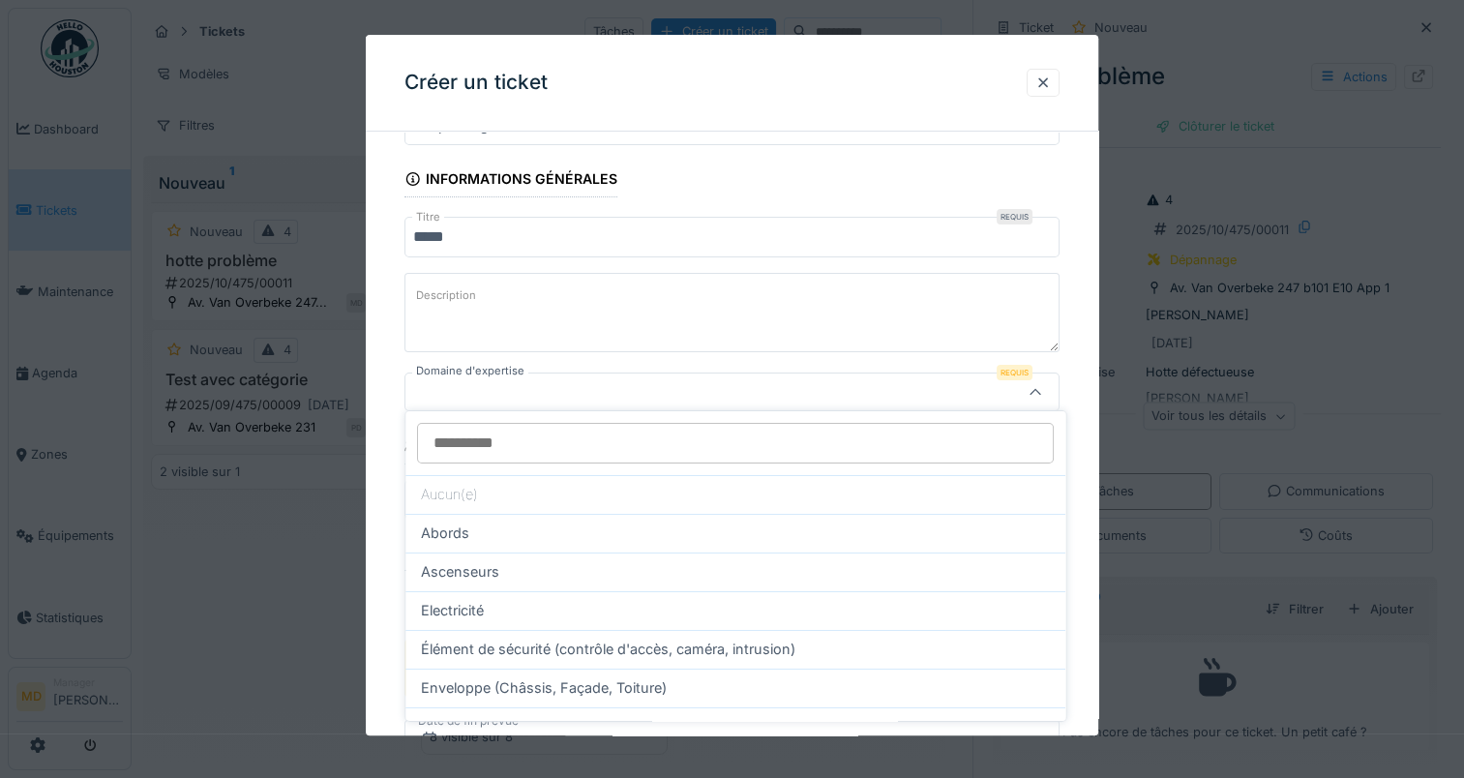
scroll to position [157, 0]
click at [581, 612] on div "Electricité" at bounding box center [735, 610] width 629 height 21
type input "****"
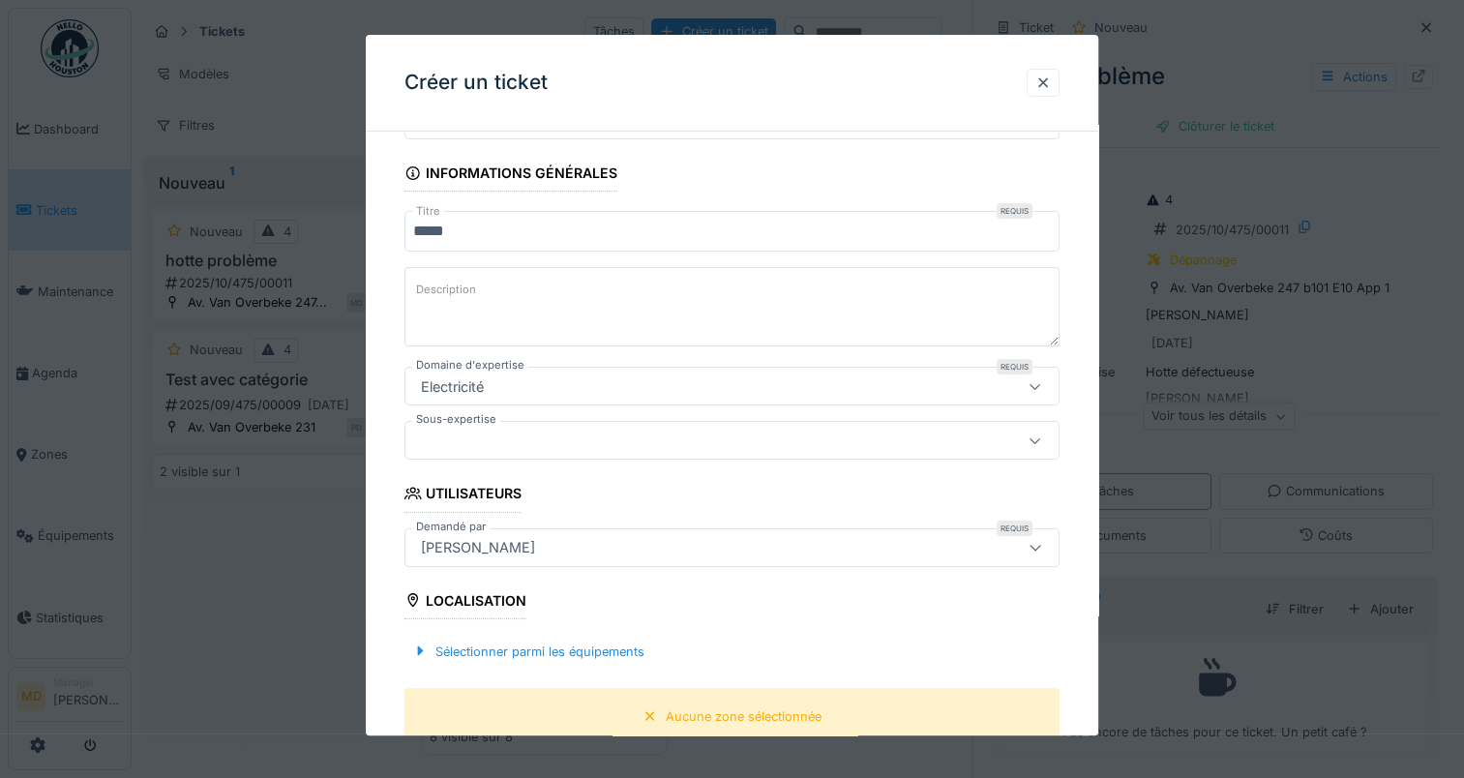
click at [553, 440] on div at bounding box center [692, 441] width 558 height 21
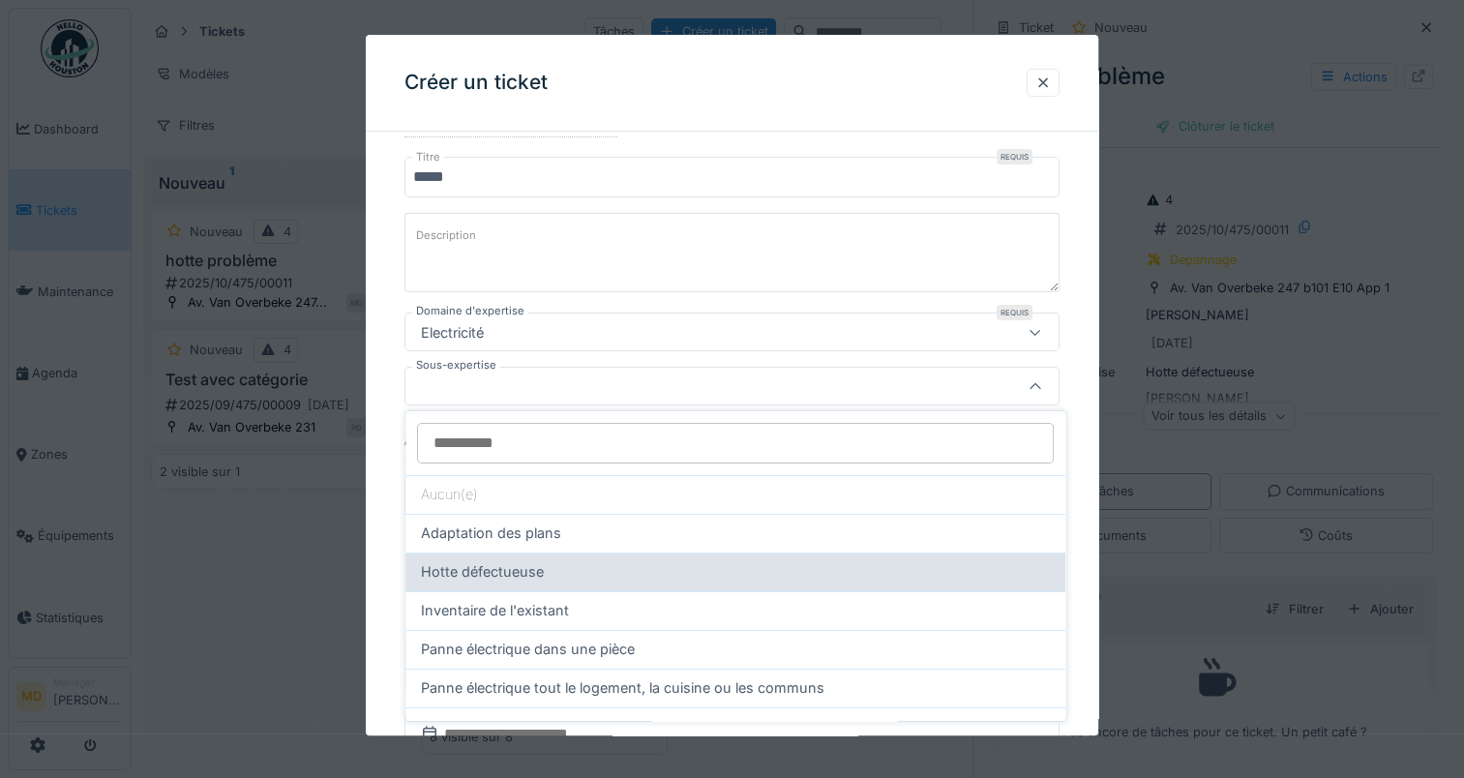
scroll to position [97, 0]
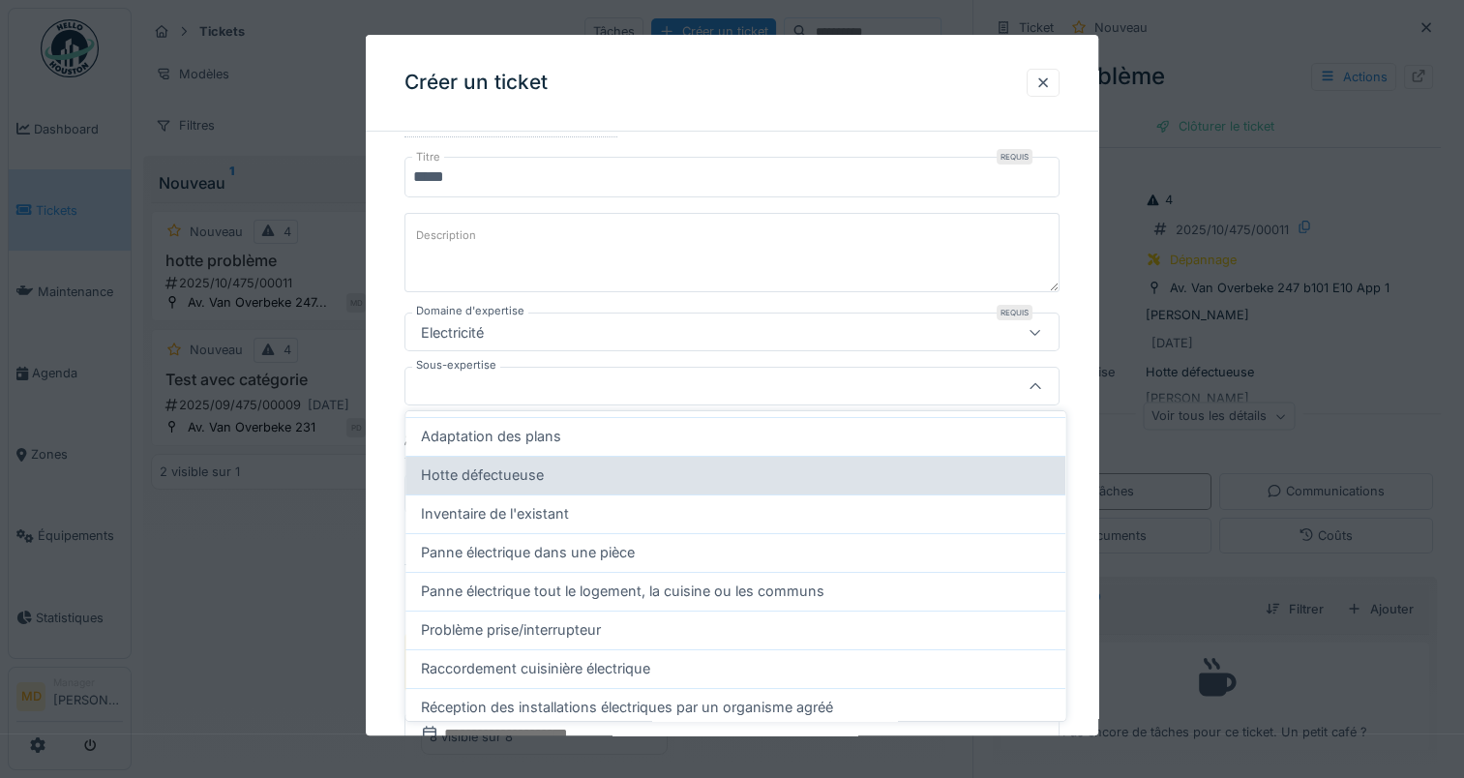
click at [647, 478] on div "Hotte défectueuse" at bounding box center [735, 474] width 629 height 21
type input "****"
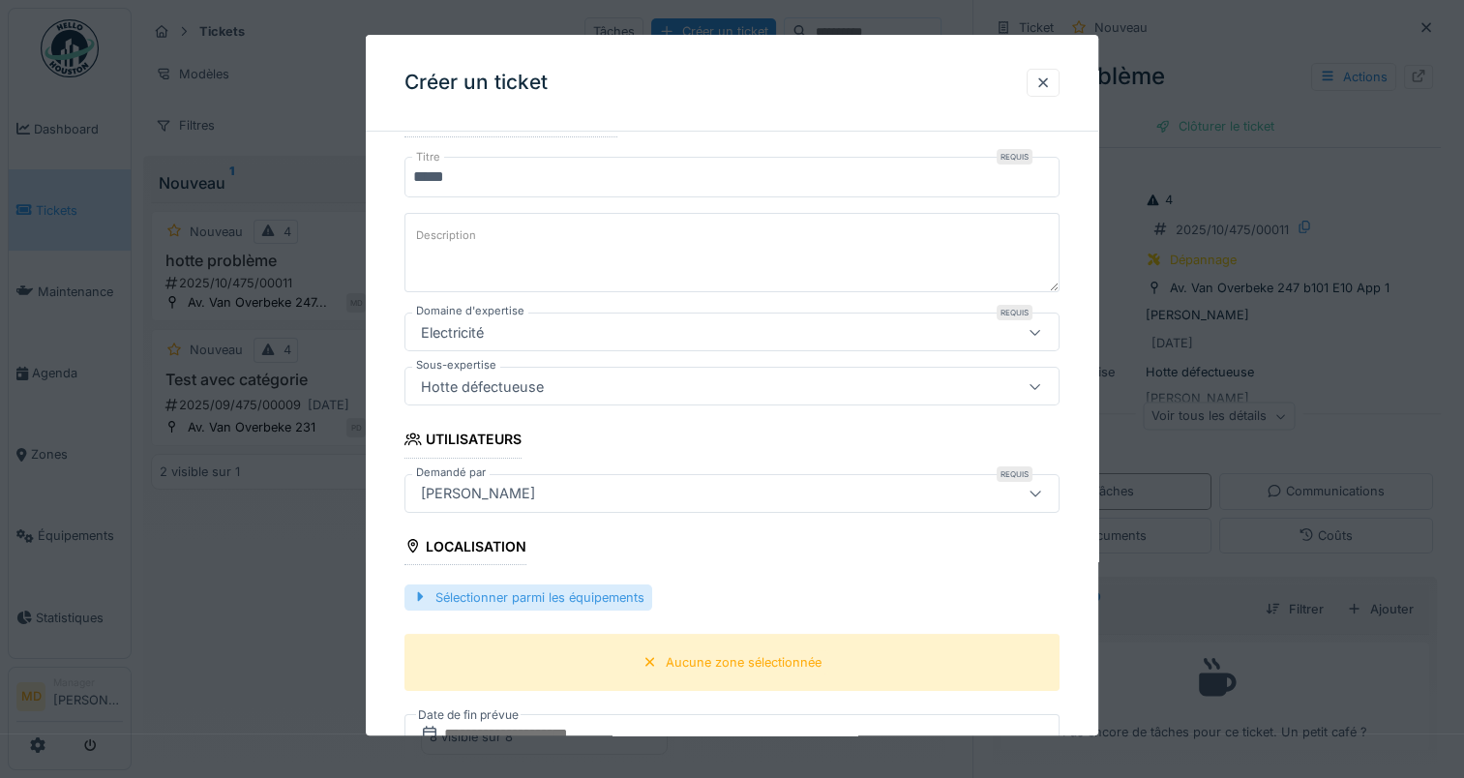
click at [512, 594] on div "Sélectionner parmi les équipements" at bounding box center [528, 597] width 248 height 26
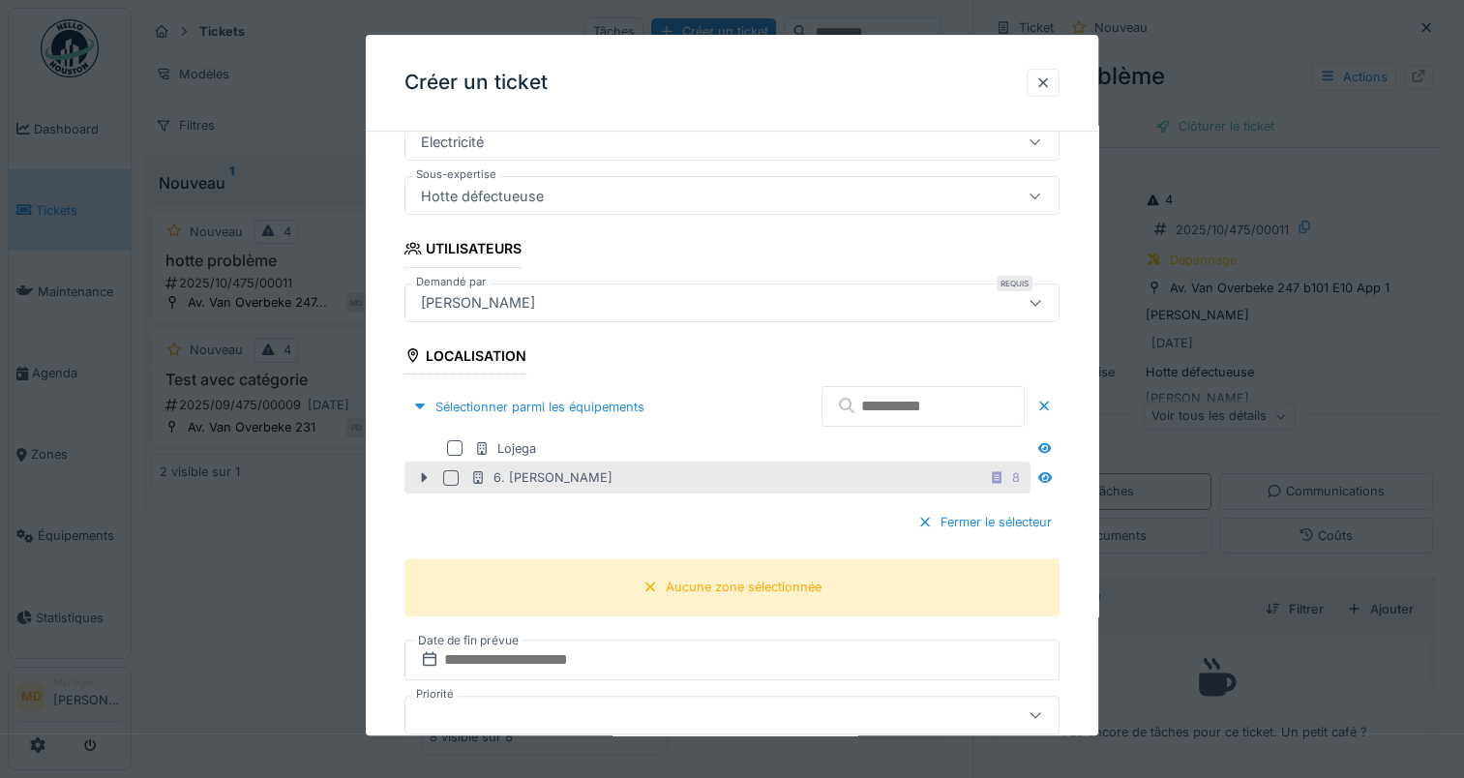
scroll to position [404, 0]
click at [448, 470] on div at bounding box center [450, 474] width 15 height 15
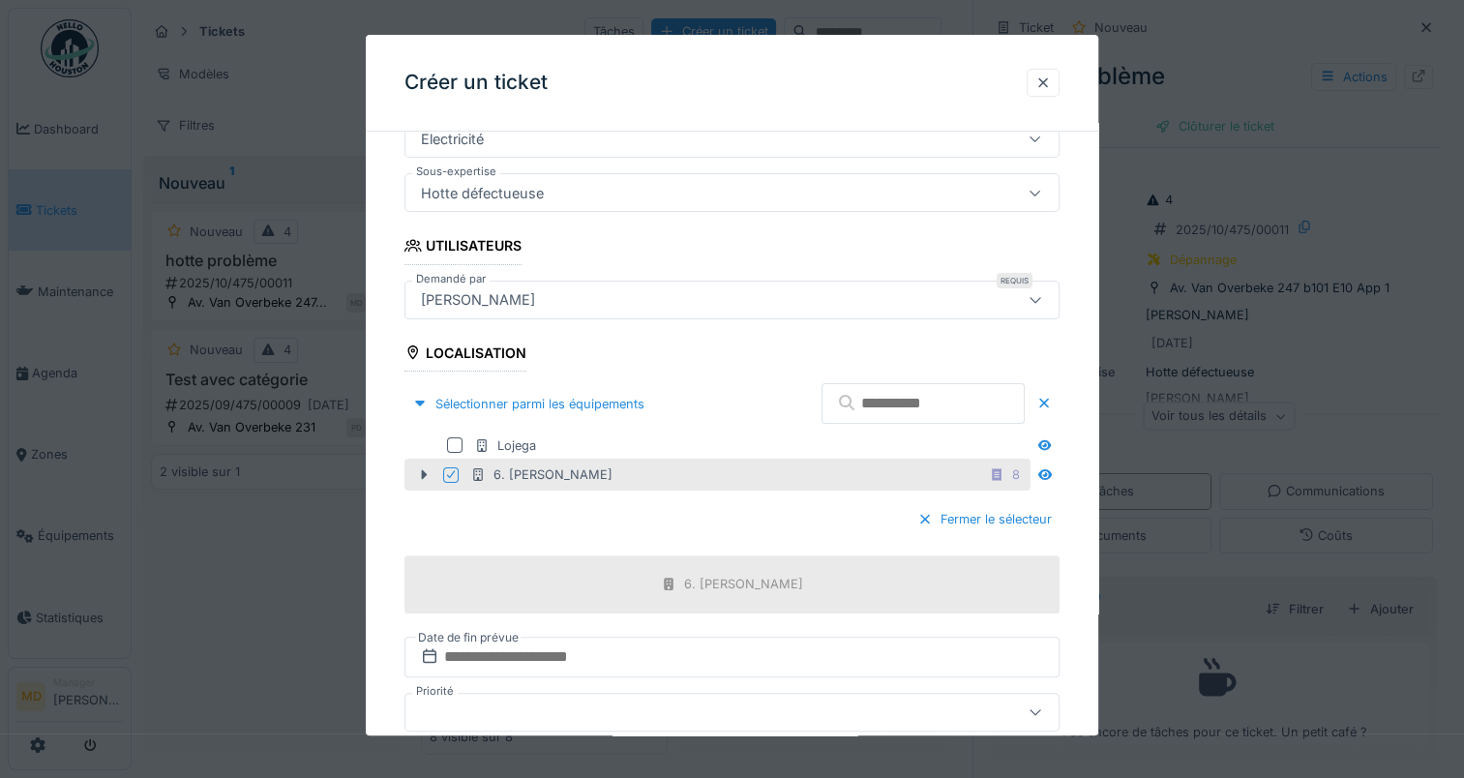
scroll to position [501, 0]
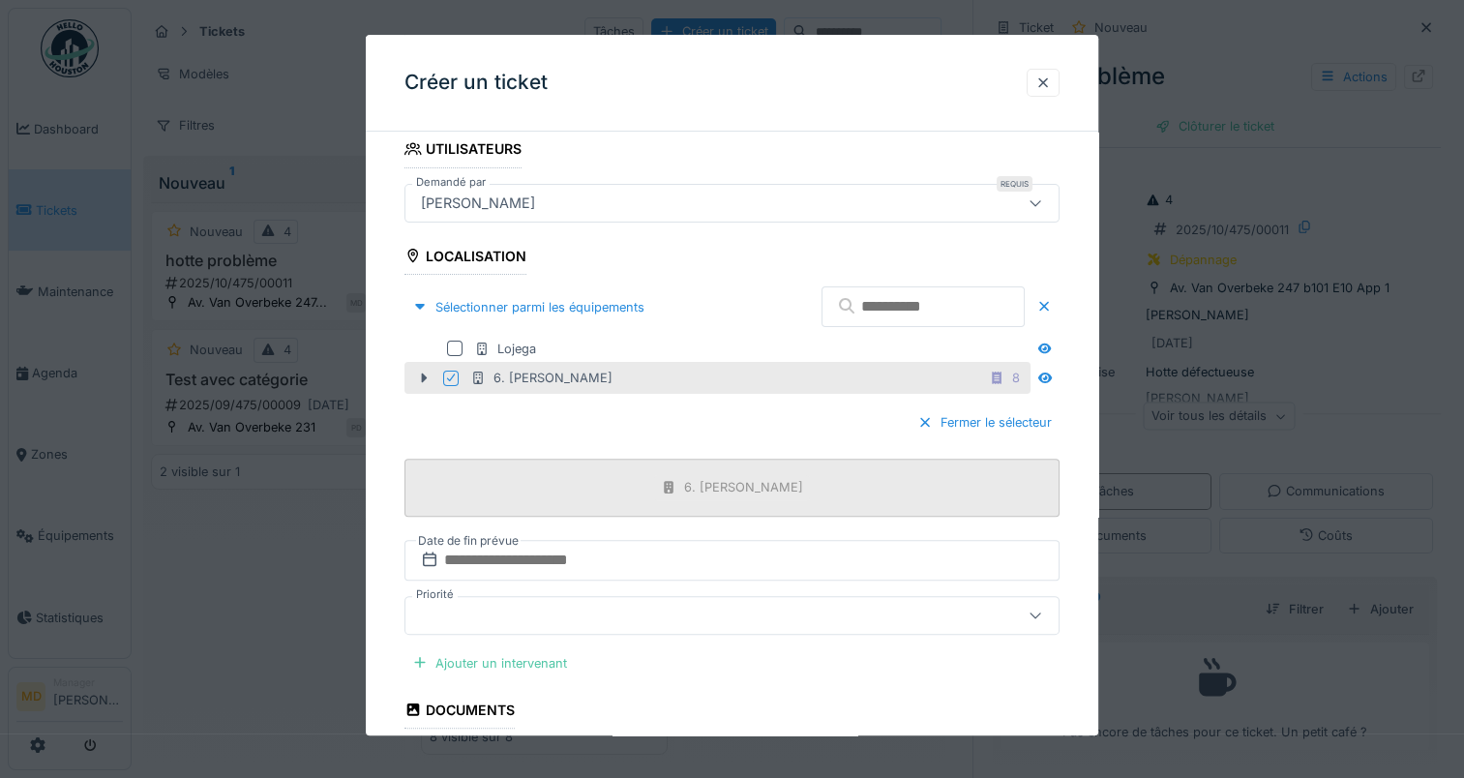
click at [702, 490] on div "6. [PERSON_NAME]" at bounding box center [743, 488] width 119 height 18
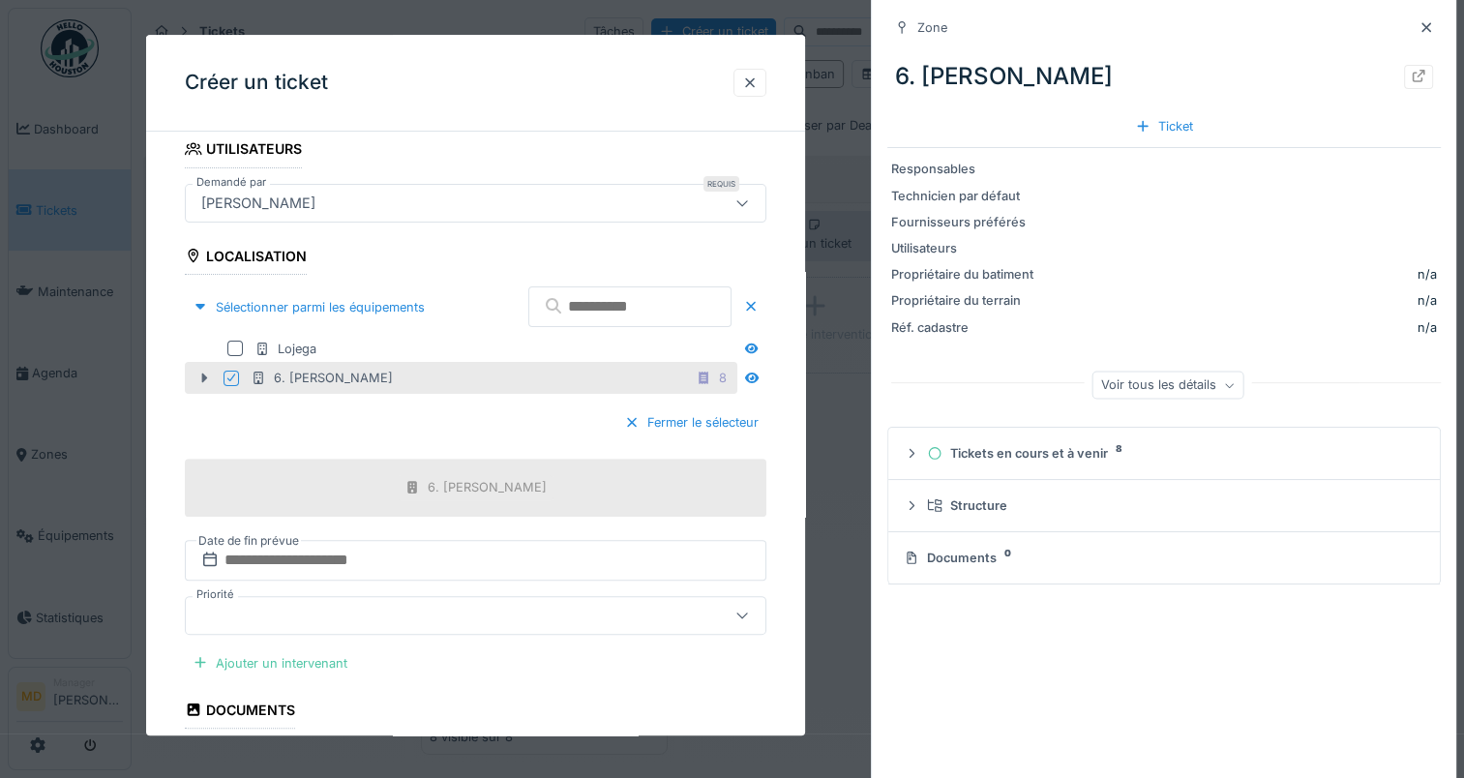
click at [205, 372] on icon at bounding box center [203, 378] width 15 height 13
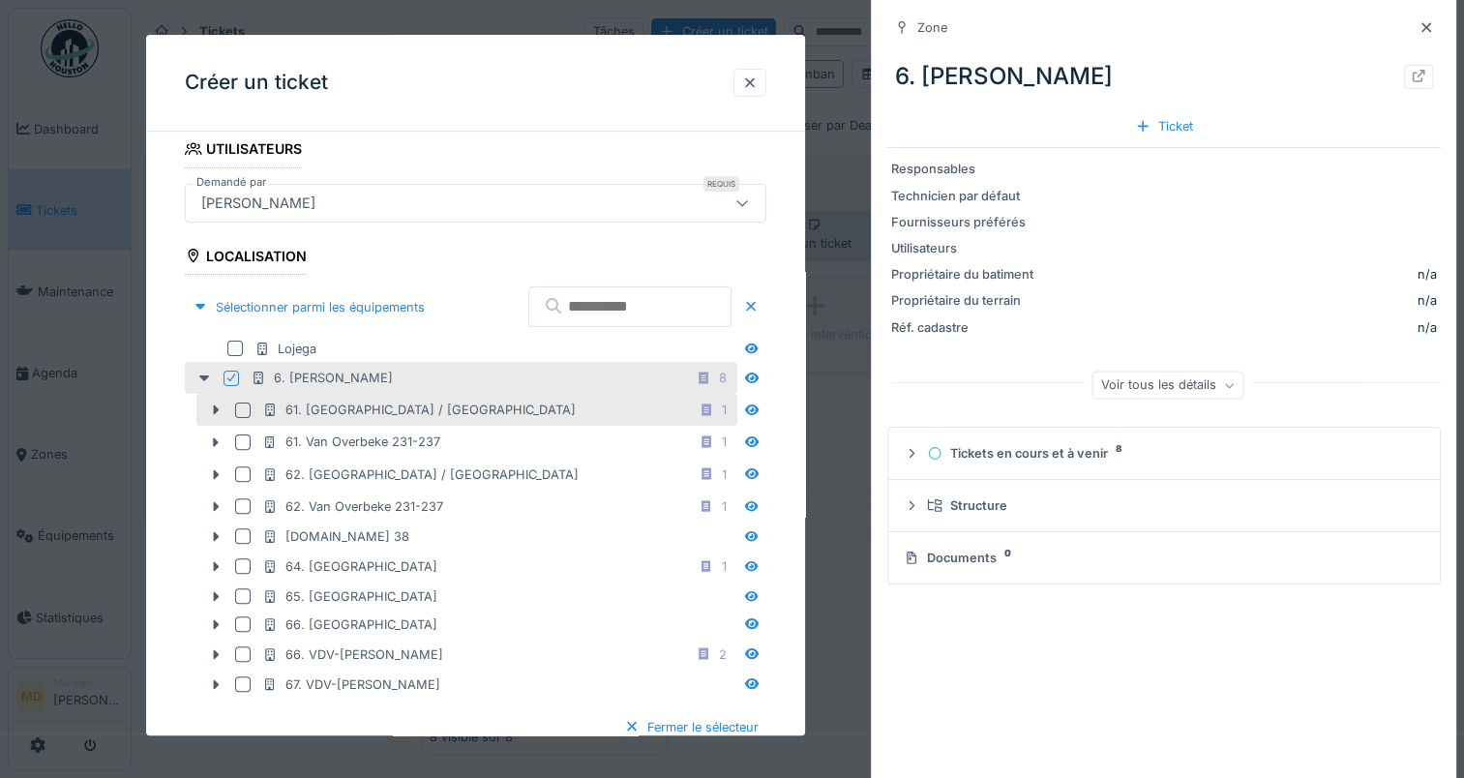
click at [244, 403] on div at bounding box center [242, 410] width 15 height 15
click at [218, 405] on icon at bounding box center [215, 410] width 15 height 13
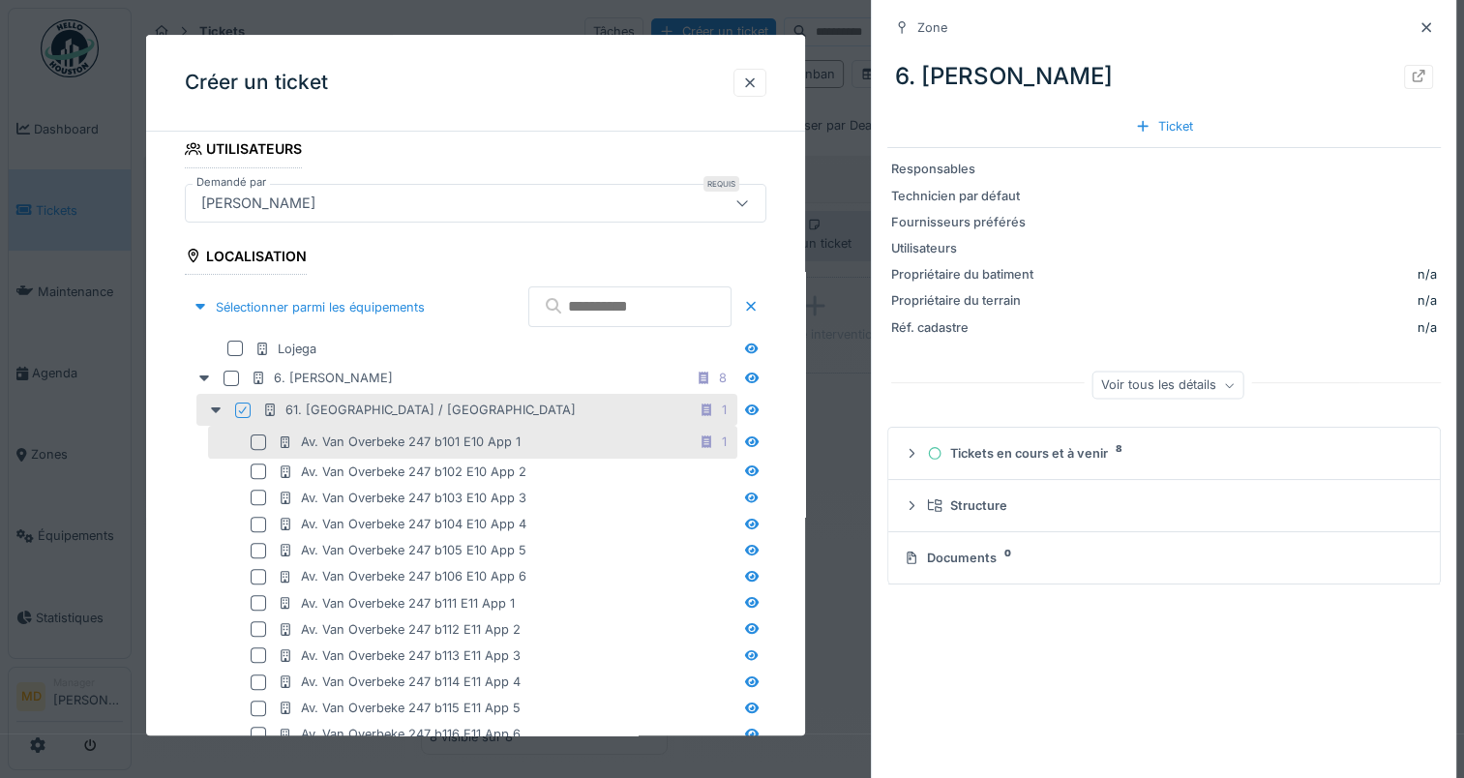
click at [260, 435] on div at bounding box center [258, 441] width 15 height 15
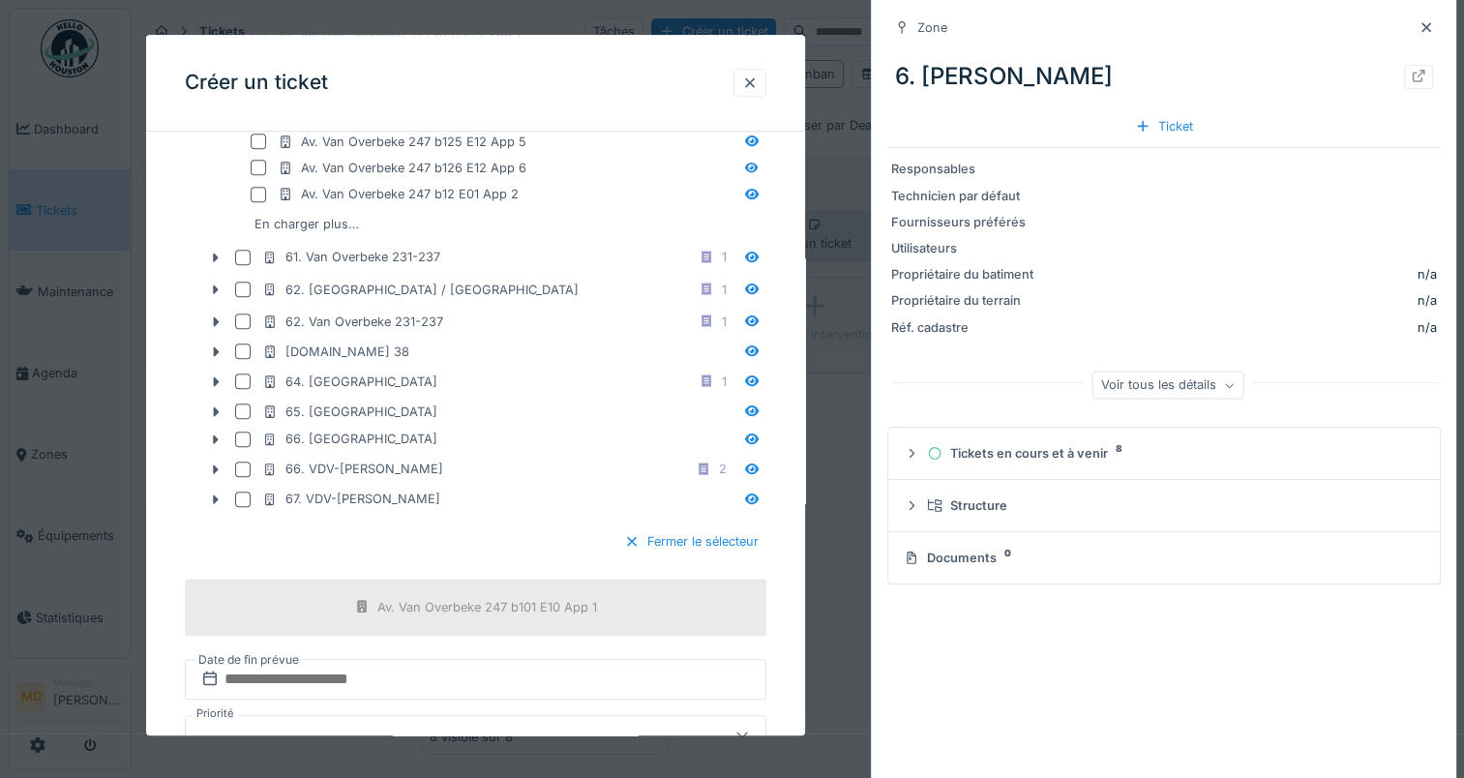
scroll to position [1469, 0]
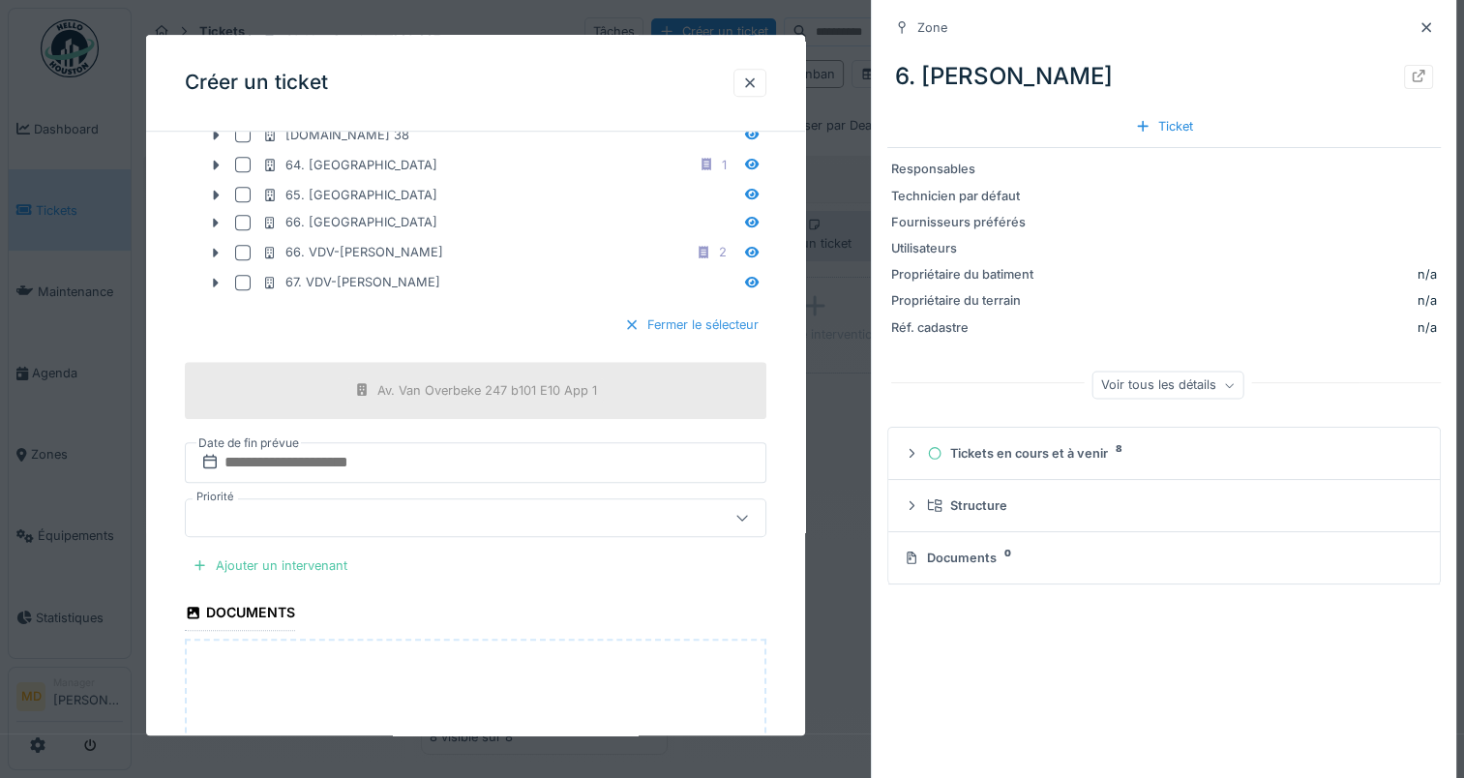
click at [665, 317] on div "Fermer le sélecteur" at bounding box center [691, 326] width 150 height 26
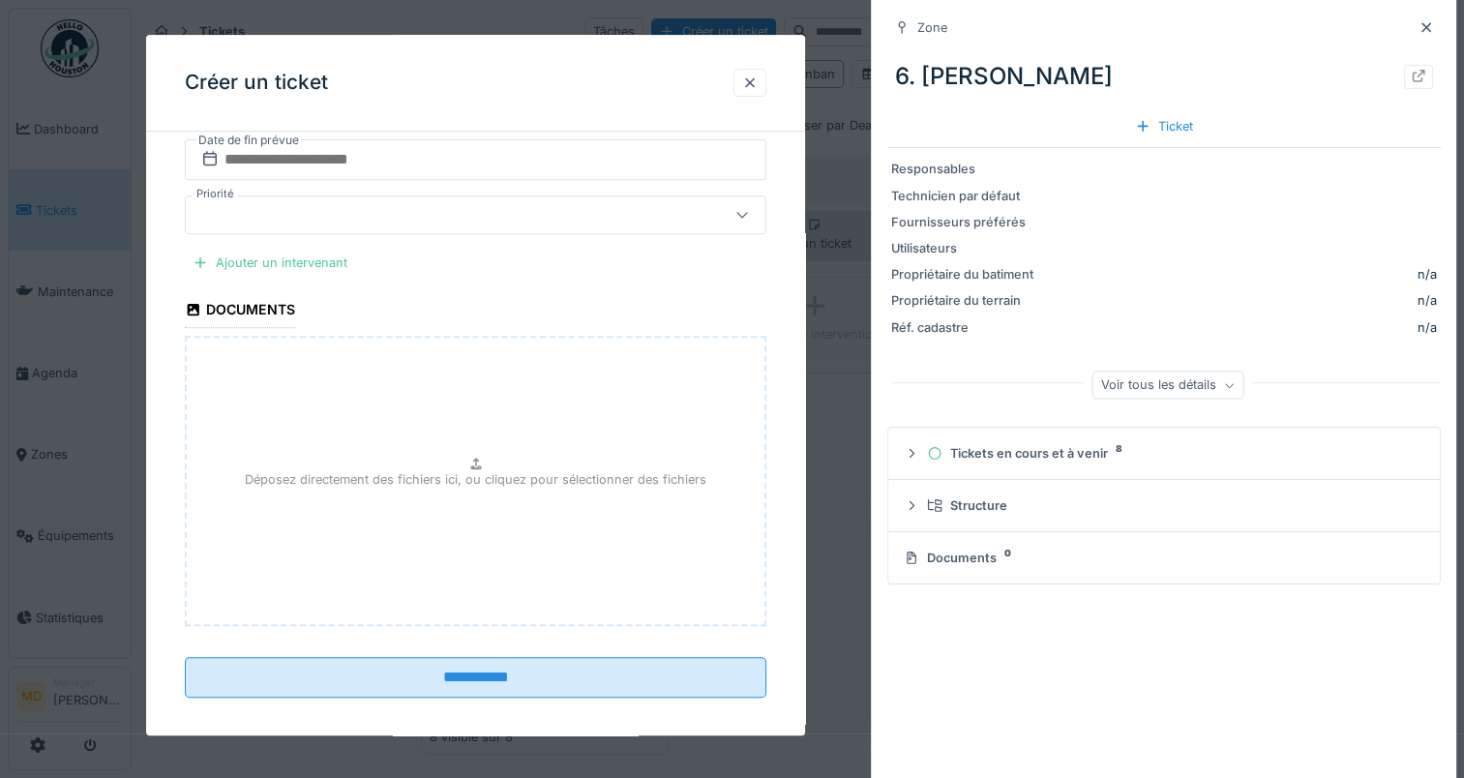
scroll to position [798, 0]
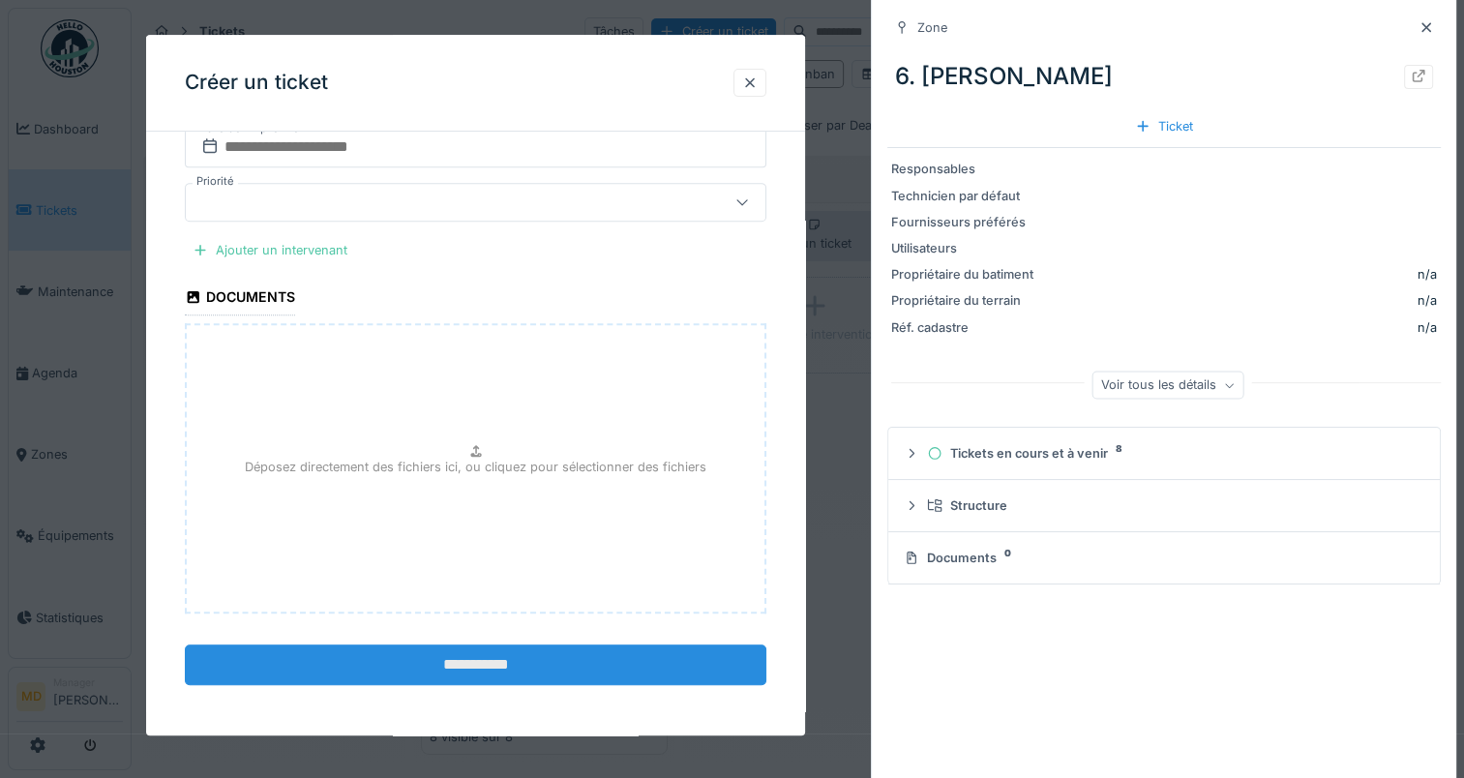
click at [488, 656] on input "**********" at bounding box center [476, 664] width 582 height 41
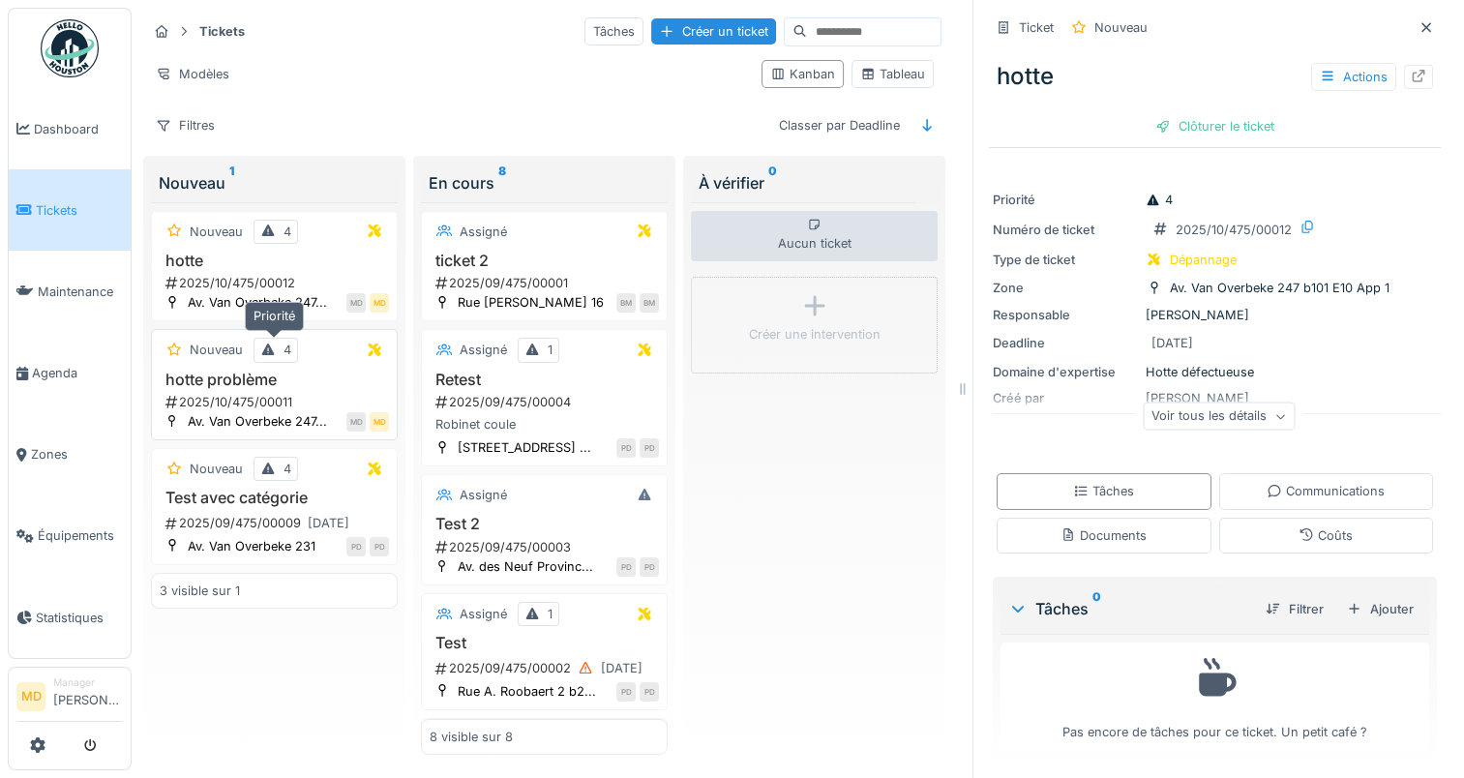
click at [267, 350] on icon at bounding box center [268, 350] width 13 height 12
